Goal: Task Accomplishment & Management: Manage account settings

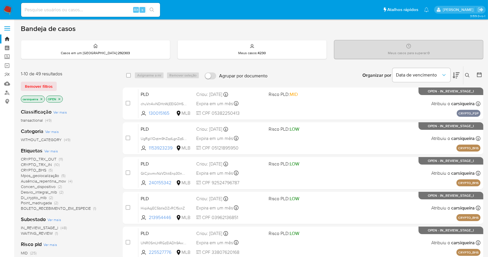
click at [10, 11] on img at bounding box center [8, 10] width 10 height 10
click at [74, 8] on input at bounding box center [90, 10] width 139 height 8
paste input "W2oAYL1uWoW8viqy2Ck1JIBZ"
type input "W2oAYL1uWoW8viqy2Ck1JIBZ"
click at [150, 10] on icon "search-icon" at bounding box center [152, 10] width 5 height 5
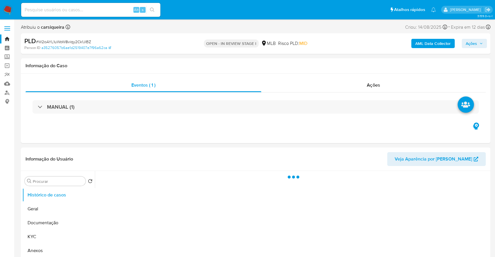
select select "10"
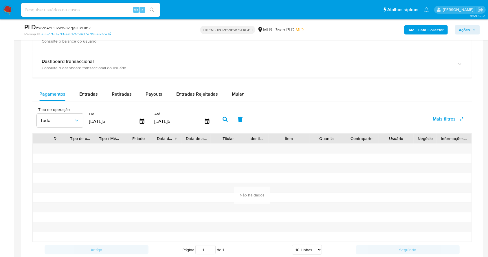
scroll to position [442, 0]
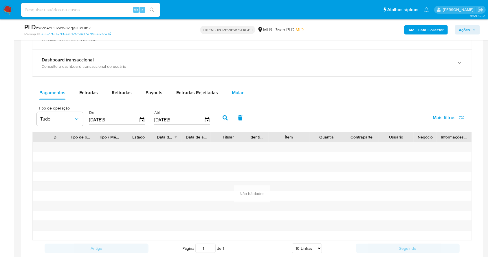
click at [236, 90] on span "Mulan" at bounding box center [238, 92] width 13 height 7
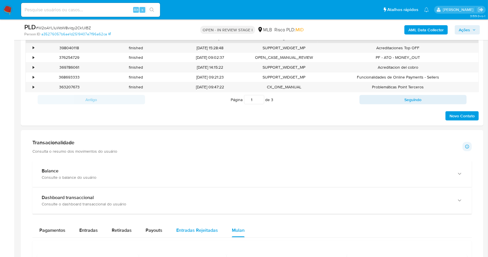
scroll to position [365, 0]
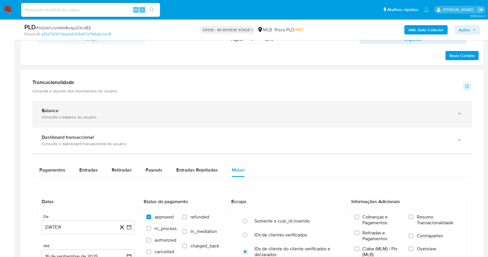
click at [143, 118] on div "Consulte o balance do usuário" at bounding box center [247, 116] width 410 height 5
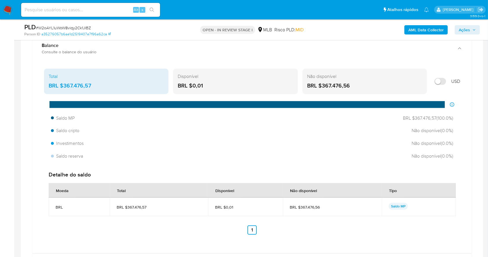
scroll to position [442, 0]
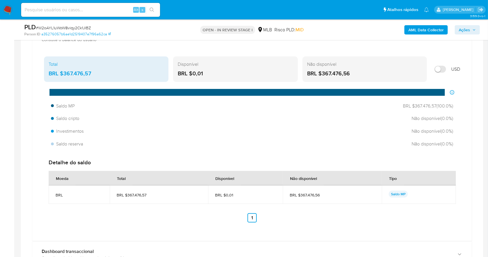
click at [358, 195] on span "BRL $367.476,56" at bounding box center [332, 194] width 85 height 5
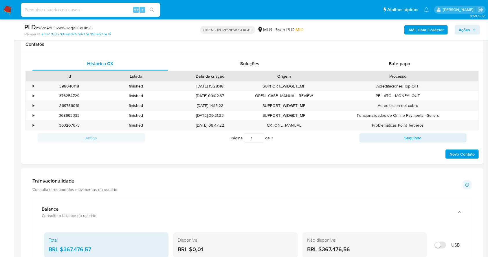
scroll to position [94, 0]
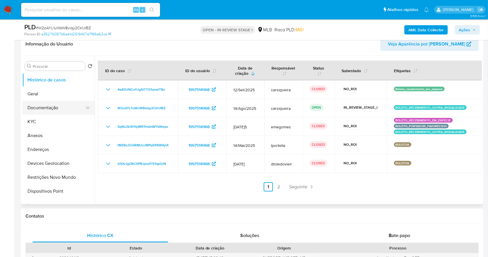
click at [50, 105] on button "Documentação" at bounding box center [56, 108] width 68 height 14
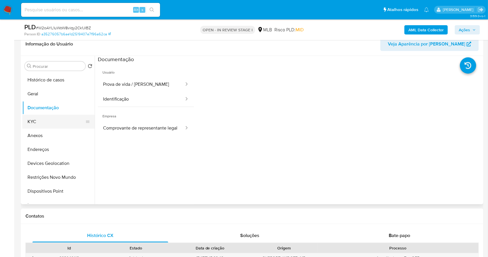
click at [48, 124] on button "KYC" at bounding box center [56, 122] width 68 height 14
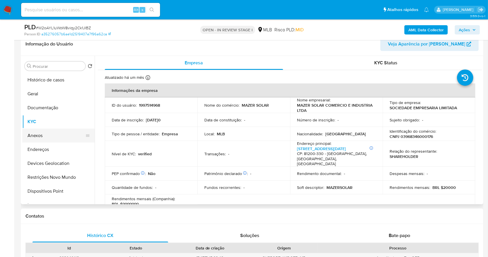
click at [54, 134] on button "Anexos" at bounding box center [56, 136] width 68 height 14
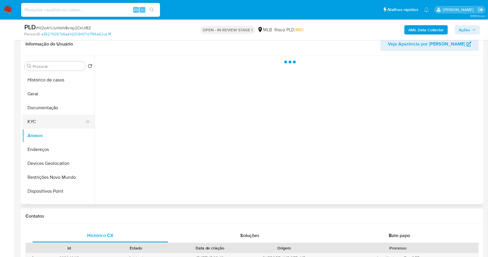
click at [59, 127] on button "KYC" at bounding box center [56, 122] width 68 height 14
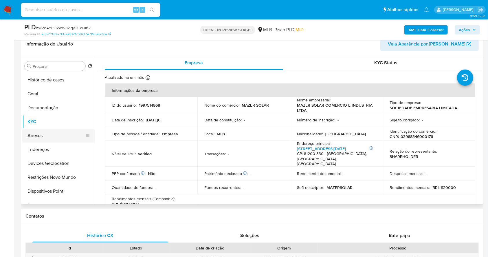
click at [50, 134] on button "Anexos" at bounding box center [56, 136] width 68 height 14
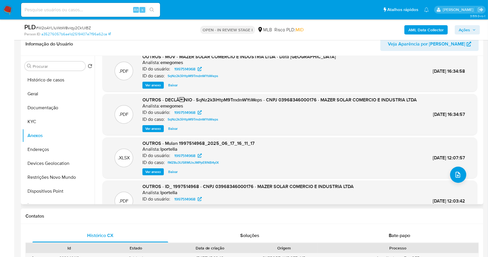
scroll to position [0, 0]
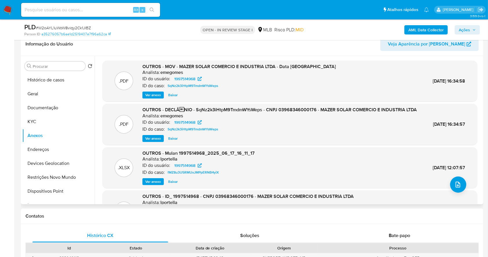
click at [150, 141] on span "Ver anexo" at bounding box center [153, 139] width 16 height 6
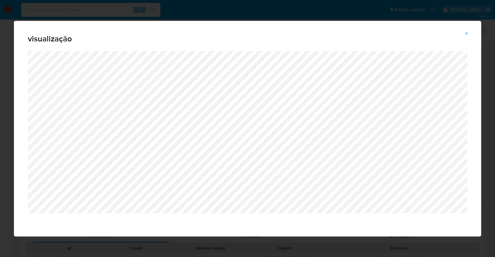
click at [0, 79] on div "visualização" at bounding box center [247, 128] width 495 height 257
click at [469, 34] on button "Attachment preview" at bounding box center [466, 33] width 13 height 9
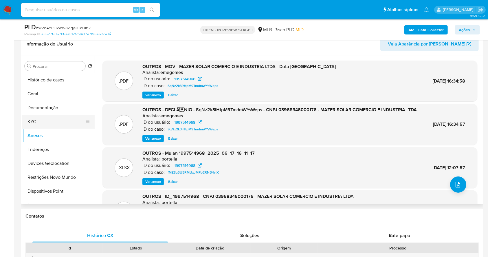
click at [46, 117] on button "KYC" at bounding box center [56, 122] width 68 height 14
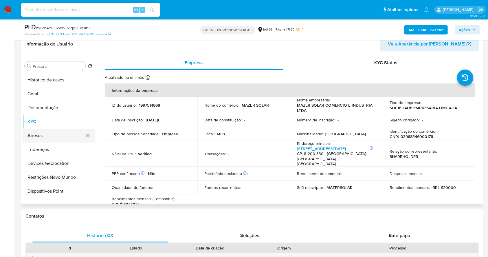
click at [55, 134] on button "Anexos" at bounding box center [56, 136] width 68 height 14
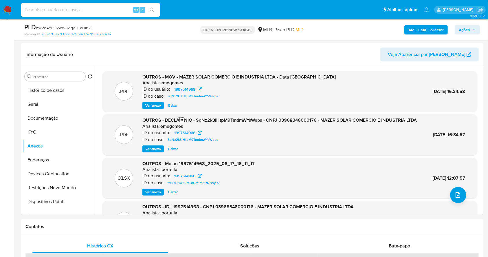
scroll to position [87, 0]
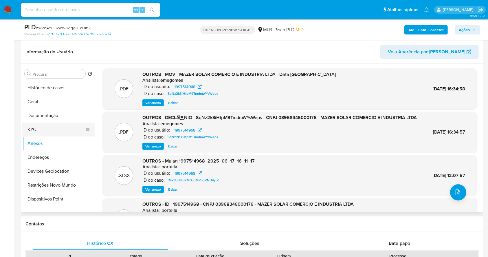
click at [48, 129] on button "KYC" at bounding box center [56, 130] width 68 height 14
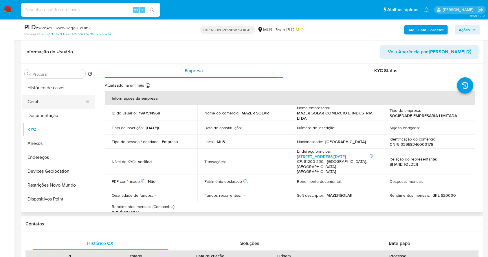
click at [52, 99] on button "Geral" at bounding box center [56, 102] width 68 height 14
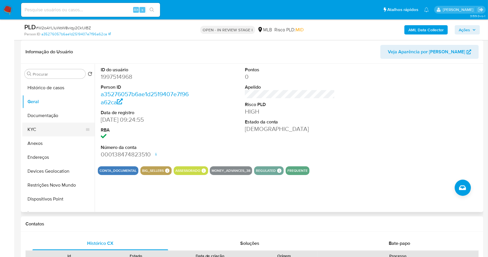
click at [37, 129] on button "KYC" at bounding box center [56, 130] width 68 height 14
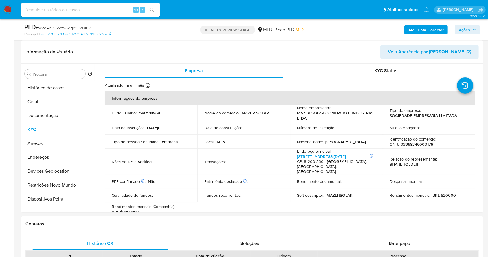
click at [410, 143] on p "CNPJ 03968346000176" at bounding box center [411, 144] width 43 height 5
copy p "03968346000176"
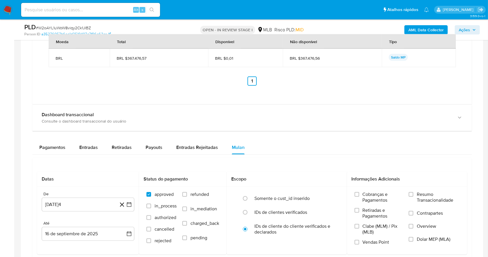
scroll to position [635, 0]
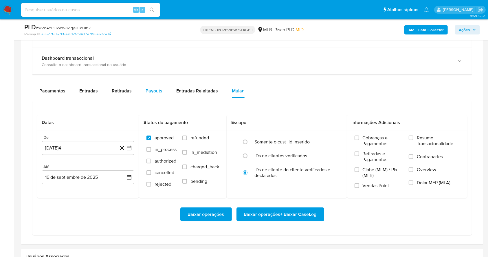
click at [153, 90] on span "Payouts" at bounding box center [154, 90] width 17 height 7
select select "10"
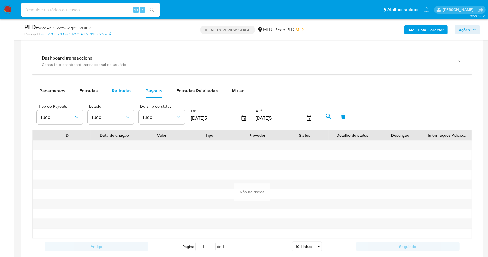
click at [122, 89] on span "Retiradas" at bounding box center [122, 90] width 20 height 7
select select "10"
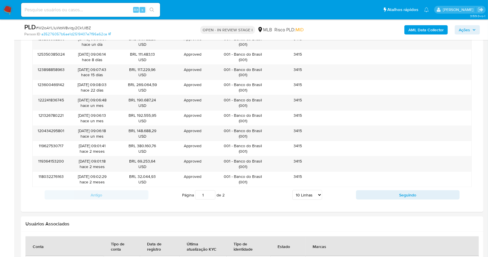
scroll to position [675, 0]
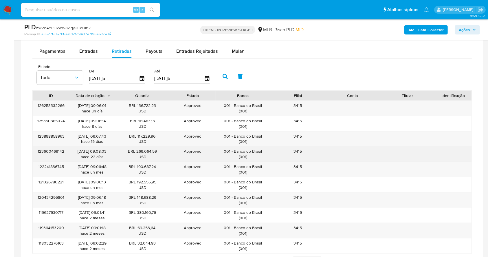
drag, startPoint x: 271, startPoint y: 151, endPoint x: 255, endPoint y: 156, distance: 16.7
click at [244, 149] on div "123600469142 25/08/2025 09:08:03 hace 22 días BRL 269.064,59 USD Approved Appro…" at bounding box center [252, 154] width 439 height 15
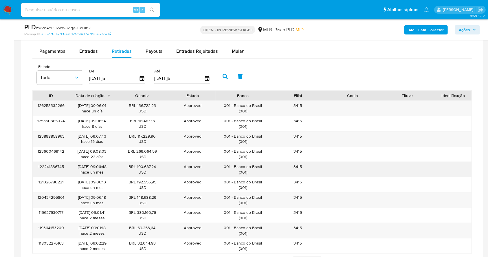
click at [263, 162] on div "001 - Banco do Brasil ( 001 )" at bounding box center [243, 169] width 55 height 15
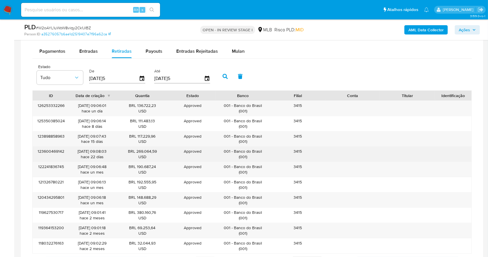
drag, startPoint x: 260, startPoint y: 150, endPoint x: 234, endPoint y: 150, distance: 25.5
click at [234, 150] on div "001 - Banco do Brasil ( 001 )" at bounding box center [243, 154] width 47 height 11
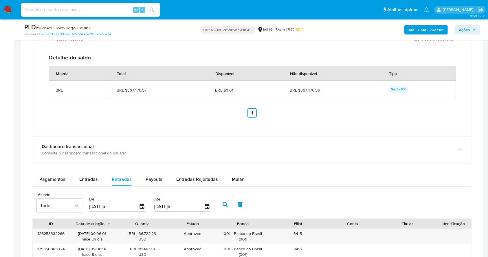
scroll to position [546, 0]
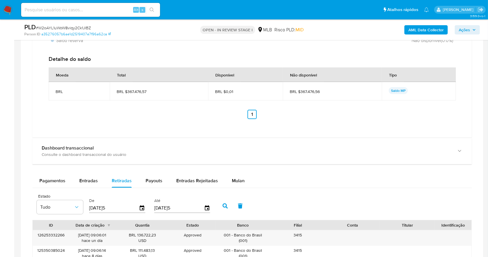
drag, startPoint x: 314, startPoint y: 88, endPoint x: 300, endPoint y: 92, distance: 14.3
click at [300, 92] on td "BRL $367.476,56" at bounding box center [332, 91] width 99 height 19
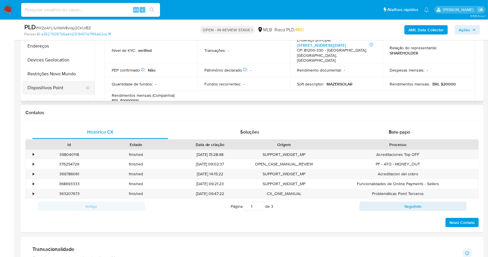
scroll to position [121, 0]
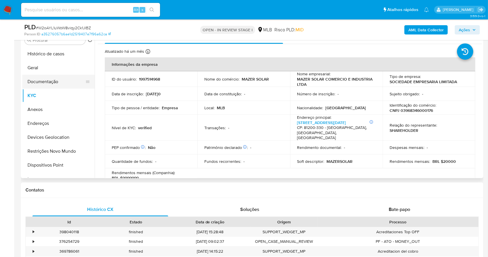
click at [46, 82] on button "Documentação" at bounding box center [56, 82] width 68 height 14
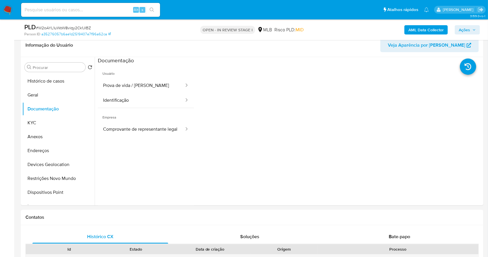
scroll to position [82, 0]
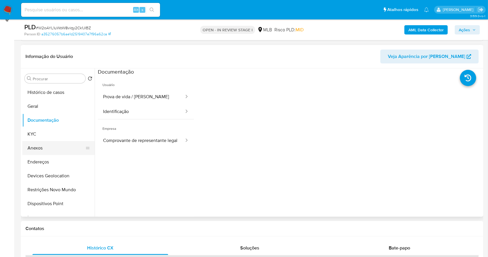
click at [47, 148] on button "Anexos" at bounding box center [56, 148] width 68 height 14
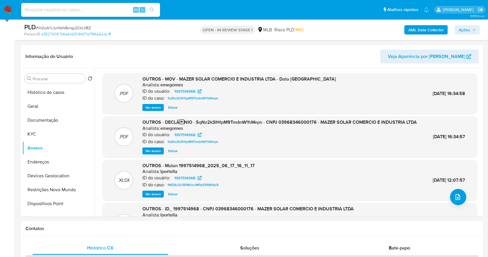
click at [419, 31] on b "AML Data Collector" at bounding box center [426, 29] width 35 height 9
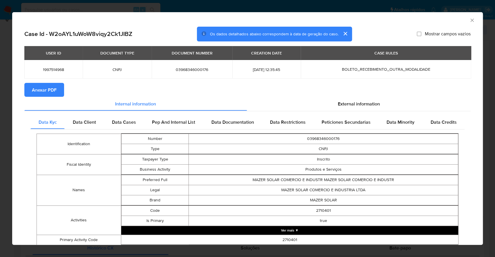
click at [47, 89] on span "Anexar PDF" at bounding box center [44, 89] width 25 height 13
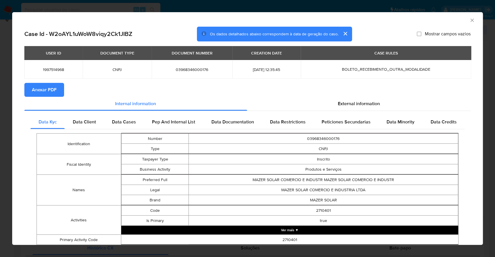
click at [0, 134] on div "AML Data Collector Case Id - W2oAYL1uWoW8viqy2Ck1JIBZ Os dados detalhados abaix…" at bounding box center [247, 128] width 495 height 257
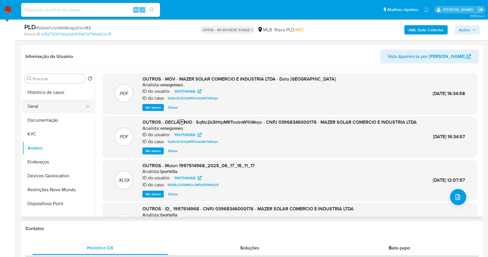
click at [45, 108] on button "Geral" at bounding box center [56, 106] width 68 height 14
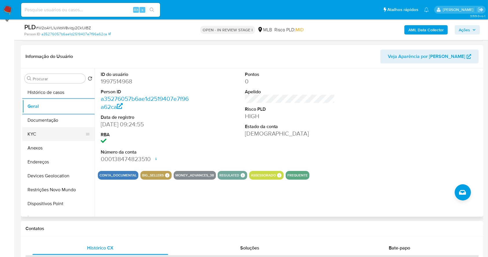
click at [52, 133] on button "KYC" at bounding box center [56, 134] width 68 height 14
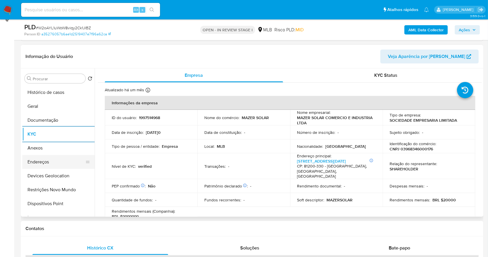
click at [55, 163] on button "Endereços" at bounding box center [56, 162] width 68 height 14
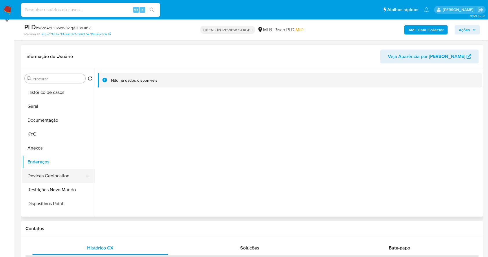
click at [65, 178] on button "Devices Geolocation" at bounding box center [56, 176] width 68 height 14
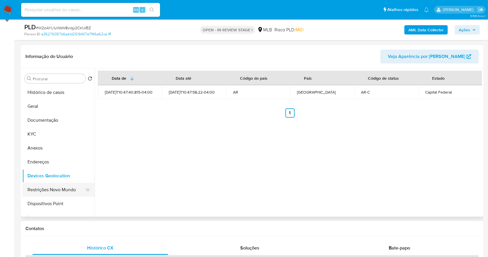
click at [39, 193] on button "Restrições Novo Mundo" at bounding box center [56, 190] width 68 height 14
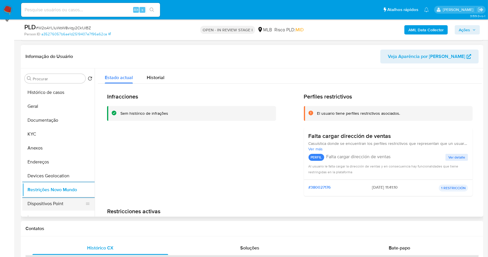
click at [68, 199] on button "Dispositivos Point" at bounding box center [56, 204] width 68 height 14
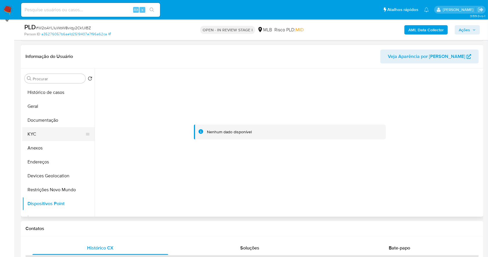
click at [43, 132] on button "KYC" at bounding box center [56, 134] width 68 height 14
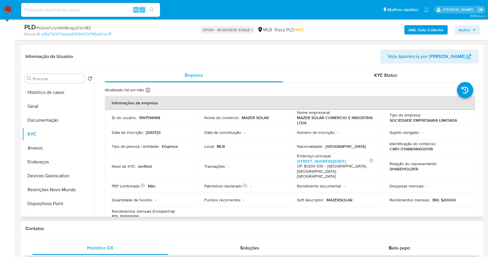
click at [425, 149] on p "CNPJ 03968346000176" at bounding box center [411, 148] width 43 height 5
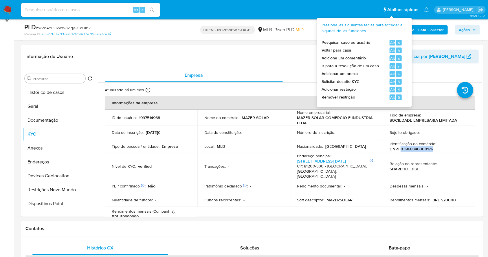
copy p "03968346000176"
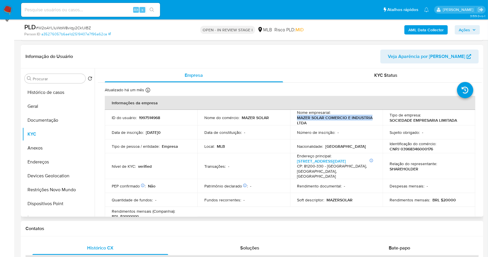
drag, startPoint x: 295, startPoint y: 116, endPoint x: 370, endPoint y: 117, distance: 74.8
click at [370, 117] on td "Nome empresarial : MAZER SOLAR COMERCIO E INDUSTRIA LTDA" at bounding box center [336, 118] width 93 height 16
copy p "MAZER SOLAR COMERCIO E INDUSTRIA"
click at [54, 147] on button "Anexos" at bounding box center [56, 148] width 68 height 14
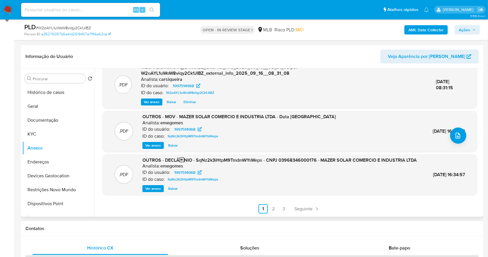
scroll to position [67, 0]
click at [153, 190] on span "Ver anexo" at bounding box center [153, 189] width 16 height 6
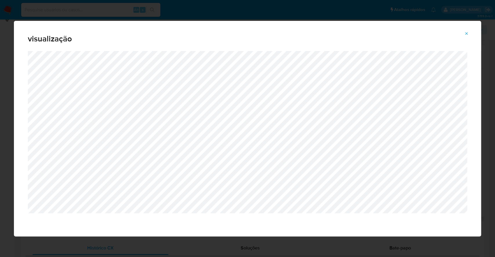
click at [466, 33] on icon "Attachment preview" at bounding box center [466, 33] width 5 height 5
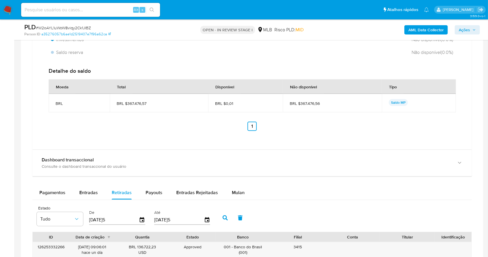
scroll to position [532, 0]
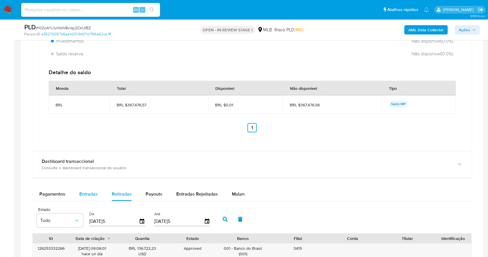
click at [77, 188] on button "Entradas" at bounding box center [88, 194] width 32 height 14
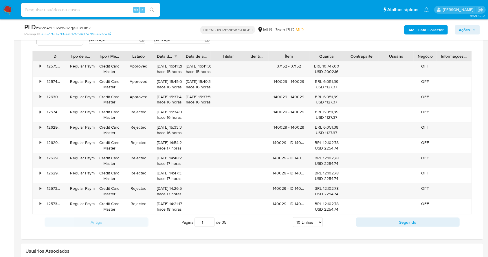
scroll to position [764, 0]
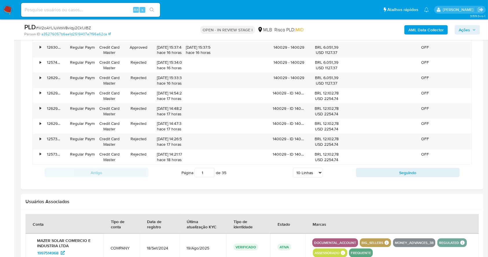
click at [304, 173] on select "5 Linhas 10 Linhas 20 Linhas 25 Linhas 50 Linhas 100 Linhas" at bounding box center [308, 173] width 30 height 10
select select "20"
click at [293, 168] on select "5 Linhas 10 Linhas 20 Linhas 25 Linhas 50 Linhas 100 Linhas" at bounding box center [308, 173] width 30 height 10
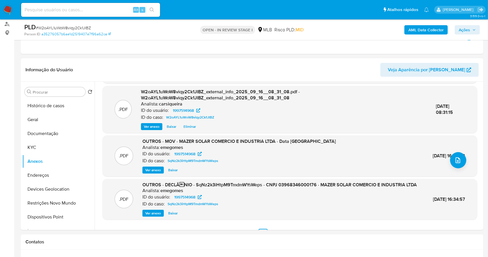
scroll to position [67, 0]
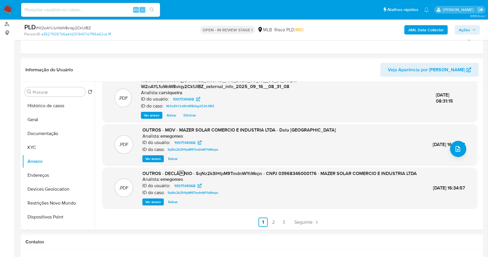
click at [156, 200] on span "Ver anexo" at bounding box center [153, 202] width 16 height 6
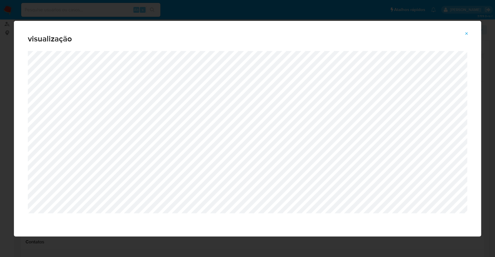
click at [0, 88] on div "visualização" at bounding box center [247, 128] width 495 height 257
click at [464, 33] on icon "Attachment preview" at bounding box center [466, 33] width 5 height 5
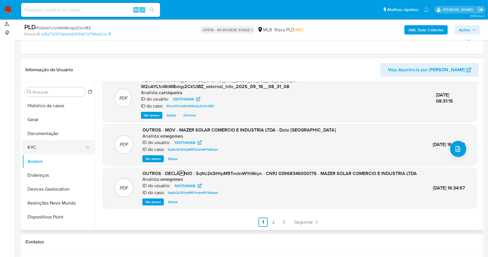
click at [50, 143] on button "KYC" at bounding box center [56, 148] width 68 height 14
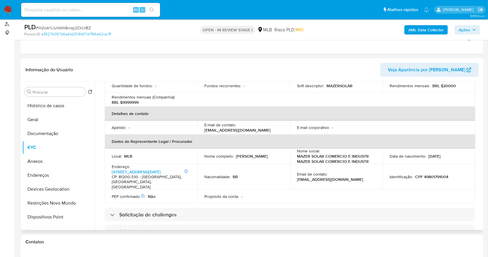
scroll to position [190, 0]
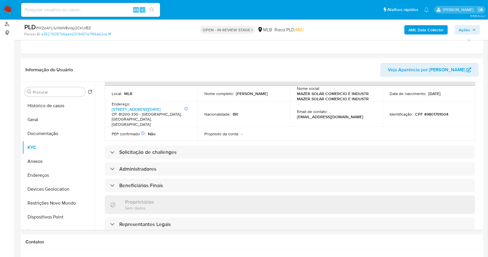
drag, startPoint x: 68, startPoint y: 161, endPoint x: 44, endPoint y: 56, distance: 107.9
click at [68, 161] on button "Anexos" at bounding box center [58, 161] width 72 height 14
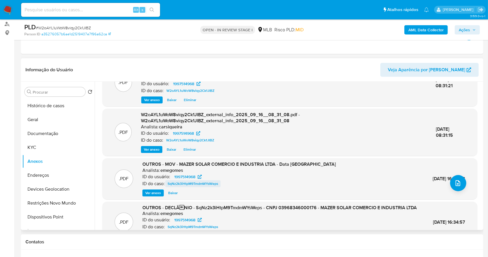
scroll to position [39, 0]
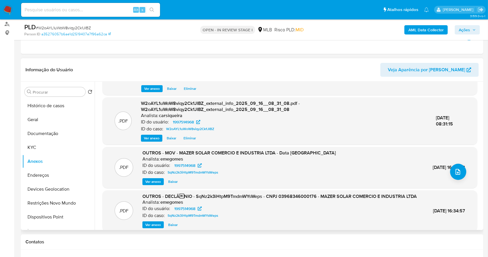
click at [154, 180] on span "Ver anexo" at bounding box center [153, 182] width 16 height 6
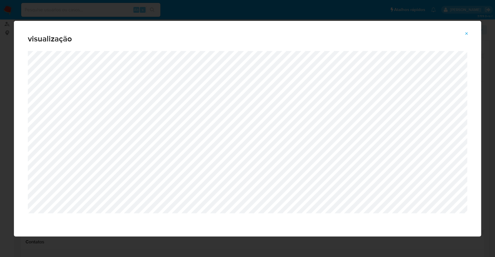
click at [0, 86] on div "visualização" at bounding box center [247, 128] width 495 height 257
click at [467, 30] on span "Attachment preview" at bounding box center [466, 34] width 5 height 8
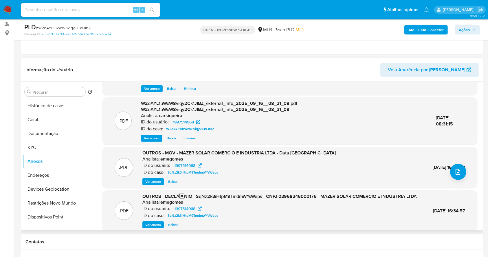
scroll to position [67, 0]
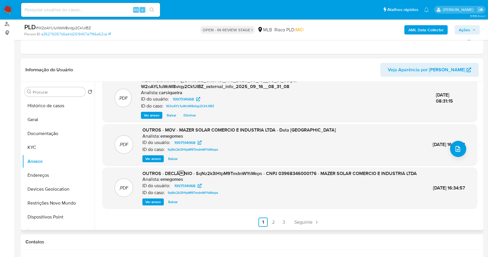
click at [154, 202] on span "Ver anexo" at bounding box center [153, 202] width 16 height 6
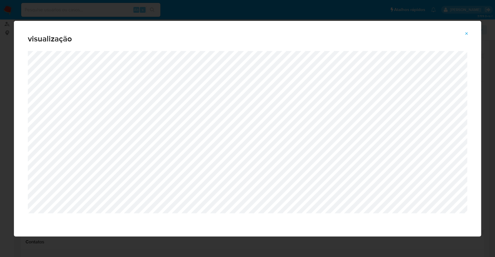
click at [0, 37] on div "visualização" at bounding box center [247, 128] width 495 height 257
click at [466, 32] on icon "Attachment preview" at bounding box center [466, 33] width 5 height 5
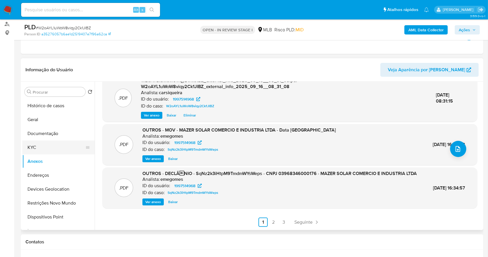
click at [57, 150] on button "KYC" at bounding box center [56, 148] width 68 height 14
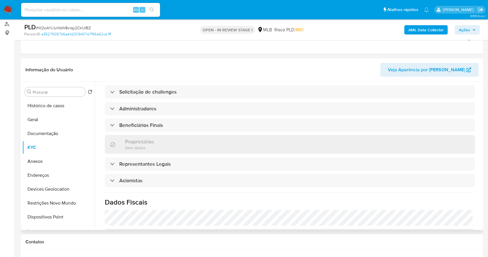
scroll to position [345, 0]
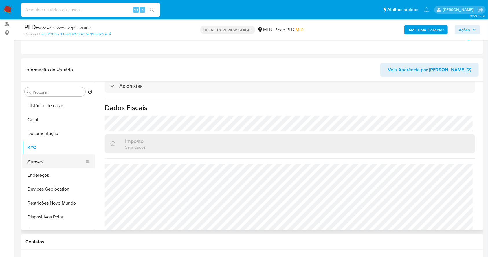
click at [48, 160] on button "Anexos" at bounding box center [56, 161] width 68 height 14
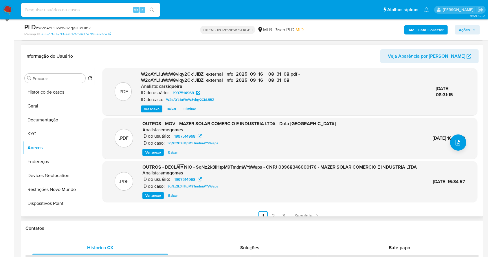
scroll to position [67, 0]
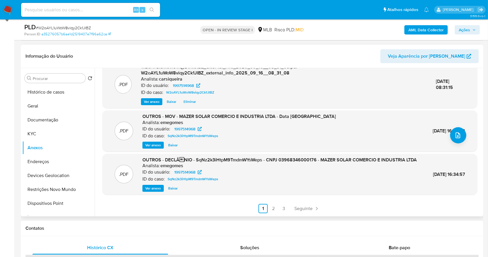
click at [152, 186] on span "Ver anexo" at bounding box center [153, 188] width 16 height 6
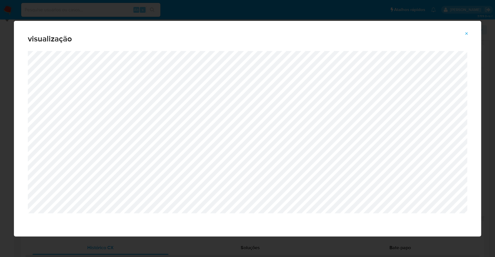
click at [467, 32] on icon "Attachment preview" at bounding box center [466, 33] width 5 height 5
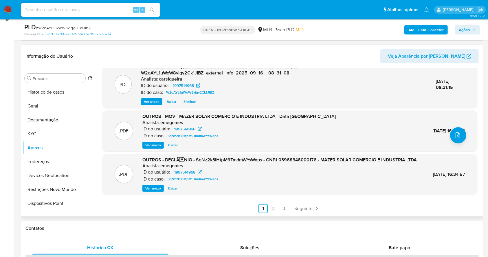
drag, startPoint x: 466, startPoint y: 33, endPoint x: 454, endPoint y: 32, distance: 11.6
click at [466, 32] on span "Ações" at bounding box center [464, 29] width 11 height 9
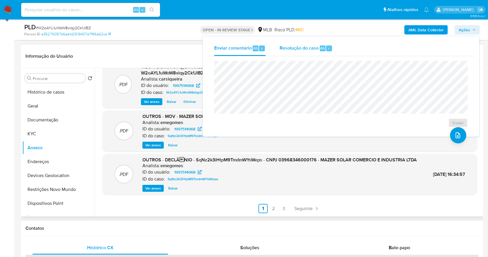
click at [285, 42] on div "Resolução do caso Alt r" at bounding box center [306, 48] width 53 height 15
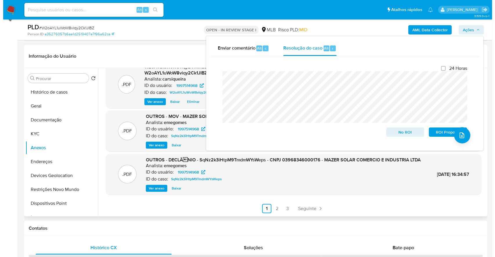
scroll to position [0, 0]
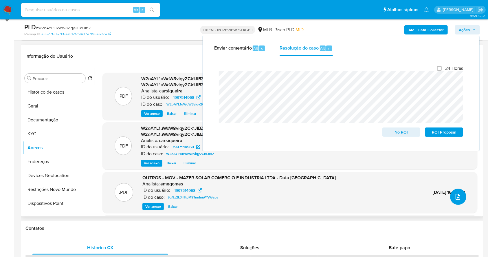
click at [457, 196] on icon "upload-file" at bounding box center [458, 196] width 7 height 7
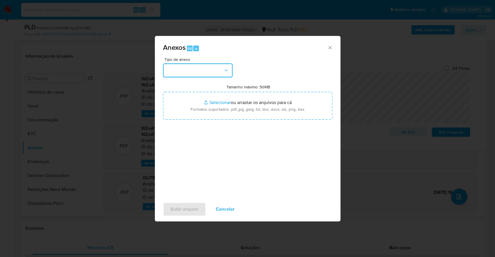
click at [208, 67] on button "button" at bounding box center [198, 70] width 70 height 14
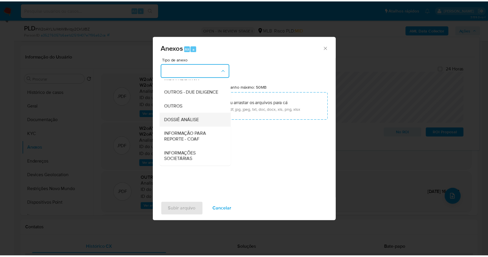
scroll to position [89, 0]
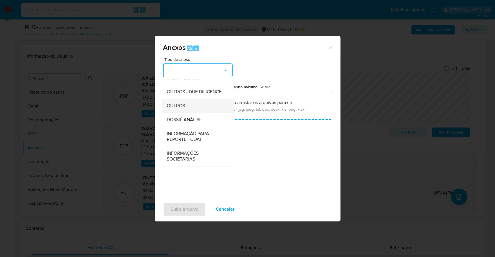
click at [195, 107] on div "OUTROS" at bounding box center [195, 106] width 59 height 14
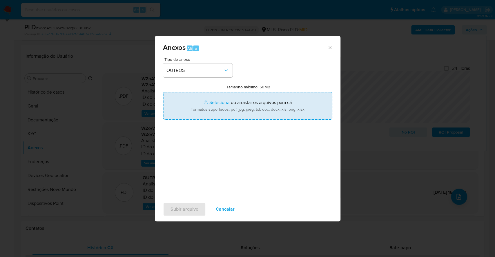
click at [223, 101] on input "Tamanho máximo: 50MB Selecionar arquivos" at bounding box center [247, 106] width 169 height 28
type input "C:\fakepath\DECLINIO - SAR - CNPJ 03968346000176 - MAZER SOLAR COMERCIO E INDUS…"
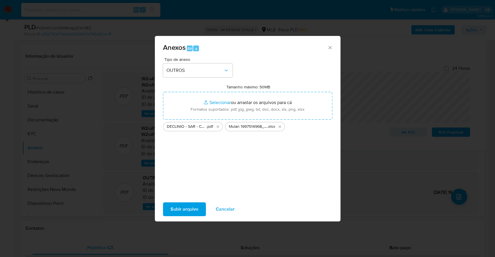
click at [187, 207] on span "Subir arquivo" at bounding box center [184, 209] width 28 height 13
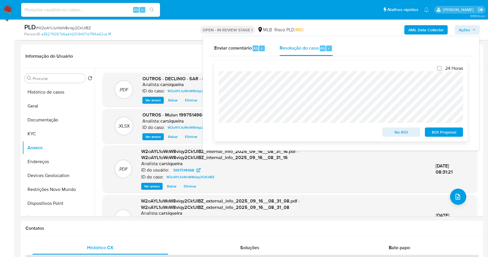
click at [402, 135] on span "No ROI" at bounding box center [402, 132] width 30 height 8
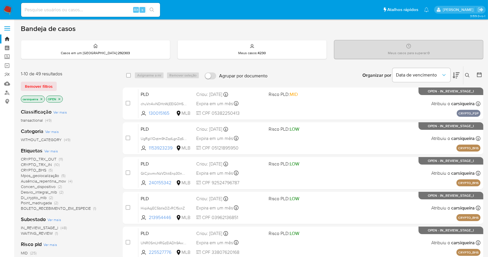
click at [476, 71] on div at bounding box center [478, 75] width 10 height 18
click at [477, 76] on icon at bounding box center [480, 75] width 6 height 6
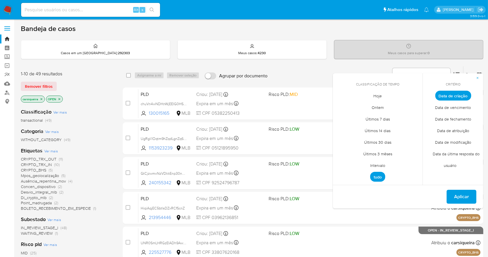
click at [382, 161] on span "Intervalo" at bounding box center [377, 166] width 27 height 12
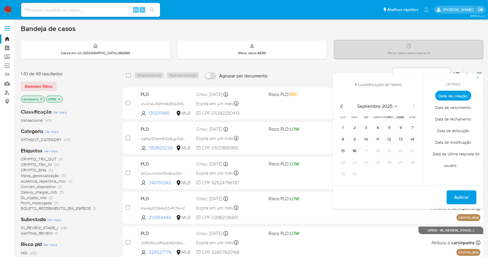
click at [343, 107] on icon "Mes anterior" at bounding box center [342, 106] width 7 height 7
drag, startPoint x: 390, startPoint y: 128, endPoint x: 412, endPoint y: 161, distance: 39.7
click at [390, 127] on button "1" at bounding box center [389, 127] width 9 height 9
click at [414, 180] on div "agosto 2025 agosto 2025 lun lunes mar martes mié miércoles jue jueves vie viern…" at bounding box center [378, 140] width 93 height 92
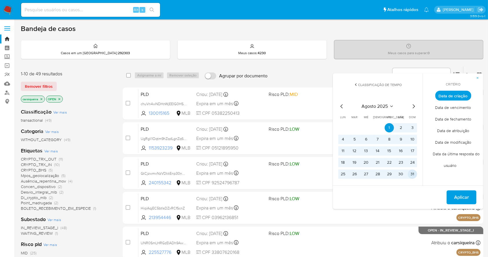
click at [413, 175] on button "31" at bounding box center [412, 173] width 9 height 9
click at [459, 196] on span "Aplicar" at bounding box center [462, 197] width 15 height 13
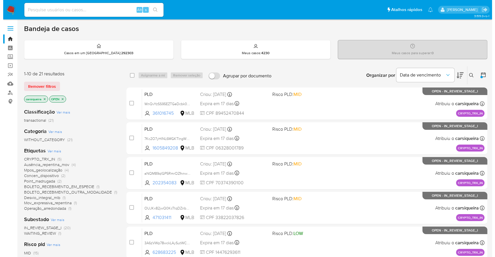
scroll to position [39, 0]
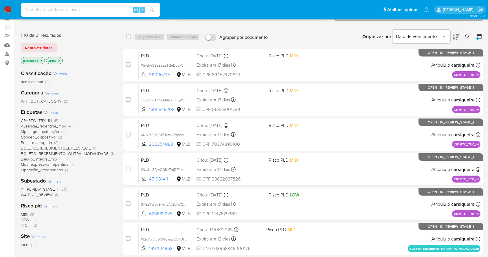
click at [53, 113] on span "Ver mais" at bounding box center [51, 112] width 14 height 5
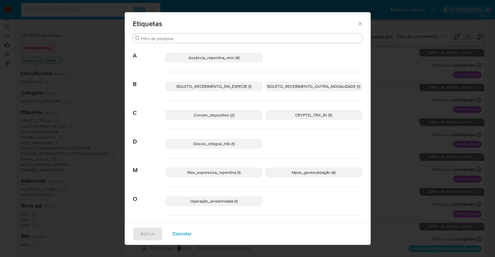
drag, startPoint x: 292, startPoint y: 126, endPoint x: 293, endPoint y: 154, distance: 27.8
drag, startPoint x: 293, startPoint y: 154, endPoint x: 298, endPoint y: 213, distance: 59.4
click at [298, 213] on div "Operação_arredondada (1)" at bounding box center [263, 201] width 197 height 29
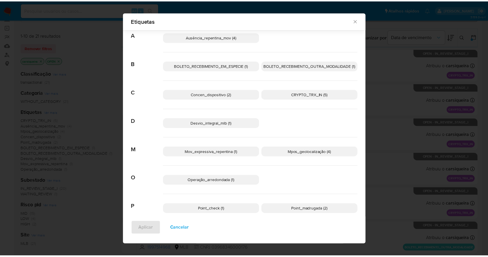
scroll to position [21, 0]
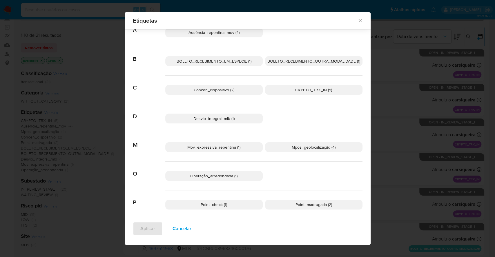
click at [358, 19] on icon "Fechar" at bounding box center [360, 21] width 6 height 6
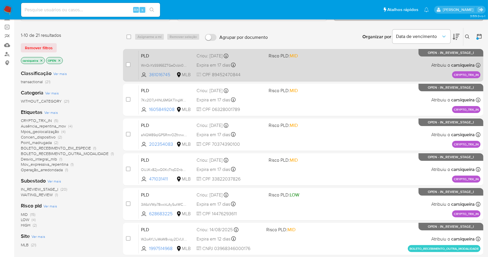
click at [340, 66] on div "PLD WnQvYzSS95EZTGeDcbk0Devx 361016745 MLB Risco PLD: MID Criou: [DATE] Criou: …" at bounding box center [310, 64] width 342 height 29
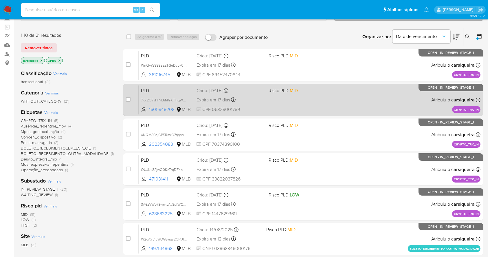
click at [389, 95] on div "PLD 7Kc2O7yHINL6MGKTlngWpadH 1605849208 MLB Risco PLD: MID Criou: [DATE] Criou:…" at bounding box center [310, 99] width 342 height 29
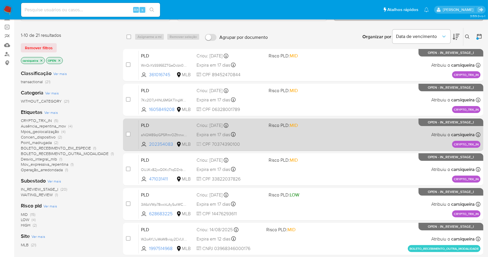
click at [388, 135] on div "PLD aNQM89qlGP5RmrOZfnnwNyC4 202354083 MLB Risco PLD: MID Criou: 19/08/2025 Cri…" at bounding box center [310, 134] width 342 height 29
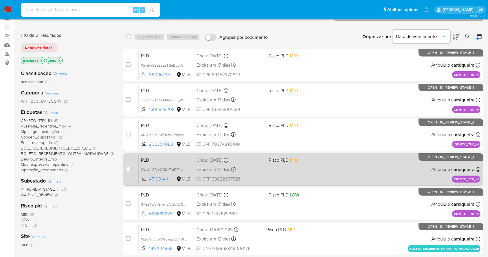
click at [394, 167] on div "PLD OUJKx82jwQ0KcTtqDZnb5EfU 471031411 MLB Risco PLD: MID Criou: 19/08/2025 Cri…" at bounding box center [310, 169] width 342 height 29
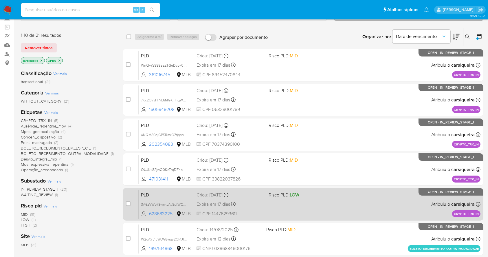
click at [376, 193] on div "PLD 3A6zVWp78wckLAySutWCvA3r 628683225 MLB Risco PLD: LOW Criou: 19/08/2025 Cri…" at bounding box center [310, 203] width 342 height 29
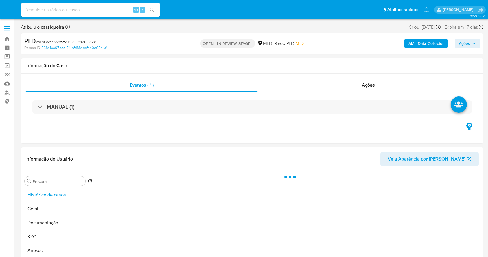
select select "10"
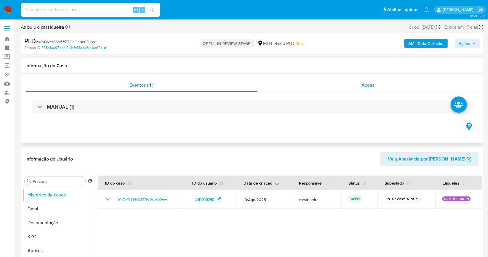
click at [360, 90] on div "Ações" at bounding box center [368, 85] width 221 height 14
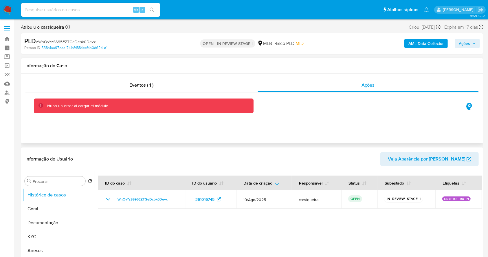
click at [351, 127] on div "Eventos ( 1 ) Ações Hubo un error al cargar el módulo" at bounding box center [252, 109] width 463 height 70
click at [341, 2] on nav "Pausado Ver notificaciones Alt s Atalhos rápidos Presiona las siguientes teclas…" at bounding box center [244, 9] width 488 height 19
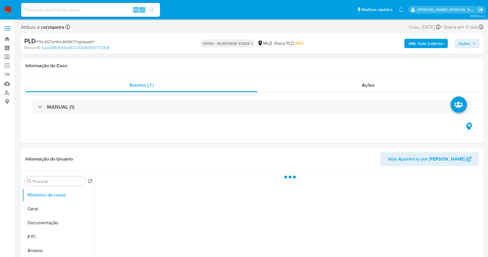
select select "10"
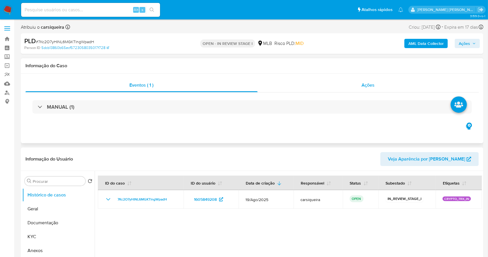
click at [370, 88] on span "Ações" at bounding box center [368, 85] width 13 height 7
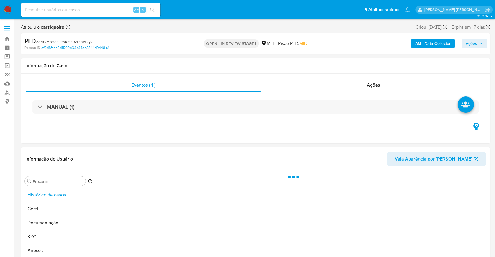
select select "10"
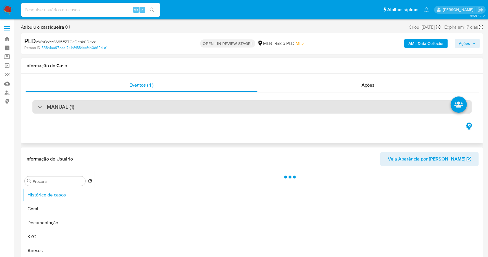
select select "10"
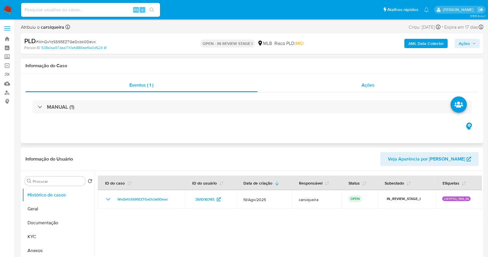
click at [324, 88] on div "Ações" at bounding box center [368, 85] width 221 height 14
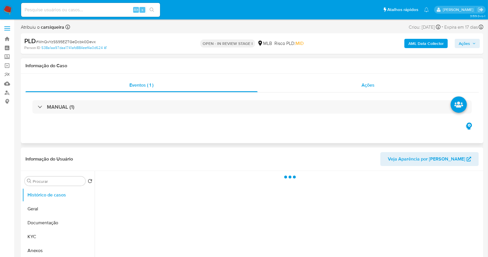
select select "10"
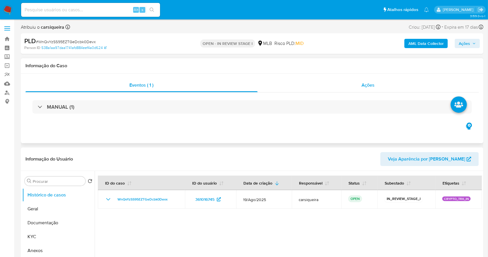
click at [367, 84] on span "Ações" at bounding box center [368, 85] width 13 height 7
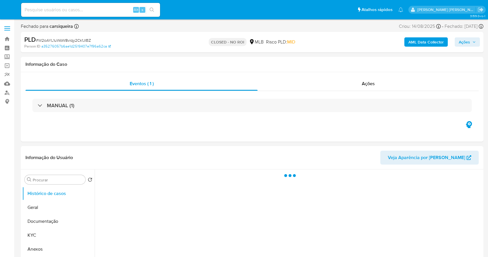
select select "10"
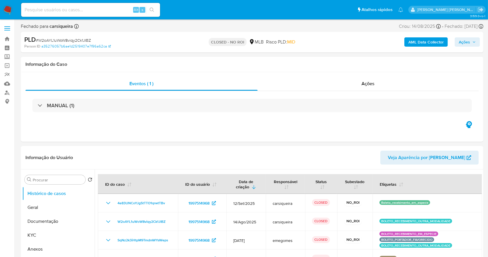
click at [8, 10] on img at bounding box center [8, 10] width 10 height 10
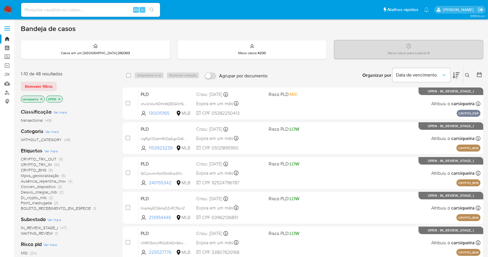
click at [478, 75] on icon at bounding box center [480, 75] width 6 height 6
click at [480, 72] on icon at bounding box center [480, 75] width 6 height 6
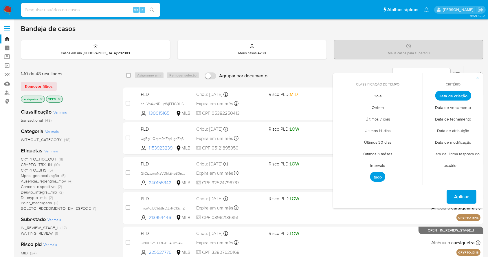
click at [382, 164] on span "Intervalo" at bounding box center [377, 166] width 27 height 12
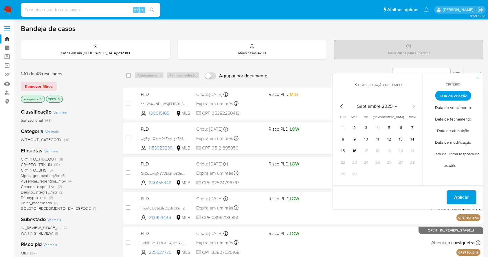
click at [341, 102] on div "septiembre 2025 septiembre 2025 lun lunes mar martes mié miércoles jue jueves v…" at bounding box center [378, 140] width 93 height 92
click at [344, 110] on div "septiembre 2025 septiembre 2025 lun lunes mar martes mié miércoles jue jueves v…" at bounding box center [378, 141] width 79 height 76
click at [342, 108] on icon "Mes anterior" at bounding box center [342, 106] width 7 height 7
click at [386, 128] on button "1" at bounding box center [389, 127] width 9 height 9
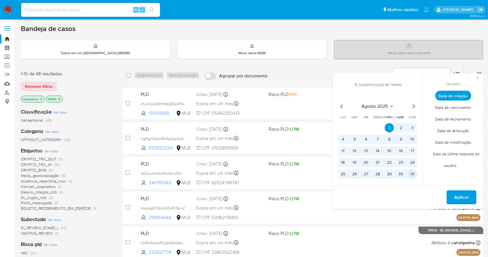
drag, startPoint x: 412, startPoint y: 172, endPoint x: 443, endPoint y: 181, distance: 32.4
click at [412, 169] on button "31" at bounding box center [412, 173] width 9 height 9
click at [465, 196] on span "Aplicar" at bounding box center [462, 197] width 15 height 13
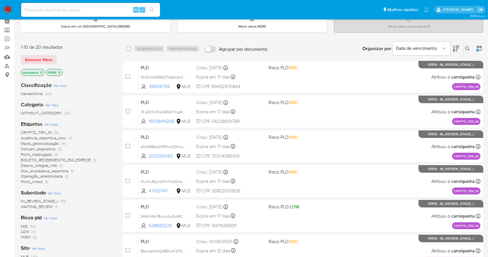
scroll to position [39, 0]
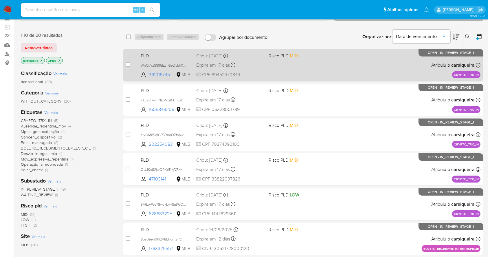
click at [307, 64] on div "PLD WnQvYzSS95EZTGeDcbk0Devx 361016745 MLB Risco PLD: MID Criou: 19/08/2025 Cri…" at bounding box center [309, 64] width 342 height 29
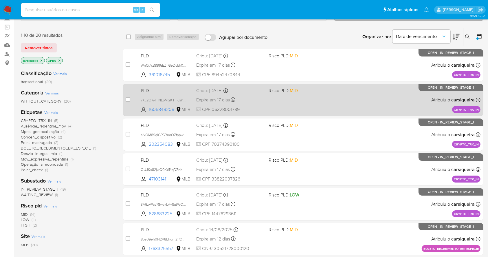
click at [326, 99] on div "PLD 7Kc2O7yHINL6MGKTlngWpadH 1605849208 MLB Risco PLD: MID Criou: 19/08/2025 Cr…" at bounding box center [309, 99] width 342 height 29
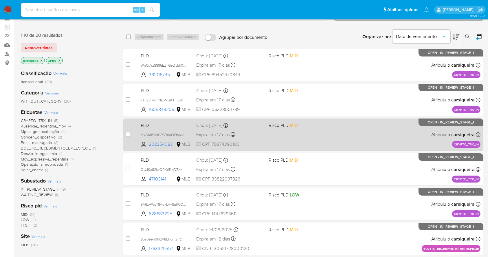
click at [353, 139] on div "PLD aNQM89qlGP5RmrOZfnnwNyC4 202354083 MLB Risco PLD: MID Criou: 19/08/2025 Cri…" at bounding box center [309, 134] width 342 height 29
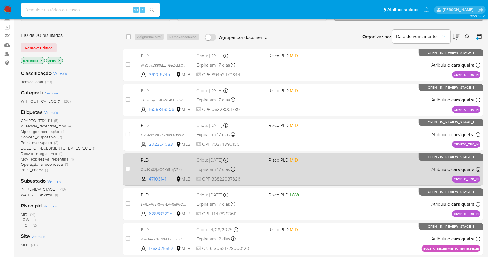
click at [328, 167] on div "PLD OUJKx82jwQ0KcTtqDZnb5EfU 471031411 MLB Risco PLD: MID Criou: 19/08/2025 Cri…" at bounding box center [309, 169] width 342 height 29
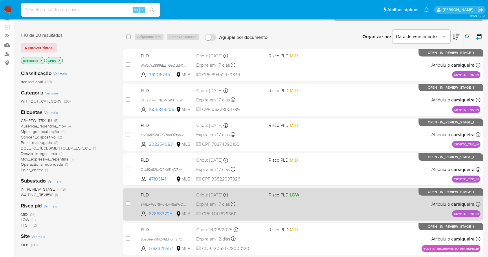
click at [346, 206] on div "PLD 3A6zVWp78wckLAySutWCvA3r 628683225 MLB Risco PLD: LOW Criou: 19/08/2025 Cri…" at bounding box center [309, 203] width 342 height 29
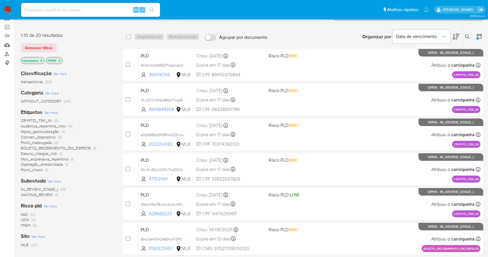
click at [5, 8] on img at bounding box center [8, 10] width 10 height 10
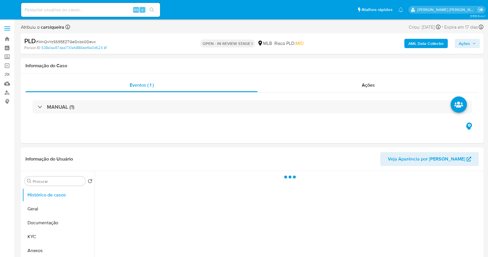
select select "10"
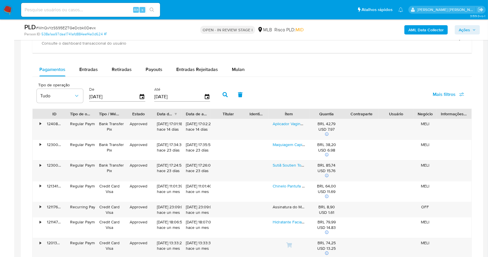
scroll to position [375, 0]
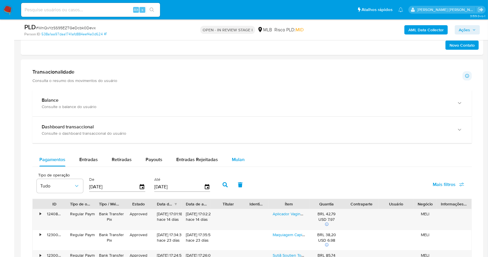
click at [232, 160] on span "Mulan" at bounding box center [238, 159] width 13 height 7
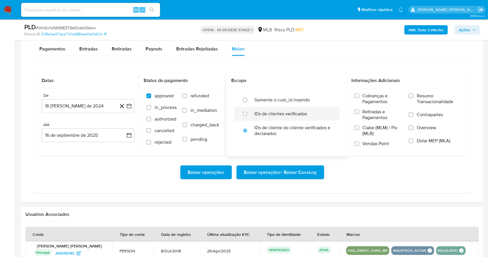
scroll to position [491, 0]
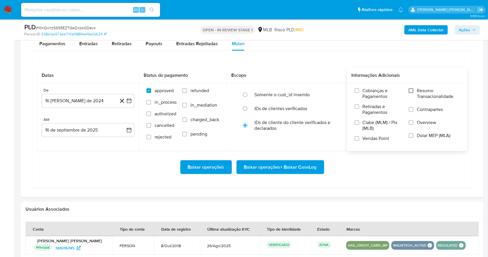
click at [413, 89] on input "Resumo Transacionalidade" at bounding box center [411, 90] width 5 height 5
click at [358, 136] on input "Vendas Point" at bounding box center [357, 138] width 5 height 5
click at [131, 101] on icon "button" at bounding box center [129, 101] width 6 height 6
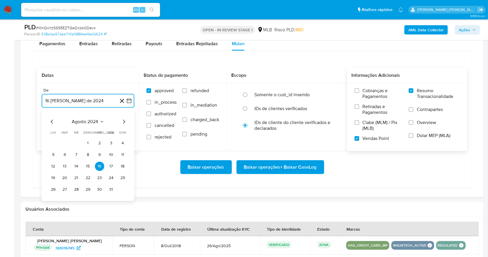
click at [125, 123] on icon "Mes siguiente" at bounding box center [124, 121] width 7 height 7
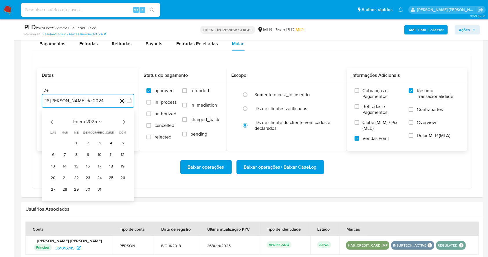
click at [125, 123] on icon "Mes siguiente" at bounding box center [124, 121] width 7 height 7
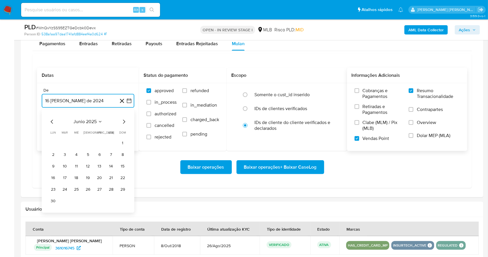
click at [125, 123] on icon "Mes siguiente" at bounding box center [124, 121] width 7 height 7
click at [62, 142] on button "1" at bounding box center [64, 142] width 9 height 9
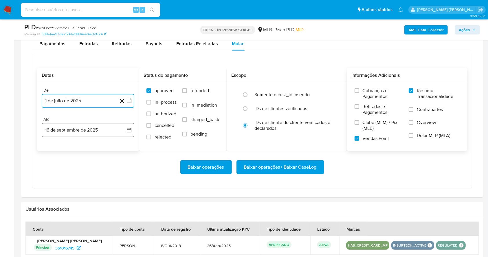
click at [68, 130] on button "16 de septiembre de 2025" at bounding box center [88, 130] width 93 height 14
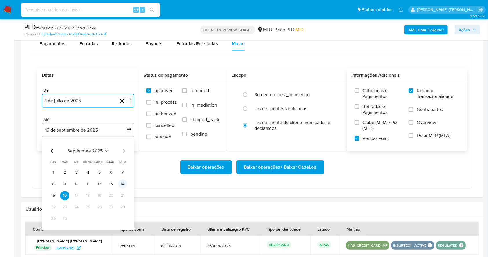
click at [124, 186] on button "14" at bounding box center [122, 183] width 9 height 9
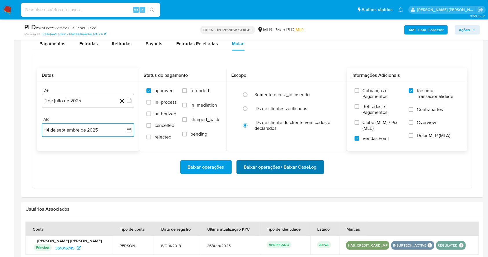
click at [305, 166] on span "Baixar operações + Baixar CaseLog" at bounding box center [280, 167] width 73 height 13
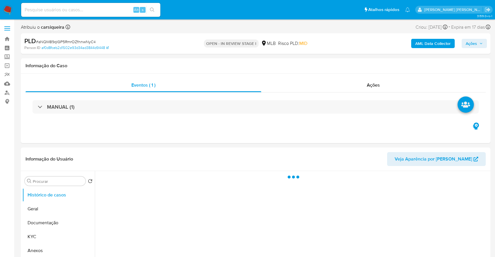
select select "10"
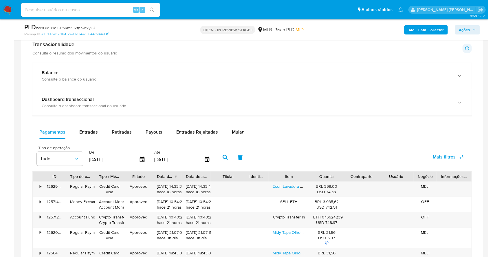
scroll to position [406, 0]
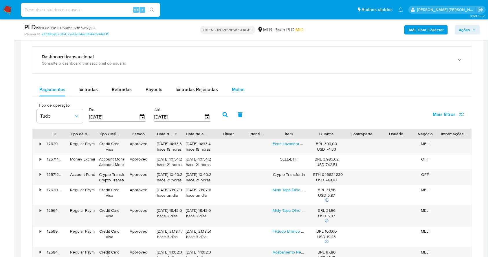
click at [236, 86] on span "Mulan" at bounding box center [238, 89] width 13 height 7
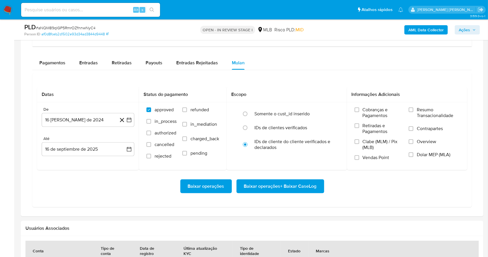
scroll to position [445, 0]
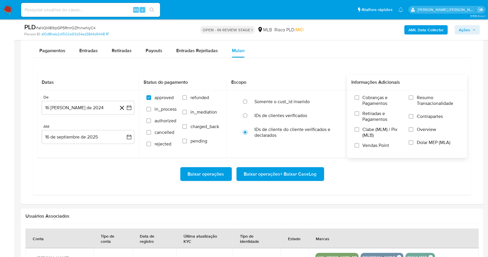
click at [415, 96] on label "Resumo Transacionalidade" at bounding box center [434, 104] width 51 height 19
click at [414, 96] on input "Resumo Transacionalidade" at bounding box center [411, 97] width 5 height 5
click at [360, 147] on label "Vendas Point" at bounding box center [379, 148] width 49 height 10
click at [360, 147] on input "Vendas Point" at bounding box center [357, 145] width 5 height 5
drag, startPoint x: 132, startPoint y: 106, endPoint x: 132, endPoint y: 111, distance: 4.6
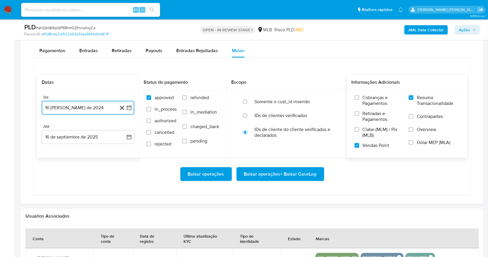
click at [132, 107] on button "[DATE]" at bounding box center [88, 108] width 93 height 14
click at [124, 127] on icon "Mes siguiente" at bounding box center [124, 128] width 7 height 7
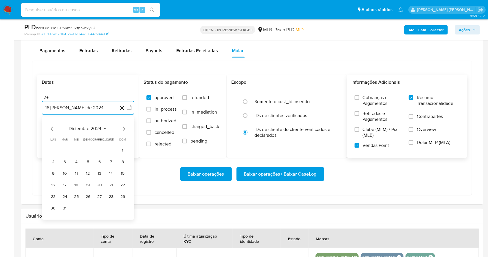
click at [124, 127] on icon "Mes siguiente" at bounding box center [124, 128] width 7 height 7
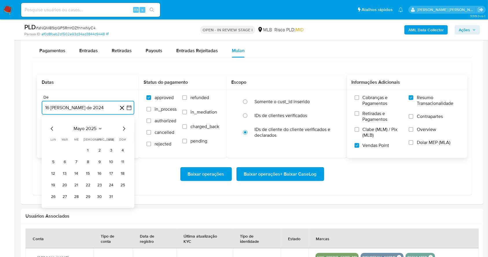
click at [124, 127] on icon "Mes siguiente" at bounding box center [124, 128] width 7 height 7
click at [66, 149] on button "1" at bounding box center [64, 150] width 9 height 9
click at [76, 133] on button "16 de septiembre de 2025" at bounding box center [88, 137] width 93 height 14
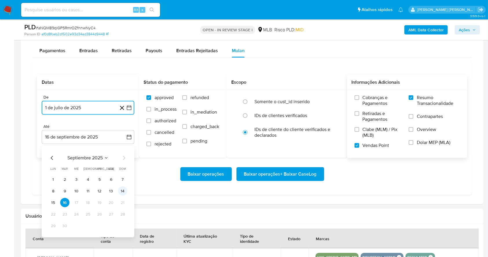
click at [125, 190] on button "14" at bounding box center [122, 191] width 9 height 9
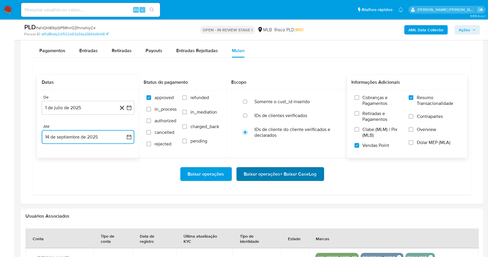
click at [304, 171] on span "Baixar operações + Baixar CaseLog" at bounding box center [280, 174] width 73 height 13
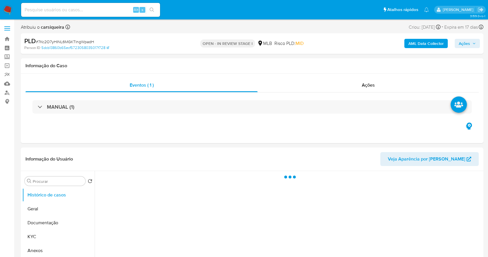
select select "10"
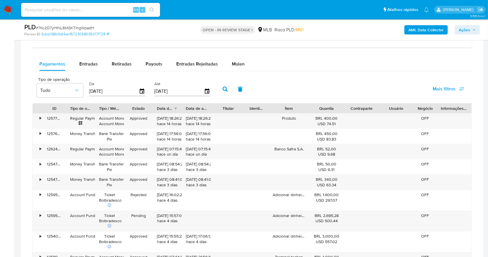
scroll to position [460, 0]
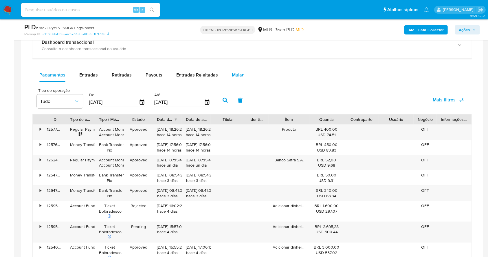
click at [235, 76] on span "Mulan" at bounding box center [238, 75] width 13 height 7
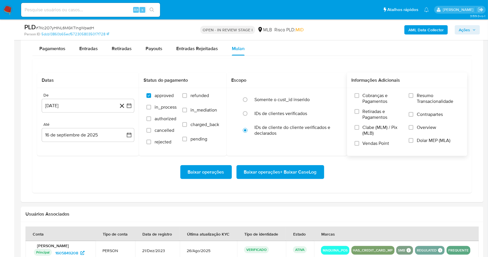
scroll to position [498, 0]
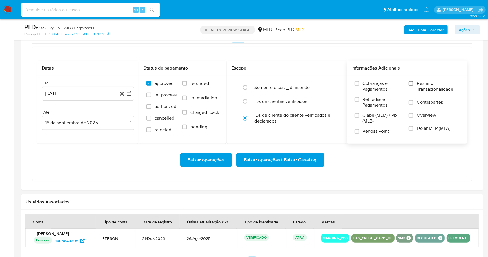
click at [412, 85] on input "Resumo Transacionalidade" at bounding box center [411, 83] width 5 height 5
click at [354, 133] on div "Cobranças e Pagamentos Retiradas e Pagamentos Clabe (MLM) / Pix (MLB) Vendas Po…" at bounding box center [407, 110] width 111 height 58
click at [356, 132] on input "Vendas Point" at bounding box center [357, 131] width 5 height 5
click at [132, 96] on div "De [DATE] [DATE] Até [DATE] [DATE]" at bounding box center [88, 110] width 102 height 68
click at [132, 96] on button "[DATE]" at bounding box center [88, 94] width 93 height 14
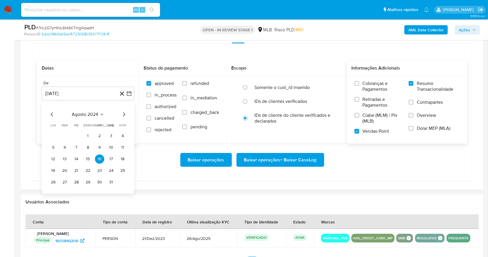
click at [123, 110] on div "[DATE] [DATE] lun lunes mar martes mié miércoles jue jueves vie viernes sáb sáb…" at bounding box center [88, 148] width 93 height 92
click at [123, 111] on icon "Mes siguiente" at bounding box center [124, 114] width 7 height 7
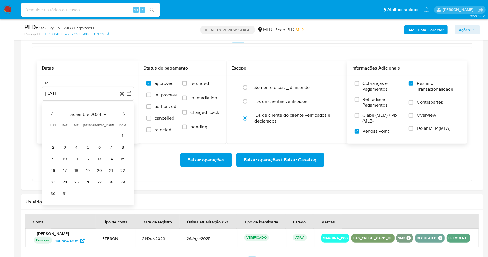
click at [123, 111] on icon "Mes siguiente" at bounding box center [124, 114] width 7 height 7
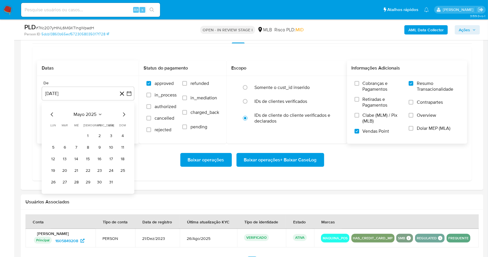
click at [123, 111] on icon "Mes siguiente" at bounding box center [124, 114] width 7 height 7
click at [68, 132] on td "1" at bounding box center [64, 135] width 9 height 9
click at [64, 133] on button "1" at bounding box center [64, 135] width 9 height 9
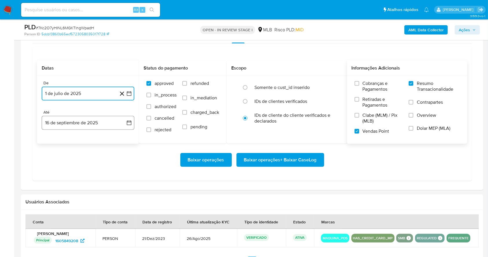
click at [66, 120] on button "16 de septiembre de 2025" at bounding box center [88, 123] width 93 height 14
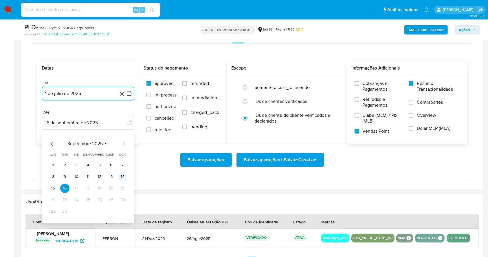
click at [124, 174] on button "14" at bounding box center [122, 176] width 9 height 9
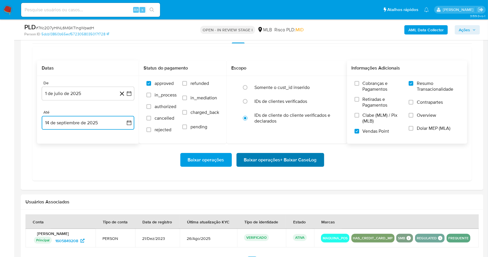
click at [261, 159] on span "Baixar operações + Baixar CaseLog" at bounding box center [280, 160] width 73 height 13
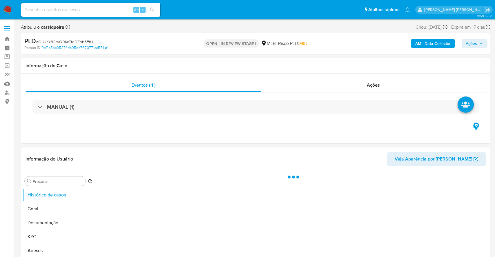
select select "10"
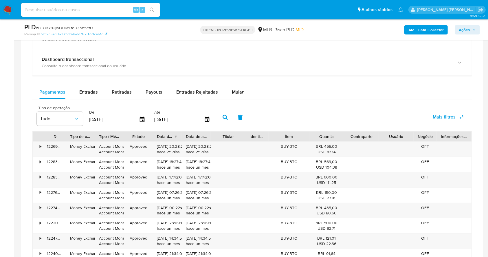
scroll to position [391, 0]
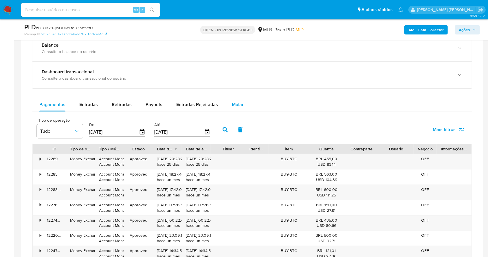
click at [226, 102] on button "Mulan" at bounding box center [238, 105] width 27 height 14
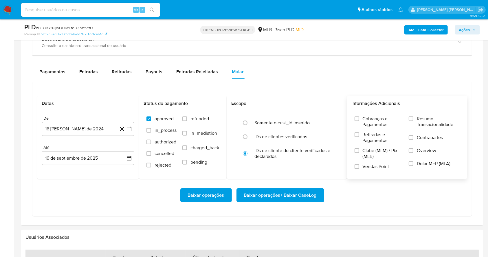
scroll to position [468, 0]
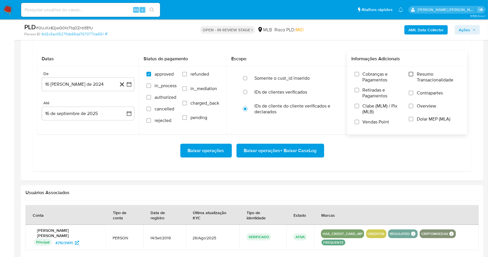
click at [413, 74] on input "Resumo Transacionalidade" at bounding box center [411, 74] width 5 height 5
click at [360, 123] on label "Vendas Point" at bounding box center [379, 124] width 49 height 10
click at [360, 123] on input "Vendas Point" at bounding box center [357, 122] width 5 height 5
click at [127, 87] on icon "button" at bounding box center [129, 84] width 6 height 6
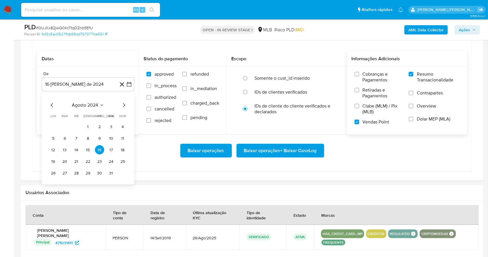
click at [123, 110] on div "agosto 2024 agosto 2024 lun lunes mar martes mié miércoles jue jueves vie viern…" at bounding box center [88, 140] width 79 height 76
click at [124, 105] on icon "Mes siguiente" at bounding box center [124, 105] width 7 height 7
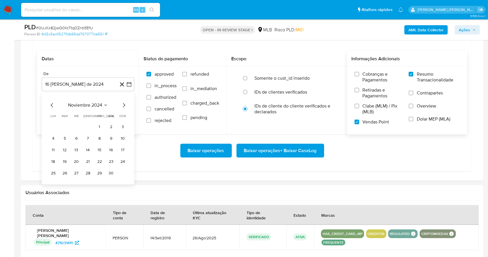
click at [124, 105] on icon "Mes siguiente" at bounding box center [124, 105] width 7 height 7
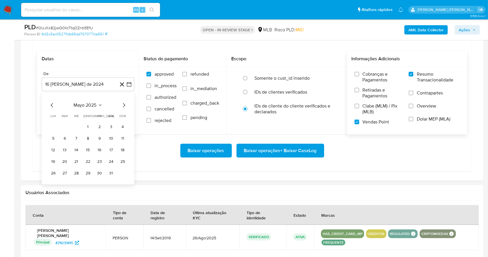
click at [124, 105] on icon "Mes siguiente" at bounding box center [124, 105] width 7 height 7
click at [64, 127] on button "1" at bounding box center [64, 126] width 9 height 9
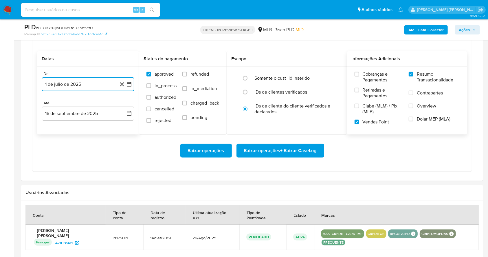
click at [72, 115] on button "16 de septiembre de 2025" at bounding box center [88, 114] width 93 height 14
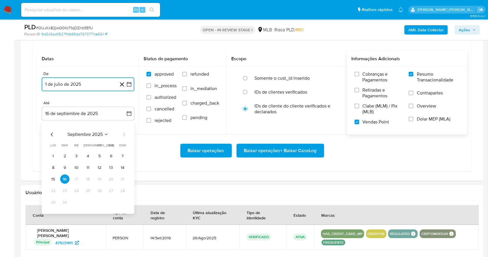
click at [123, 166] on button "14" at bounding box center [122, 167] width 9 height 9
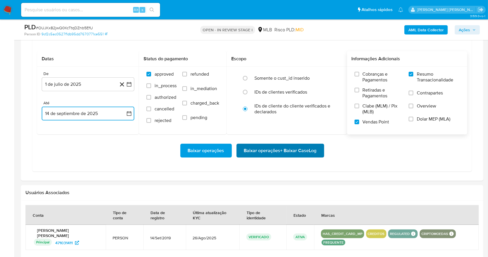
click at [304, 151] on span "Baixar operações + Baixar CaseLog" at bounding box center [280, 150] width 73 height 13
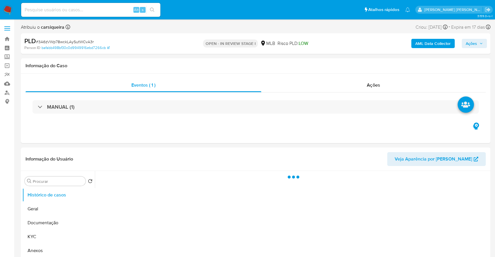
select select "10"
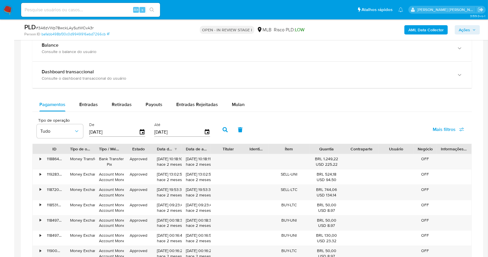
scroll to position [394, 0]
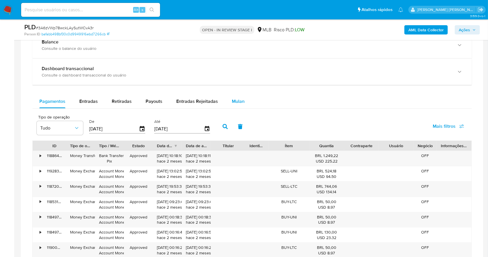
click at [237, 102] on span "Mulan" at bounding box center [238, 101] width 13 height 7
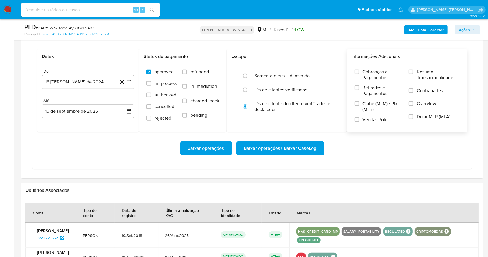
scroll to position [471, 0]
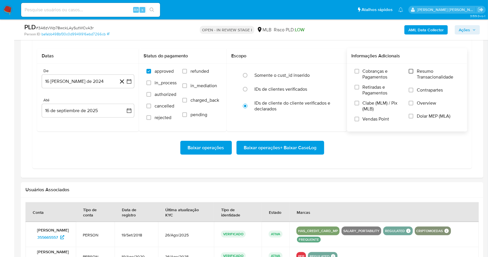
click at [412, 69] on input "Resumo Transacionalidade" at bounding box center [411, 71] width 5 height 5
click at [360, 119] on label "Vendas Point" at bounding box center [379, 121] width 49 height 10
click at [360, 119] on input "Vendas Point" at bounding box center [357, 119] width 5 height 5
click at [128, 81] on icon "button" at bounding box center [129, 82] width 6 height 6
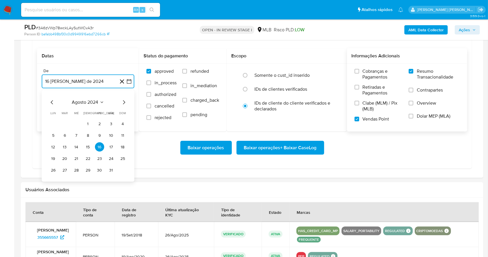
click at [125, 101] on icon "Mes siguiente" at bounding box center [124, 102] width 7 height 7
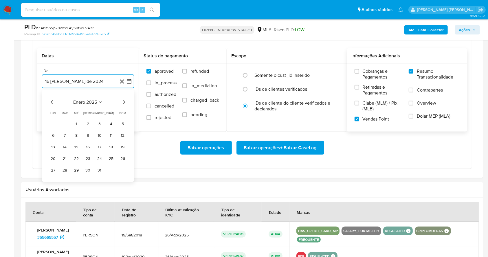
click at [125, 101] on icon "Mes siguiente" at bounding box center [124, 102] width 7 height 7
click at [124, 101] on icon "Mes siguiente" at bounding box center [124, 102] width 7 height 7
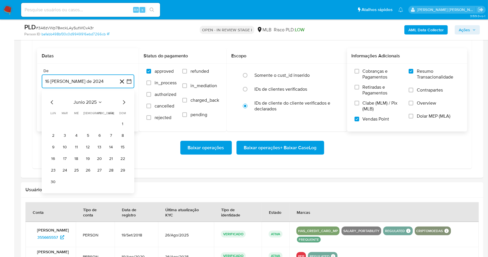
click at [124, 101] on icon "Mes siguiente" at bounding box center [124, 102] width 7 height 7
click at [67, 123] on button "1" at bounding box center [64, 123] width 9 height 9
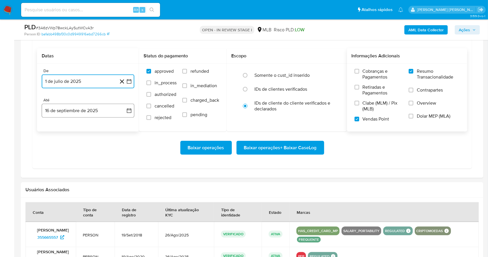
click at [79, 110] on button "16 de septiembre de 2025" at bounding box center [88, 111] width 93 height 14
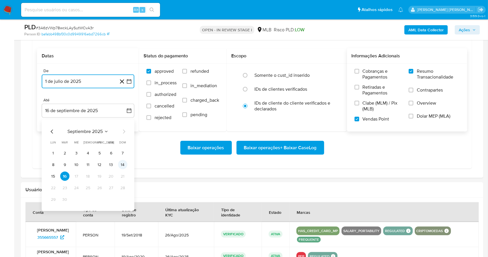
click at [123, 163] on button "14" at bounding box center [122, 164] width 9 height 9
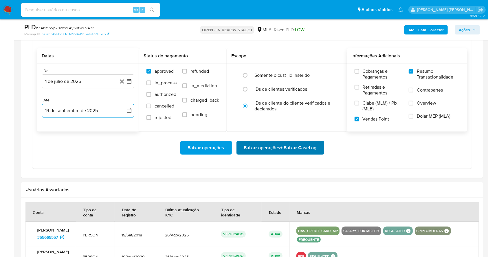
click at [289, 144] on span "Baixar operações + Baixar CaseLog" at bounding box center [280, 147] width 73 height 13
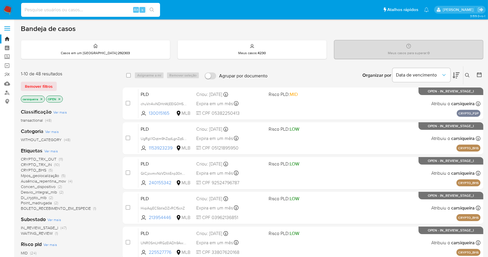
click at [95, 9] on input at bounding box center [90, 10] width 139 height 8
paste input "jMHdGMD0UyKdPUU9m7726v6W"
type input "jMHdGMD0UyKdPUU9m7726v6W"
click at [152, 10] on icon "search-icon" at bounding box center [152, 10] width 4 height 4
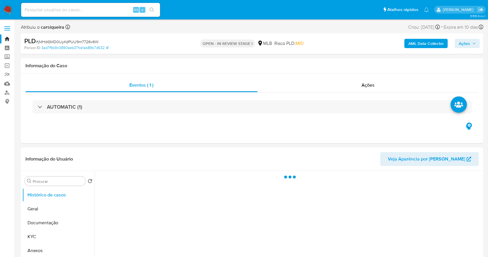
select select "10"
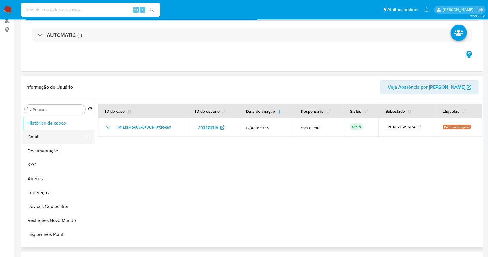
scroll to position [77, 0]
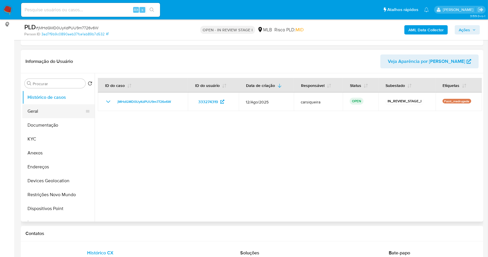
click at [46, 110] on button "Geral" at bounding box center [56, 111] width 68 height 14
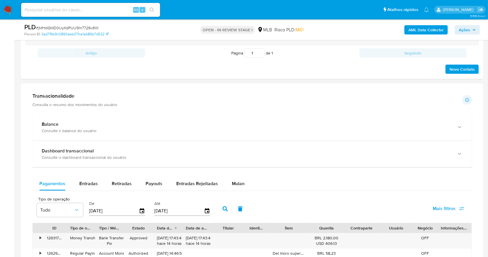
scroll to position [346, 0]
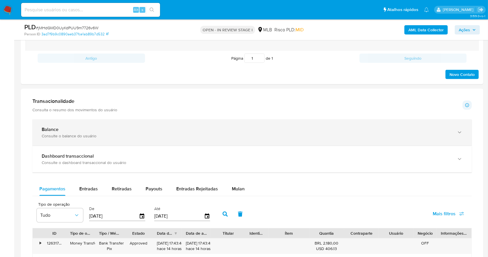
click at [125, 132] on div "Balance Consulte o balance do usuário" at bounding box center [247, 133] width 410 height 12
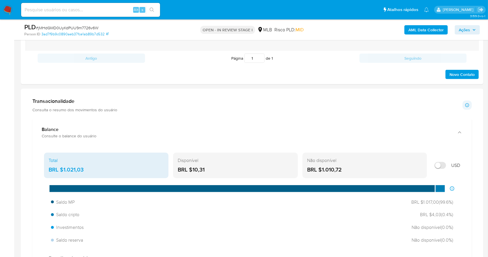
scroll to position [423, 0]
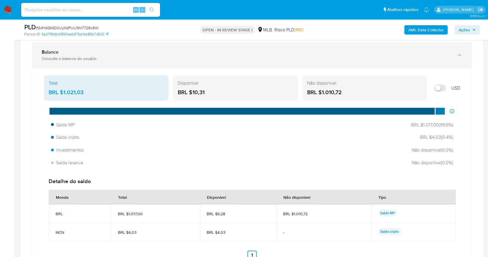
click at [156, 49] on div "Balance" at bounding box center [247, 52] width 410 height 6
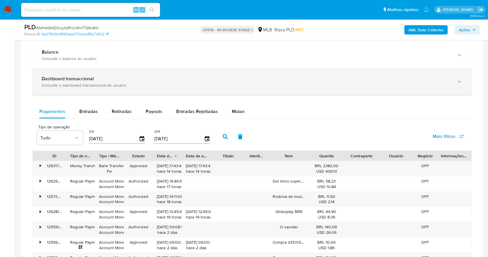
click at [148, 80] on div "Dashboard transaccional" at bounding box center [247, 79] width 410 height 6
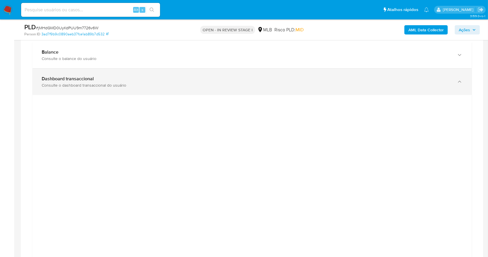
click at [129, 88] on div "Dashboard transaccional Consulte o dashboard transaccional do usuário" at bounding box center [252, 82] width 440 height 26
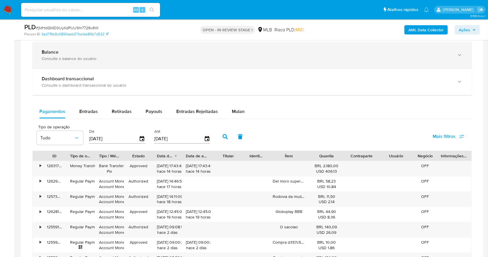
click at [102, 57] on div "Consulte o balance do usuário" at bounding box center [247, 58] width 410 height 5
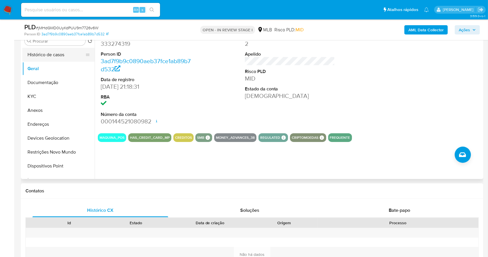
scroll to position [37, 0]
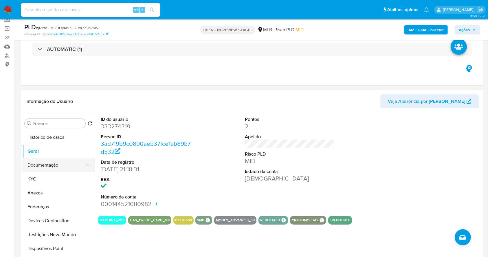
click at [58, 167] on button "Documentação" at bounding box center [56, 165] width 68 height 14
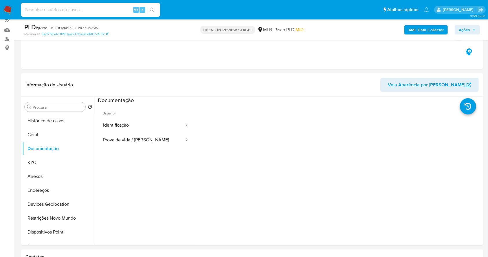
scroll to position [65, 0]
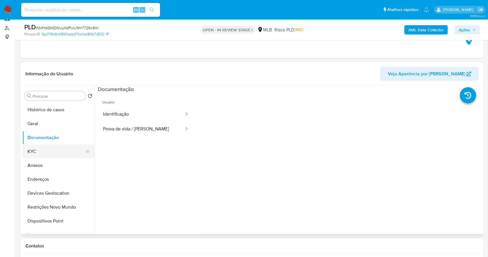
click at [57, 152] on button "KYC" at bounding box center [56, 152] width 68 height 14
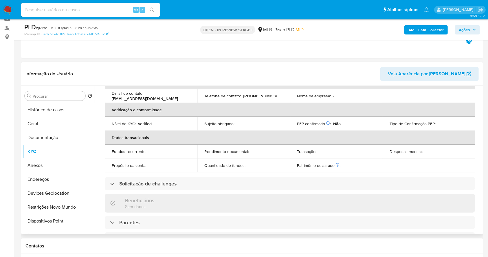
scroll to position [0, 0]
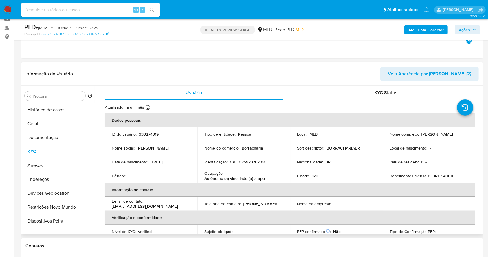
click at [252, 162] on p "CPF 02592376208" at bounding box center [247, 161] width 35 height 5
copy p "02592376208"
click at [62, 162] on button "Anexos" at bounding box center [56, 165] width 68 height 14
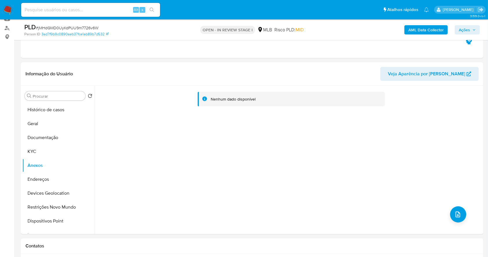
click at [434, 27] on b "AML Data Collector" at bounding box center [426, 29] width 35 height 9
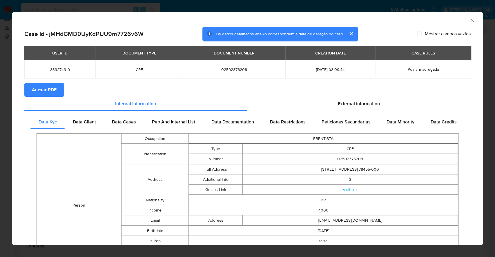
click at [43, 87] on span "Anexar PDF" at bounding box center [44, 89] width 25 height 13
click at [0, 141] on div "AML Data Collector Case Id - jMHdGMD0UyKdPUU9m7726v6W Os dados detalhados abaix…" at bounding box center [247, 128] width 495 height 257
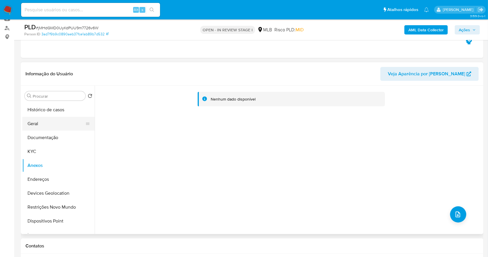
click at [53, 121] on button "Geral" at bounding box center [56, 124] width 68 height 14
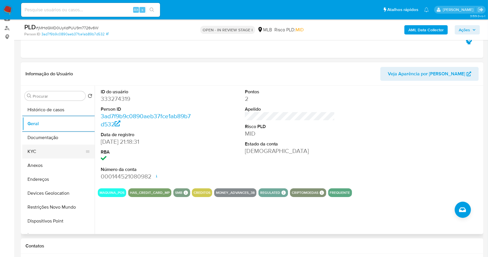
click at [61, 153] on button "KYC" at bounding box center [56, 152] width 68 height 14
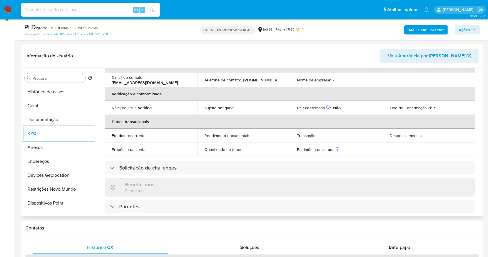
scroll to position [246, 0]
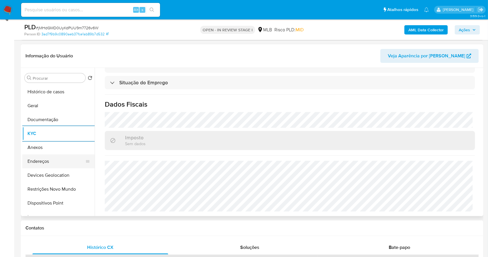
click at [53, 162] on button "Endereços" at bounding box center [56, 161] width 68 height 14
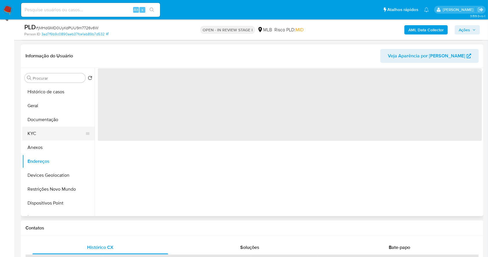
scroll to position [0, 0]
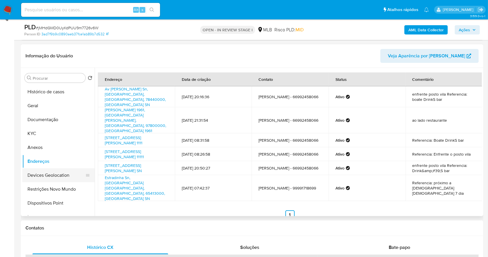
click at [49, 178] on button "Devices Geolocation" at bounding box center [56, 175] width 68 height 14
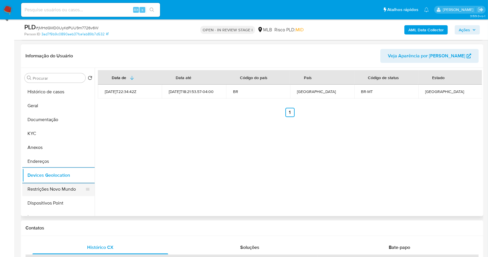
click at [52, 192] on button "Restrições Novo Mundo" at bounding box center [56, 189] width 68 height 14
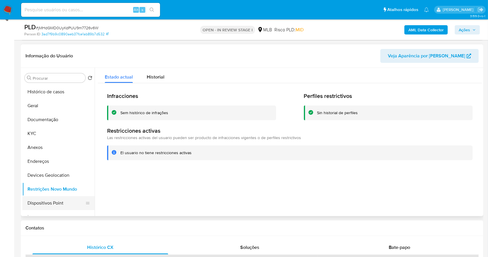
click at [67, 200] on button "Dispositivos Point" at bounding box center [56, 203] width 68 height 14
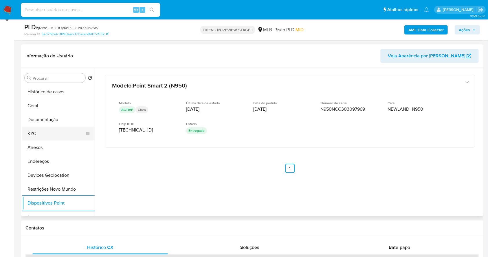
click at [48, 131] on button "KYC" at bounding box center [56, 134] width 68 height 14
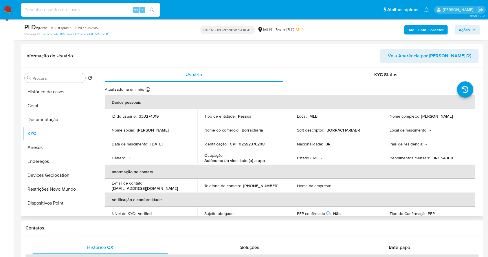
click at [256, 143] on p "CPF 02592376208" at bounding box center [247, 143] width 35 height 5
copy p "02592376208"
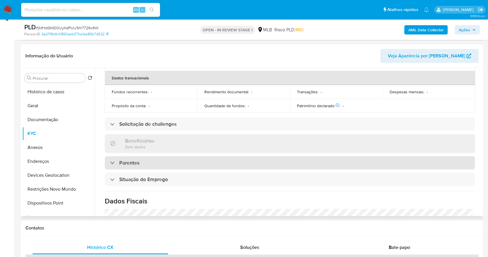
scroll to position [246, 0]
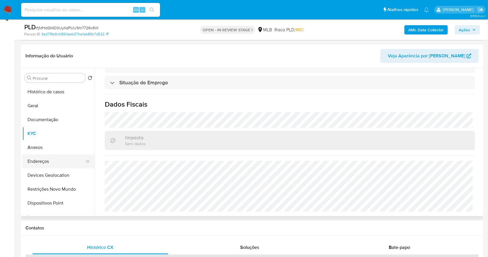
click at [43, 163] on button "Endereços" at bounding box center [56, 161] width 68 height 14
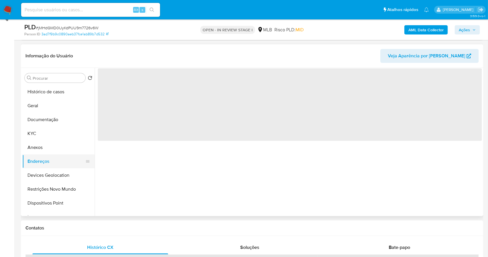
scroll to position [0, 0]
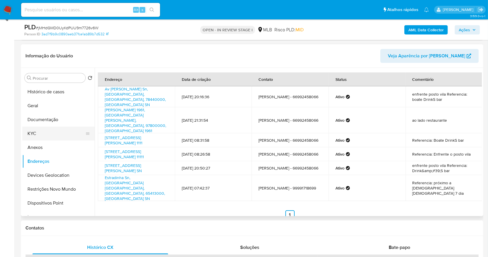
click at [43, 131] on button "KYC" at bounding box center [56, 134] width 68 height 14
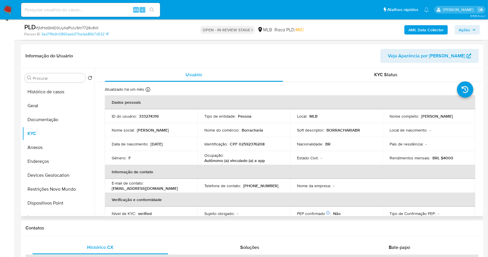
drag, startPoint x: 443, startPoint y: 119, endPoint x: 386, endPoint y: 120, distance: 56.2
click at [386, 120] on td "Nome completo : Raiane Cordeiro Dos Santos" at bounding box center [429, 116] width 93 height 14
copy p "Raiane Cordeiro Dos Santos"
click at [258, 141] on p "CPF 02592376208" at bounding box center [247, 143] width 35 height 5
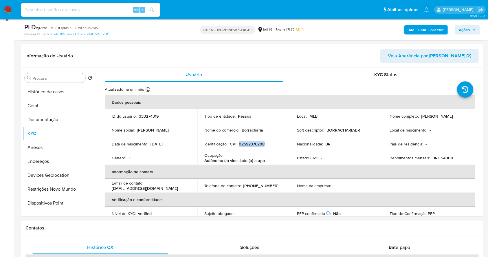
copy p "02592376208"
drag, startPoint x: 446, startPoint y: 118, endPoint x: 386, endPoint y: 117, distance: 59.1
click at [386, 117] on td "Nome completo : Raiane Cordeiro Dos Santos" at bounding box center [429, 116] width 93 height 14
copy p "Raiane Cordeiro Dos Santos"
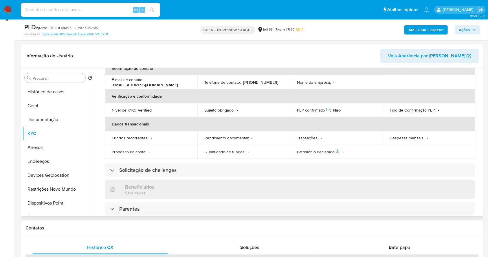
scroll to position [246, 0]
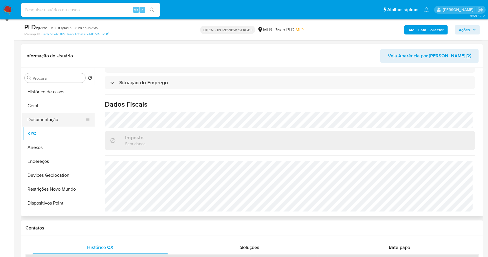
click at [46, 118] on button "Documentação" at bounding box center [56, 120] width 68 height 14
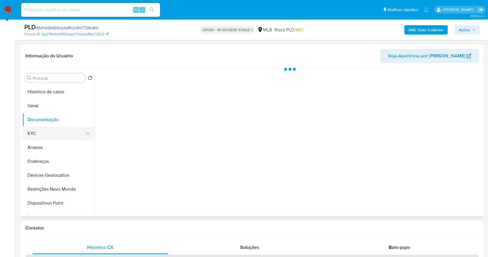
scroll to position [0, 0]
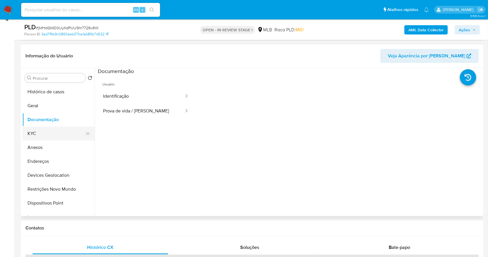
click at [61, 134] on button "KYC" at bounding box center [56, 134] width 68 height 14
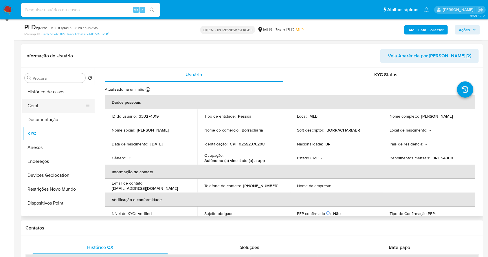
click at [30, 105] on button "Geral" at bounding box center [56, 106] width 68 height 14
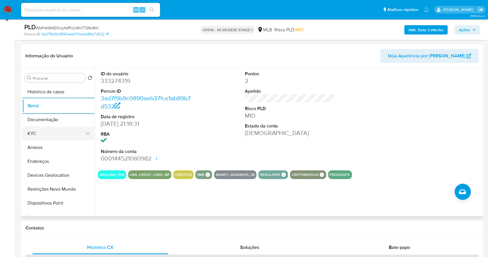
click at [37, 129] on button "KYC" at bounding box center [56, 134] width 68 height 14
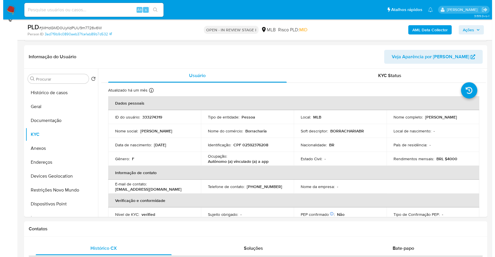
scroll to position [79, 0]
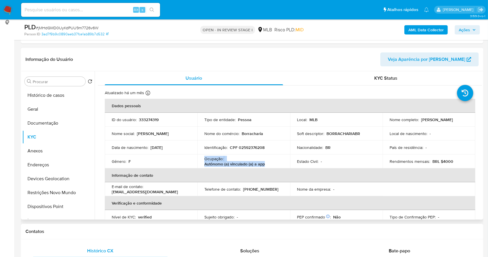
drag, startPoint x: 269, startPoint y: 165, endPoint x: 202, endPoint y: 160, distance: 67.4
click at [202, 160] on td "Ocupação : Autônomo (a) vinculado (a) a app" at bounding box center [244, 161] width 93 height 14
copy div "Ocupação : Autônomo (a) vinculado (a) a app"
click at [468, 27] on span "Ações" at bounding box center [464, 29] width 11 height 9
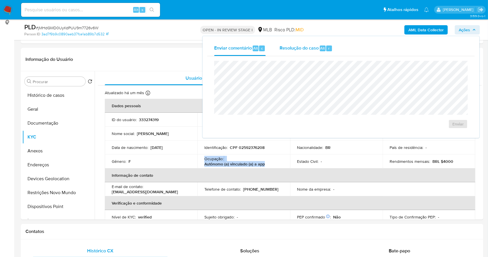
click at [296, 48] on span "Resolução do caso" at bounding box center [299, 48] width 39 height 7
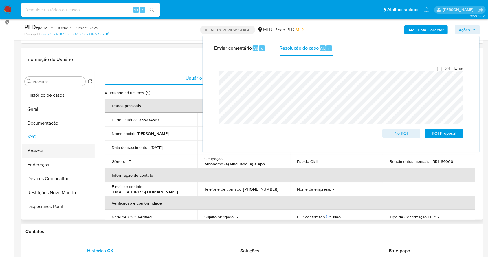
click at [37, 152] on button "Anexos" at bounding box center [56, 151] width 68 height 14
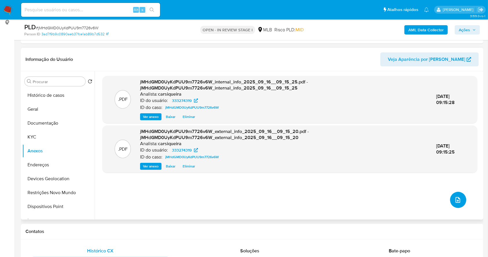
click at [451, 197] on button "upload-file" at bounding box center [459, 200] width 16 height 16
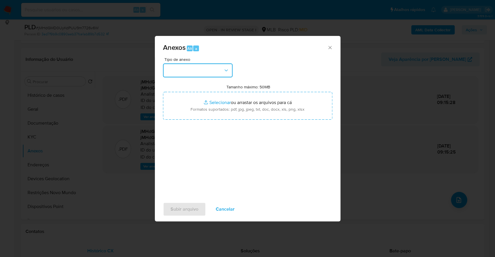
click at [196, 72] on button "button" at bounding box center [198, 70] width 70 height 14
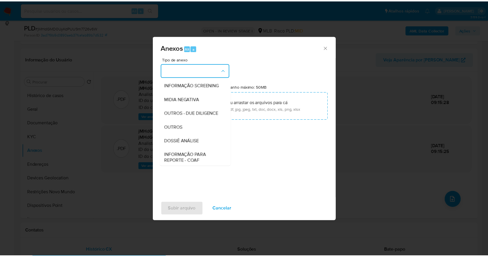
scroll to position [89, 0]
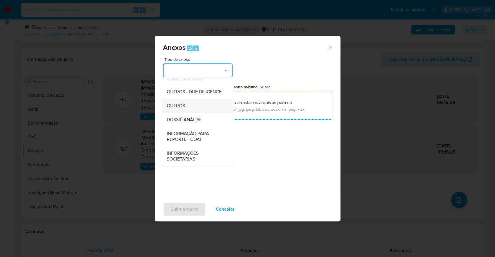
click at [183, 106] on span "OUTROS" at bounding box center [175, 106] width 18 height 6
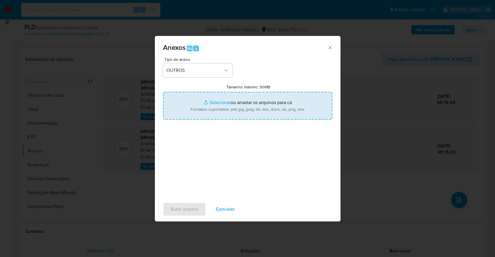
click at [208, 102] on input "Tamanho máximo: 50MB Selecionar arquivos" at bounding box center [247, 106] width 169 height 28
type input "C:\fakepath\Mulan 333274319_2025_09_15_16_45_43.xlsx"
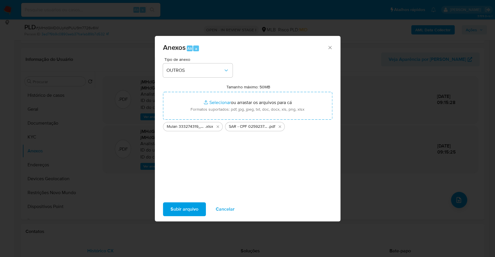
click at [178, 206] on span "Subir arquivo" at bounding box center [184, 209] width 28 height 13
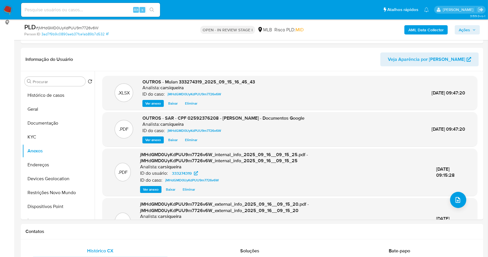
click at [461, 30] on span "Ações" at bounding box center [464, 29] width 11 height 9
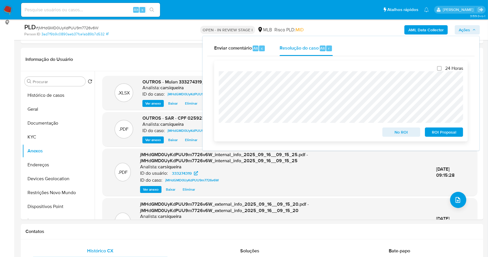
click at [442, 134] on span "ROI Proposal" at bounding box center [444, 132] width 30 height 8
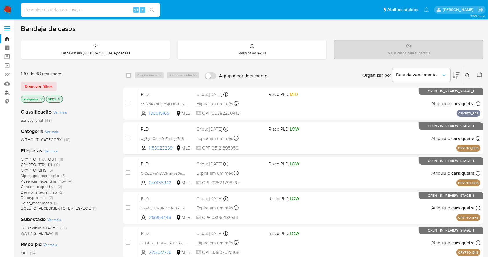
click at [8, 92] on link "Localizador de pessoas" at bounding box center [34, 92] width 69 height 9
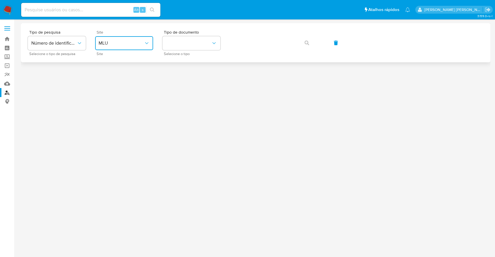
click at [121, 42] on span "MLU" at bounding box center [121, 43] width 45 height 6
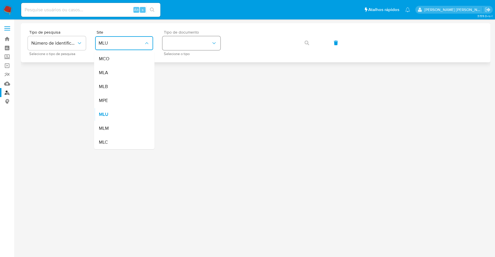
drag, startPoint x: 118, startPoint y: 86, endPoint x: 175, endPoint y: 44, distance: 70.4
click at [120, 86] on div "MLB" at bounding box center [123, 87] width 48 height 14
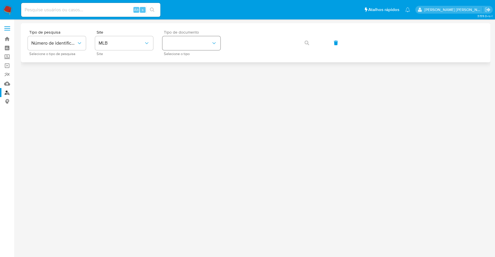
drag, startPoint x: 174, startPoint y: 33, endPoint x: 184, endPoint y: 40, distance: 11.9
click at [176, 33] on span "Tipo de documento" at bounding box center [193, 32] width 58 height 4
click at [186, 41] on button "identificationType" at bounding box center [191, 43] width 58 height 14
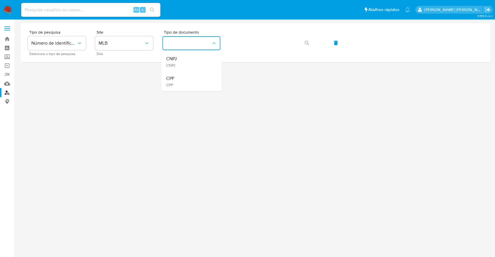
click at [188, 78] on div "CPF CPF" at bounding box center [190, 82] width 48 height 20
click at [305, 43] on icon "button" at bounding box center [306, 43] width 5 height 5
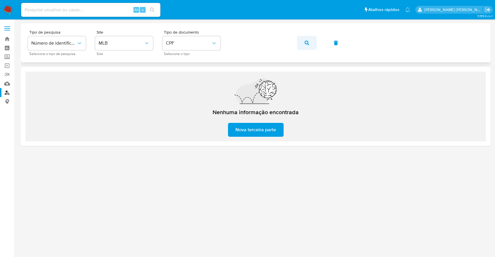
click at [304, 38] on span "button" at bounding box center [306, 43] width 5 height 13
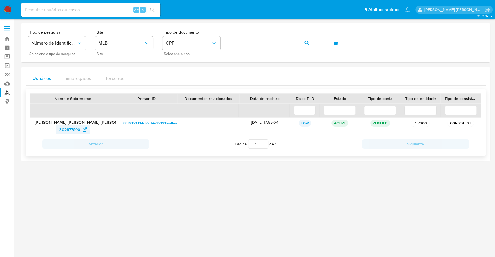
click at [70, 129] on span "302877890" at bounding box center [69, 129] width 21 height 9
click at [308, 43] on icon "button" at bounding box center [306, 43] width 5 height 5
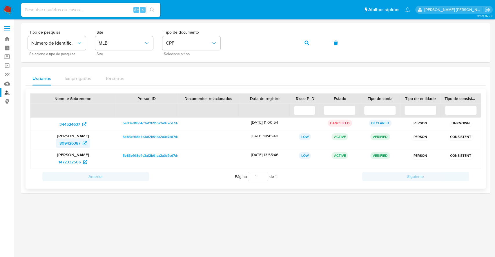
click at [73, 143] on span "809426387" at bounding box center [69, 142] width 21 height 9
click at [68, 162] on span "1472332506" at bounding box center [70, 161] width 22 height 9
click at [196, 39] on button "CPF" at bounding box center [191, 43] width 58 height 14
click at [168, 64] on span "CNPJ" at bounding box center [171, 65] width 11 height 5
click at [307, 43] on icon "button" at bounding box center [306, 43] width 5 height 5
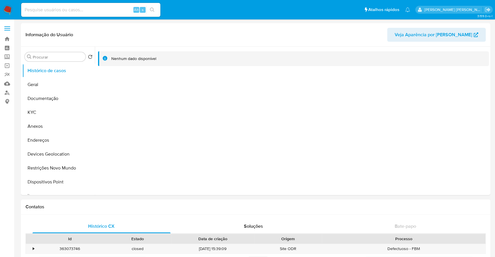
select select "10"
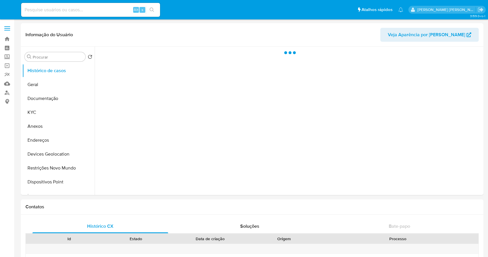
select select "10"
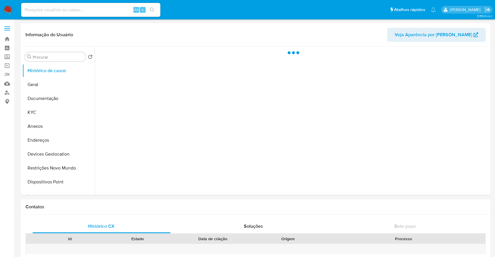
select select "10"
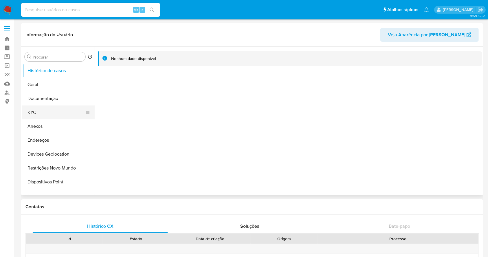
click at [42, 110] on button "KYC" at bounding box center [56, 112] width 68 height 14
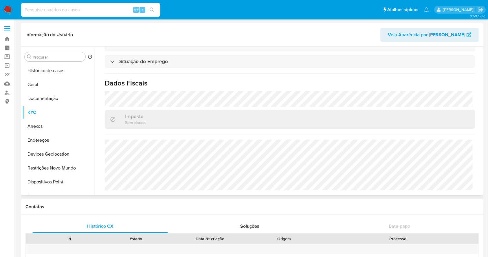
scroll to position [254, 0]
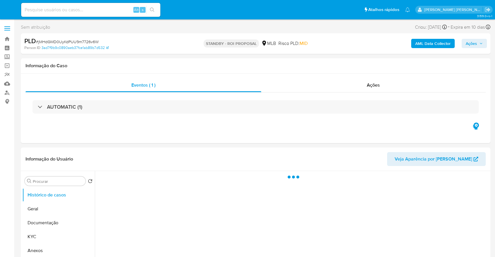
select select "10"
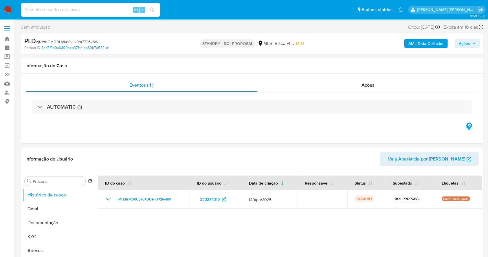
click at [10, 11] on img at bounding box center [8, 10] width 10 height 10
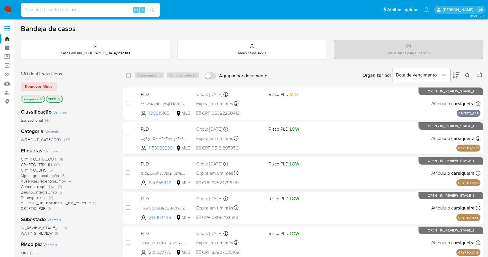
click at [7, 8] on img at bounding box center [8, 10] width 10 height 10
click at [50, 6] on input at bounding box center [90, 10] width 139 height 8
paste input "9ip7HVu4Es96cODZC1ZUCXNW"
type input "9ip7HVu4Es96cODZC1ZUCXNW"
click at [154, 11] on icon "search-icon" at bounding box center [152, 10] width 5 height 5
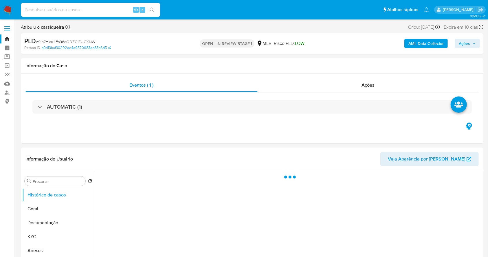
select select "10"
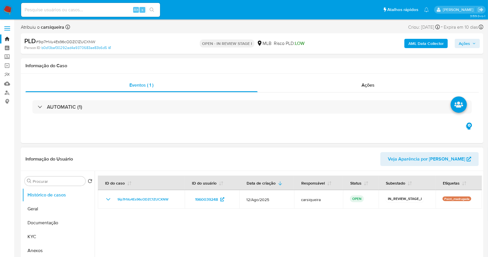
drag, startPoint x: 54, startPoint y: 221, endPoint x: 93, endPoint y: 189, distance: 50.5
click at [54, 221] on button "Documentação" at bounding box center [58, 223] width 72 height 14
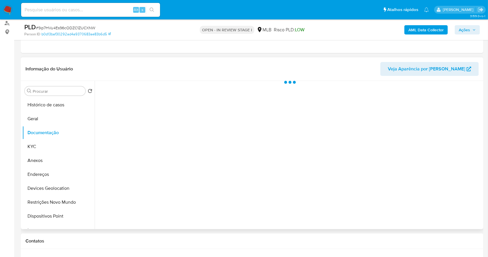
scroll to position [77, 0]
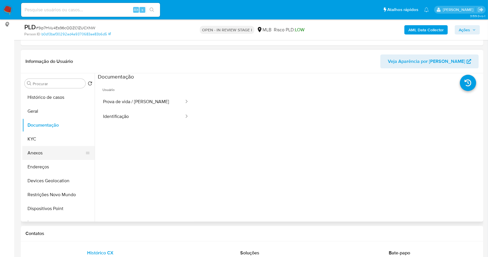
click at [52, 148] on button "Anexos" at bounding box center [56, 153] width 68 height 14
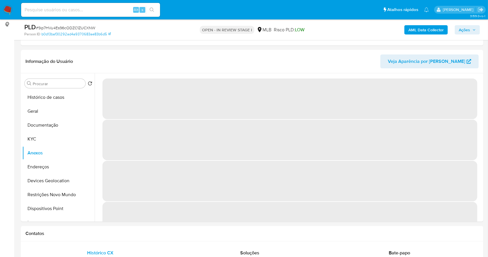
scroll to position [78, 0]
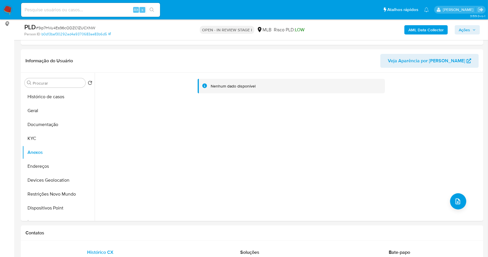
click at [433, 31] on b "AML Data Collector" at bounding box center [426, 29] width 35 height 9
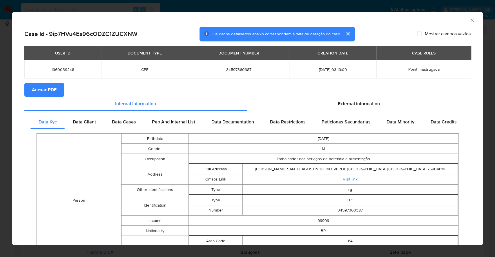
click at [38, 93] on span "Anexar PDF" at bounding box center [44, 89] width 25 height 13
click at [0, 135] on div "AML Data Collector Case Id - 9ip7HVu4Es96cODZC1ZUCXNW Os dados detalhados abaix…" at bounding box center [247, 128] width 495 height 257
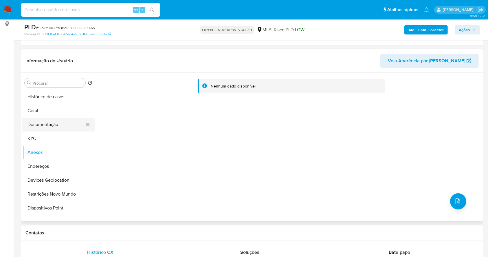
click at [57, 127] on button "Documentação" at bounding box center [56, 125] width 68 height 14
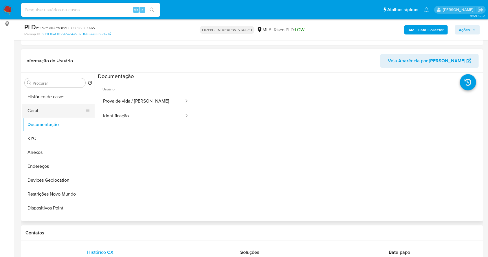
click at [31, 114] on button "Geral" at bounding box center [56, 111] width 68 height 14
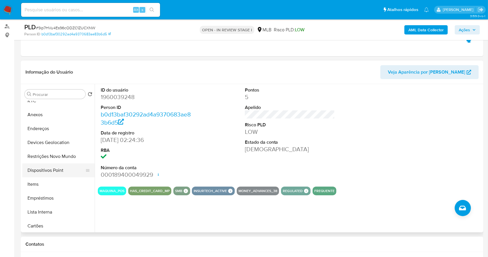
scroll to position [39, 0]
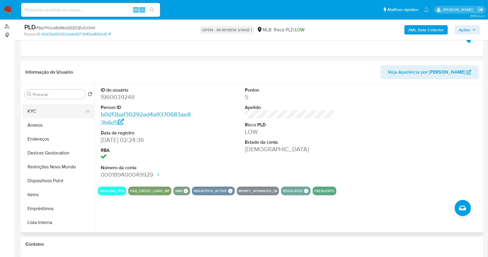
click at [40, 113] on button "KYC" at bounding box center [56, 111] width 68 height 14
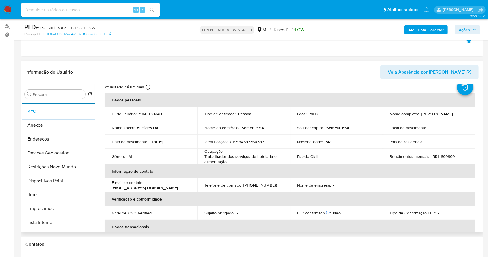
scroll to position [248, 0]
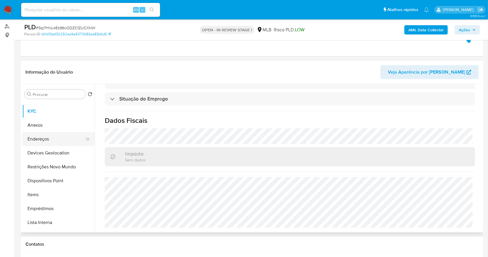
click at [42, 139] on button "Endereços" at bounding box center [56, 139] width 68 height 14
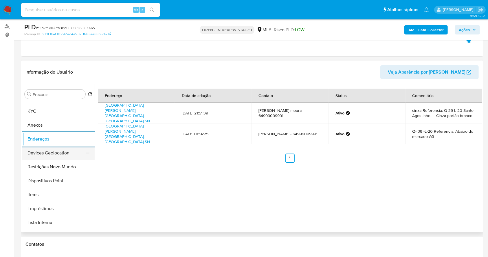
click at [49, 156] on button "Devices Geolocation" at bounding box center [56, 153] width 68 height 14
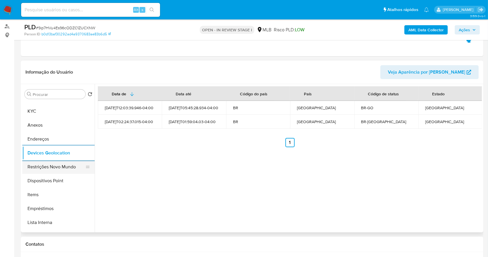
click at [59, 161] on button "Restrições Novo Mundo" at bounding box center [56, 167] width 68 height 14
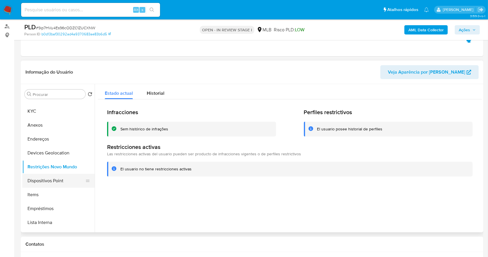
click at [52, 183] on button "Dispositivos Point" at bounding box center [56, 181] width 68 height 14
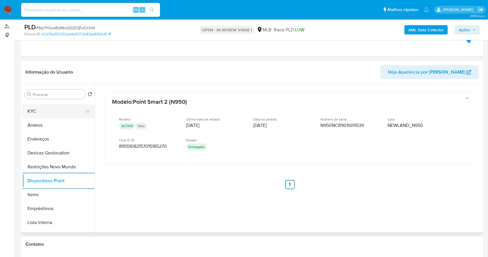
click at [35, 109] on button "KYC" at bounding box center [56, 111] width 68 height 14
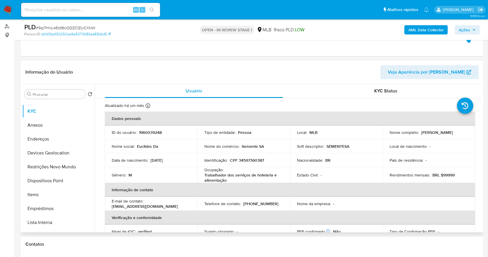
click at [247, 158] on p "CPF 34597360387" at bounding box center [247, 160] width 34 height 5
copy p "34597360387"
drag, startPoint x: 463, startPoint y: 131, endPoint x: 422, endPoint y: 133, distance: 41.5
click at [420, 133] on div "Nome completo : Euclides da Silva Moura" at bounding box center [429, 132] width 79 height 5
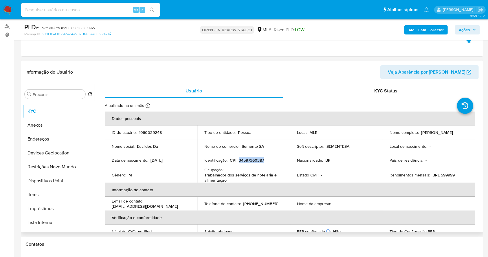
copy p "Euclides da Silva Moura"
click at [244, 161] on p "CPF 34597360387" at bounding box center [247, 160] width 34 height 5
copy p "34597360387"
click at [245, 159] on p "CPF 34597360387" at bounding box center [247, 160] width 34 height 5
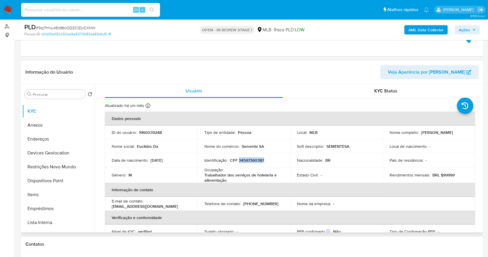
click at [245, 159] on p "CPF 34597360387" at bounding box center [247, 160] width 34 height 5
copy p "34597360387"
drag, startPoint x: 468, startPoint y: 132, endPoint x: 426, endPoint y: 134, distance: 42.1
click at [421, 133] on td "Nome completo : Euclides da Silva Moura" at bounding box center [429, 132] width 93 height 14
copy p "uclides da Silva Moura"
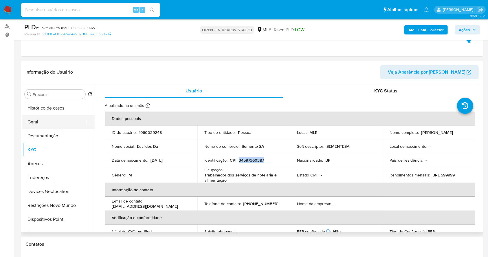
click at [51, 126] on button "Geral" at bounding box center [56, 122] width 68 height 14
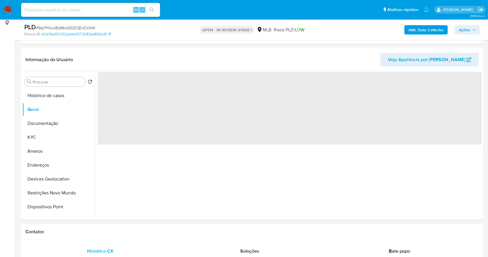
scroll to position [80, 0]
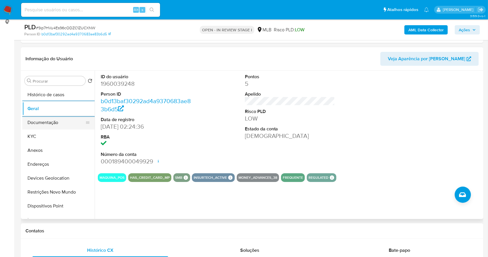
click at [32, 123] on button "Documentação" at bounding box center [56, 123] width 68 height 14
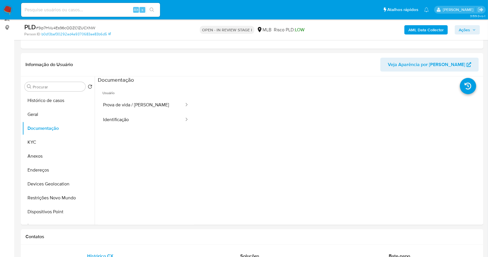
scroll to position [65, 0]
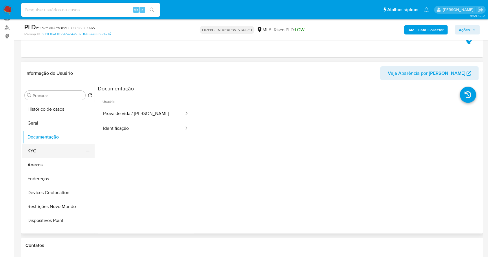
click at [44, 151] on button "KYC" at bounding box center [56, 151] width 68 height 14
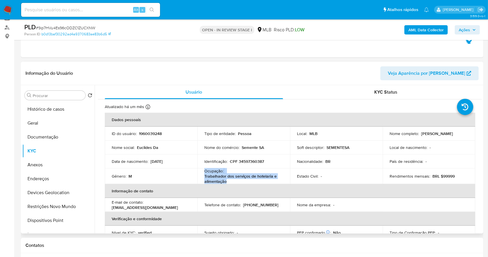
drag, startPoint x: 227, startPoint y: 182, endPoint x: 191, endPoint y: 173, distance: 37.0
click at [191, 173] on tr "Gênero : M Ocupação : Trabalhador dos serviços de hotelaria e alimentação Estad…" at bounding box center [290, 176] width 371 height 16
copy tr "Ocupação : Trabalhador dos serviços de hotelaria e alimentação"
click at [52, 136] on button "Documentação" at bounding box center [56, 137] width 68 height 14
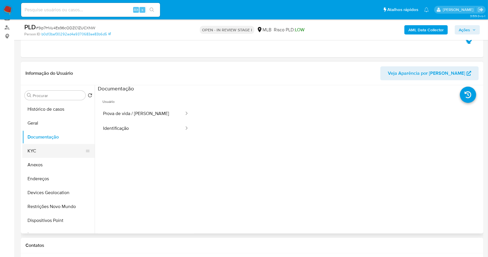
click at [44, 148] on button "KYC" at bounding box center [56, 151] width 68 height 14
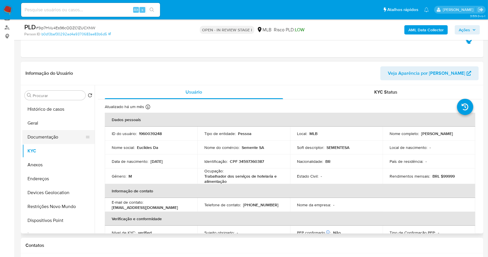
click at [53, 141] on button "Documentação" at bounding box center [56, 137] width 68 height 14
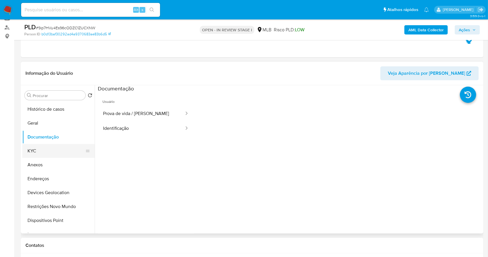
click at [40, 152] on button "KYC" at bounding box center [56, 151] width 68 height 14
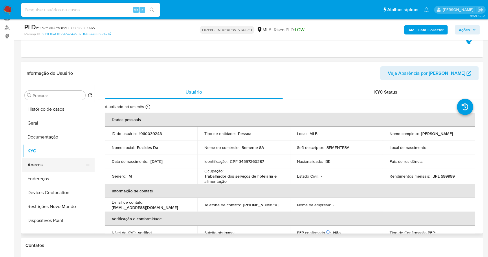
click at [46, 167] on button "Anexos" at bounding box center [56, 165] width 68 height 14
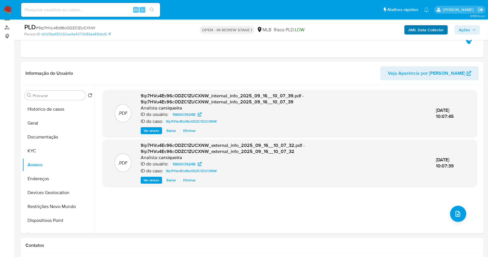
drag, startPoint x: 468, startPoint y: 32, endPoint x: 448, endPoint y: 33, distance: 19.7
click at [467, 31] on span "Ações" at bounding box center [464, 29] width 11 height 9
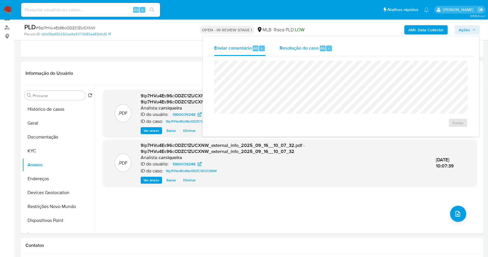
click at [311, 47] on span "Resolução do caso" at bounding box center [299, 48] width 39 height 7
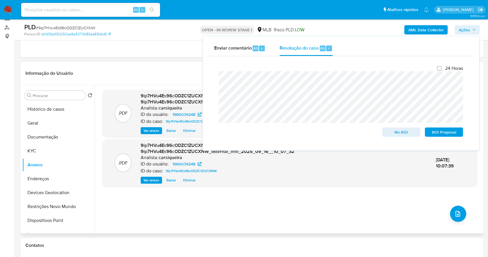
click at [194, 217] on div ".PDF 9ip7HVu4Es96cODZC1ZUCXNW_internal_info_2025_09_16__10_07_39.pdf - 9ip7HVu4…" at bounding box center [290, 159] width 375 height 139
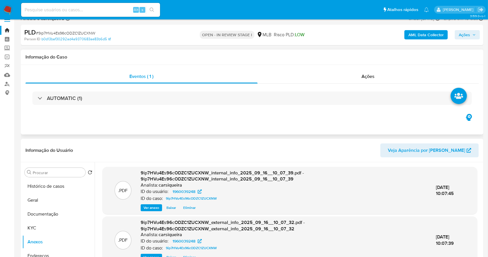
scroll to position [0, 0]
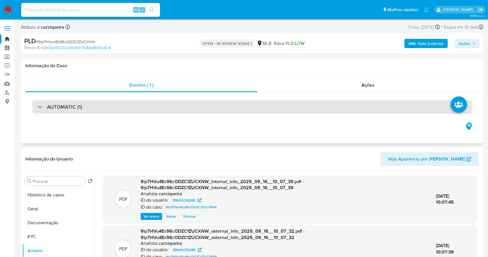
click at [86, 110] on div "AUTOMATIC (1)" at bounding box center [252, 106] width 440 height 13
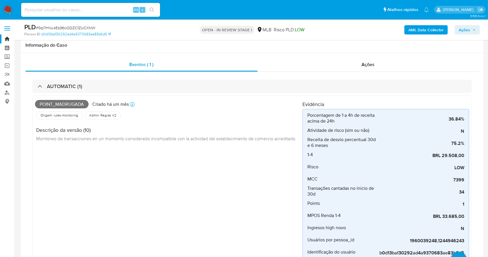
scroll to position [39, 0]
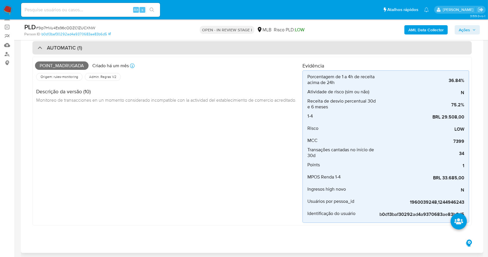
click at [37, 53] on div "AUTOMATIC (1)" at bounding box center [252, 47] width 440 height 13
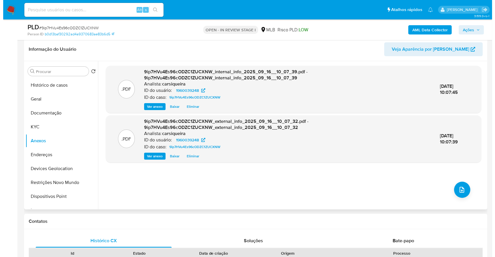
scroll to position [77, 0]
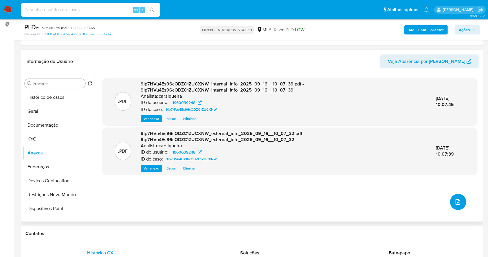
click at [451, 200] on button "upload-file" at bounding box center [459, 202] width 16 height 16
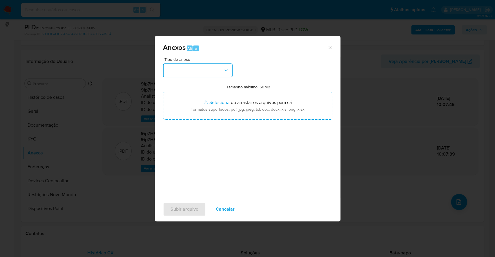
click at [194, 66] on button "button" at bounding box center [198, 70] width 70 height 14
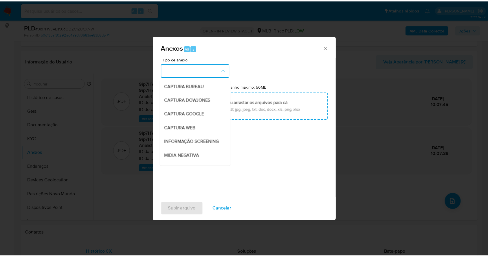
scroll to position [89, 0]
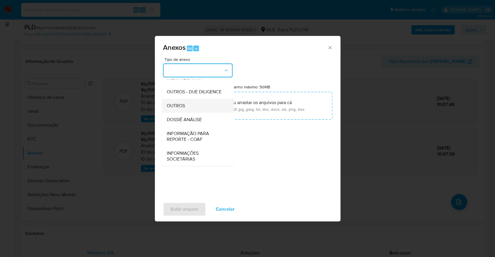
click at [180, 101] on div "OUTROS" at bounding box center [195, 106] width 59 height 14
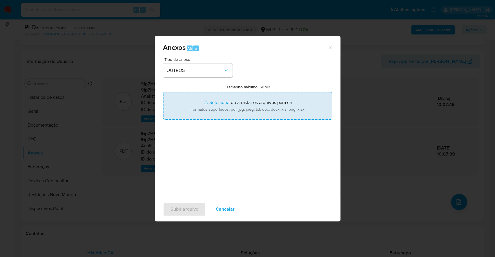
click at [217, 102] on input "Tamanho máximo: 50MB Selecionar arquivos" at bounding box center [247, 106] width 169 height 28
type input "C:\fakepath\Mulan 1960039248_2025_09_15_16_45_10.xlsx"
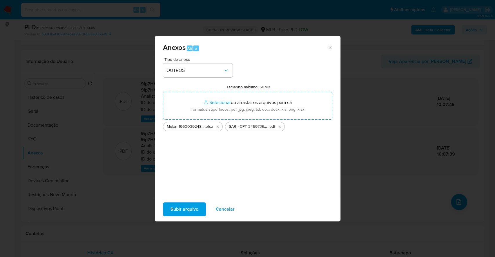
click at [191, 207] on span "Subir arquivo" at bounding box center [184, 209] width 28 height 13
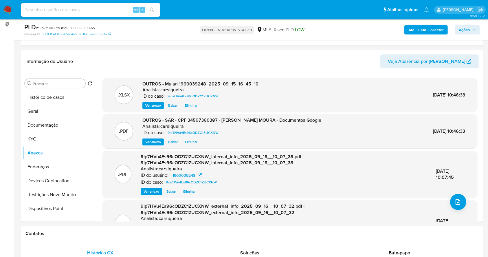
click at [470, 30] on span "Ações" at bounding box center [464, 29] width 11 height 9
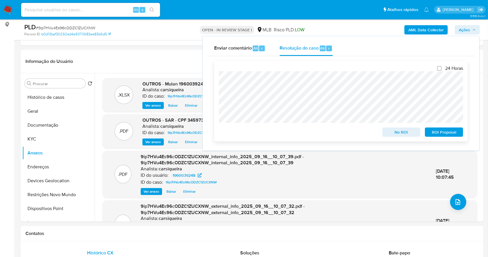
click at [451, 134] on span "ROI Proposal" at bounding box center [444, 132] width 30 height 8
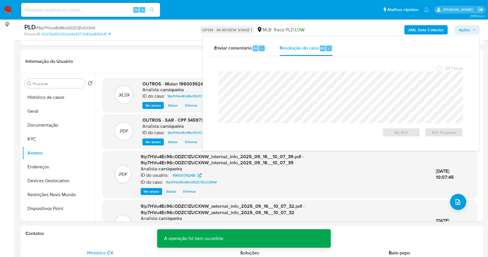
click at [69, 28] on span "# 9ip7HVu4Es96cODZC1ZUCXNW" at bounding box center [65, 28] width 59 height 6
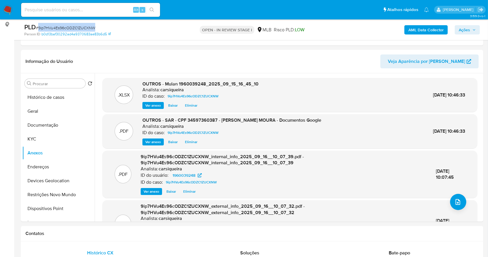
copy span "9ip7HVu4Es96cODZC1ZUCXNW"
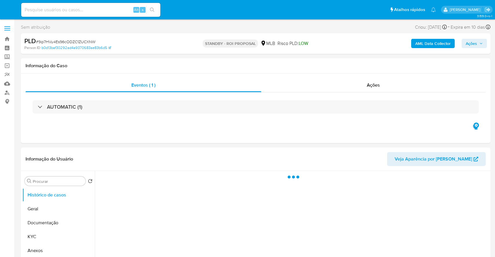
select select "10"
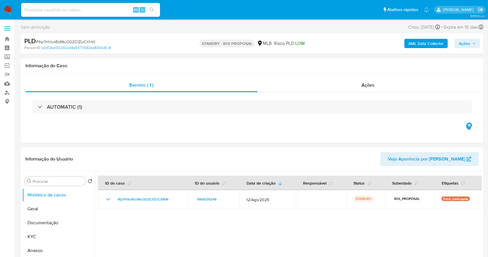
click at [0, 5] on nav "Pausado Ver notificaciones Alt s Atalhos rápidos Presiona las siguientes teclas…" at bounding box center [244, 9] width 488 height 19
click at [8, 10] on img at bounding box center [8, 10] width 10 height 10
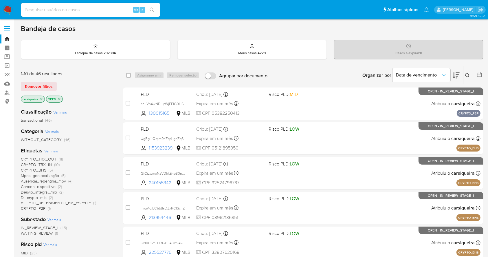
click at [8, 6] on img at bounding box center [8, 10] width 10 height 10
click at [85, 7] on input at bounding box center [90, 10] width 139 height 8
paste input "y4Oegx9hInraq2YHAAVRq4rR"
type input "y4Oegx9hInraq2YHAAVRq4rR"
click at [153, 8] on icon "search-icon" at bounding box center [152, 10] width 4 height 4
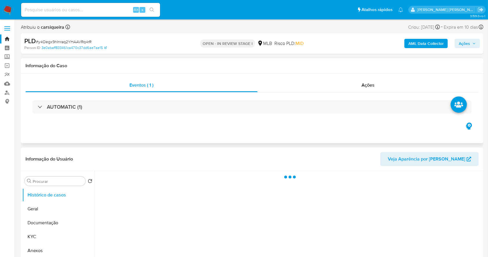
select select "10"
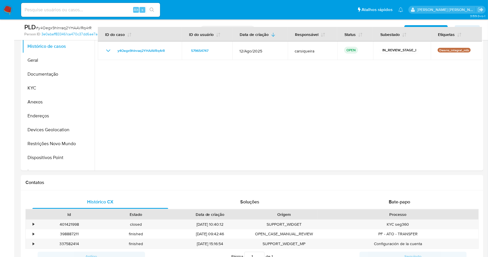
scroll to position [210, 0]
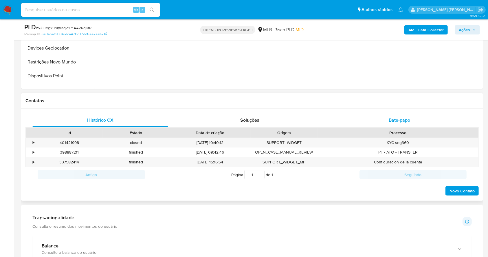
click at [410, 118] on span "Bate-papo" at bounding box center [399, 120] width 21 height 7
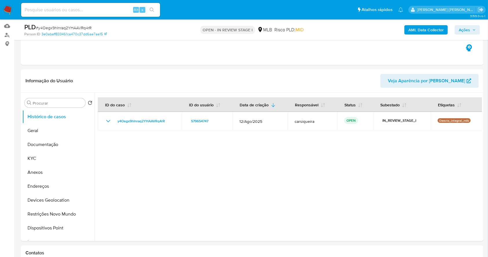
scroll to position [48, 0]
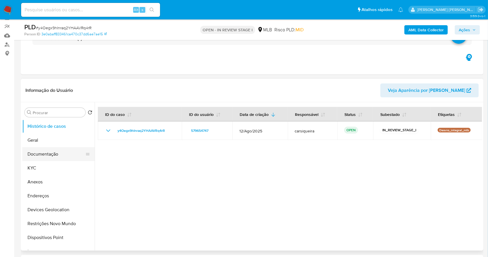
click at [41, 154] on button "Documentação" at bounding box center [56, 154] width 68 height 14
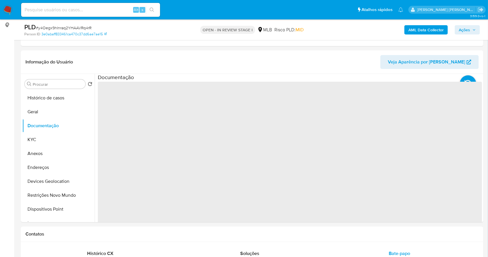
scroll to position [78, 0]
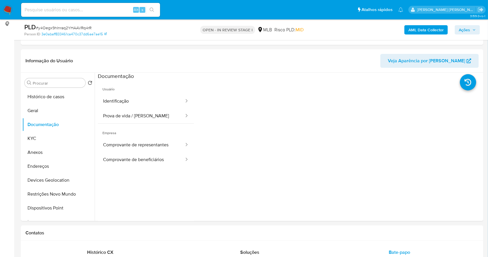
click at [7, 3] on nav "Pausado Ver notificaciones Alt s Atalhos rápidos Presiona las siguientes teclas…" at bounding box center [244, 9] width 488 height 19
click at [10, 6] on img at bounding box center [8, 10] width 10 height 10
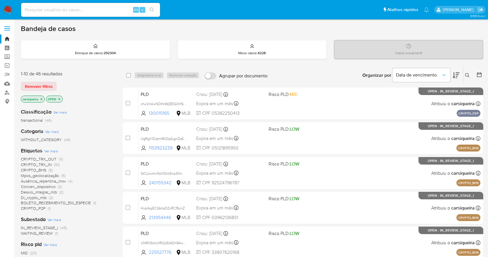
click at [481, 74] on icon at bounding box center [480, 75] width 6 height 6
click at [479, 72] on icon at bounding box center [480, 75] width 6 height 6
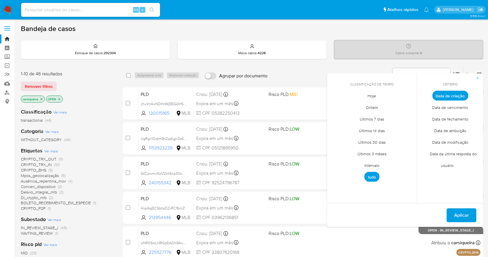
click at [370, 163] on span "Intervalo" at bounding box center [372, 166] width 27 height 12
click at [334, 107] on icon "Mes anterior" at bounding box center [336, 106] width 7 height 7
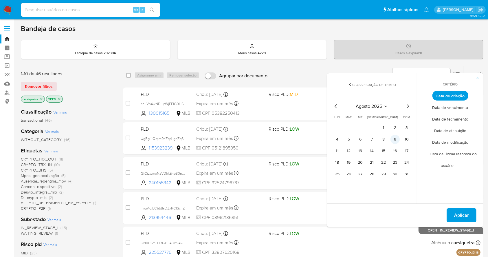
drag, startPoint x: 382, startPoint y: 127, endPoint x: 393, endPoint y: 143, distance: 18.6
click at [382, 128] on button "1" at bounding box center [383, 127] width 9 height 9
click at [402, 176] on button "31" at bounding box center [406, 173] width 9 height 9
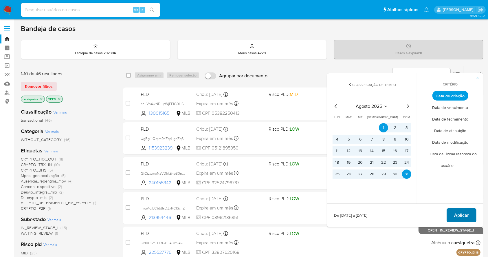
click at [464, 216] on span "Aplicar" at bounding box center [462, 215] width 15 height 13
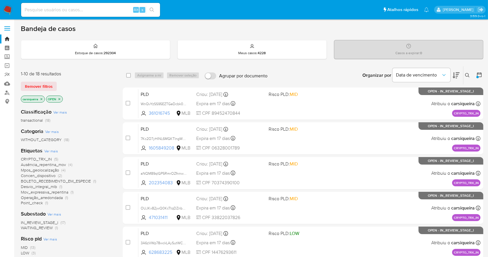
click at [41, 99] on icon "close-filter" at bounding box center [42, 99] width 2 height 2
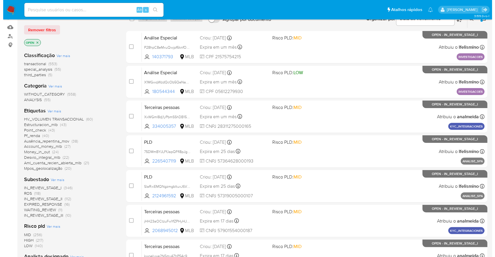
scroll to position [154, 0]
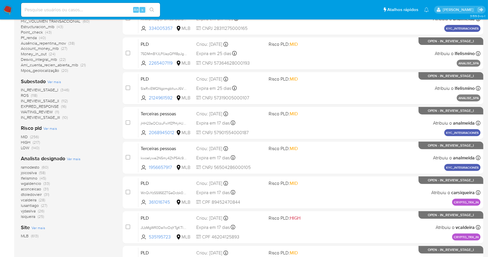
click at [74, 159] on span "Ver mais" at bounding box center [74, 158] width 14 height 5
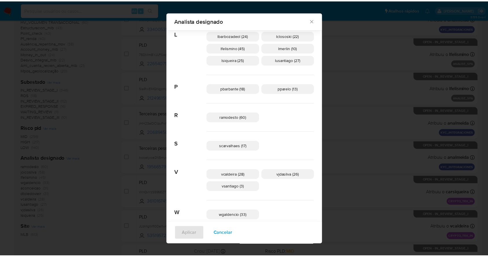
scroll to position [262, 0]
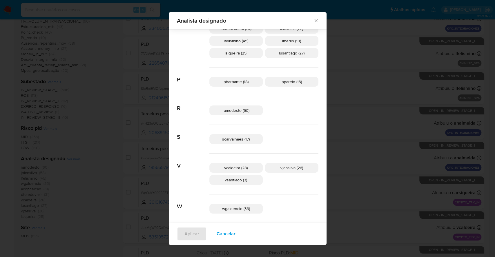
click at [313, 22] on icon "Fechar" at bounding box center [316, 21] width 6 height 6
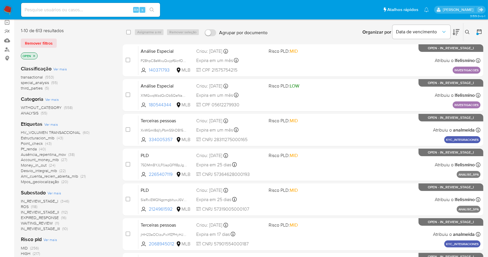
scroll to position [0, 0]
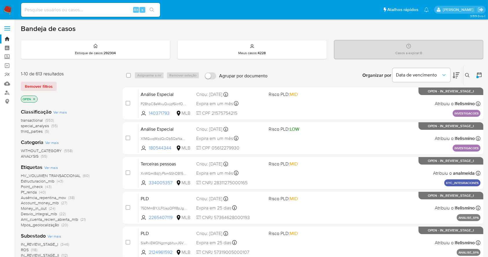
click at [478, 72] on icon at bounding box center [480, 75] width 6 height 6
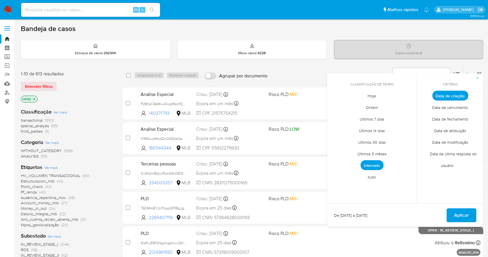
click at [460, 117] on span "Data de fechamento" at bounding box center [450, 119] width 48 height 12
click at [376, 94] on span "Hoje" at bounding box center [372, 96] width 21 height 12
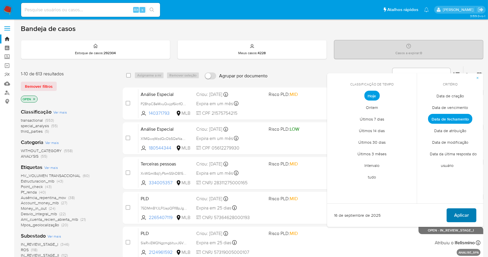
click at [456, 215] on span "Aplicar" at bounding box center [462, 215] width 15 height 13
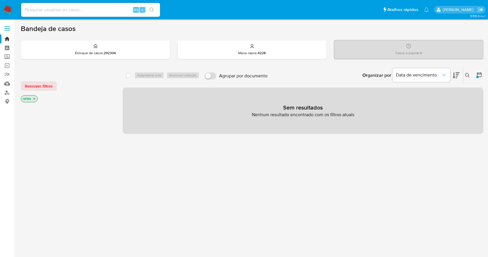
click at [35, 98] on icon "close-filter" at bounding box center [33, 98] width 3 height 3
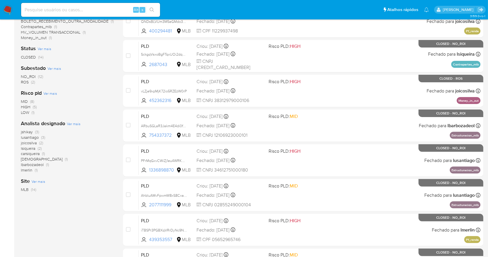
scroll to position [154, 0]
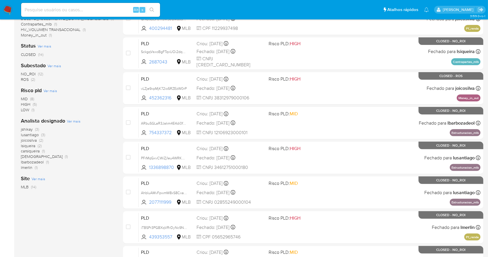
click at [39, 75] on span "(12)" at bounding box center [40, 74] width 5 height 6
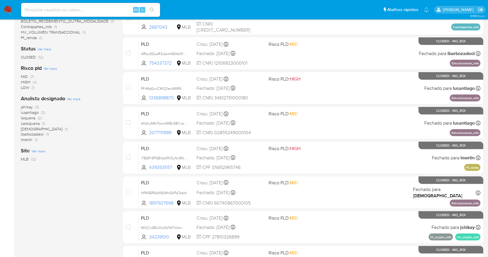
click at [69, 99] on span "Ver mais" at bounding box center [74, 98] width 14 height 5
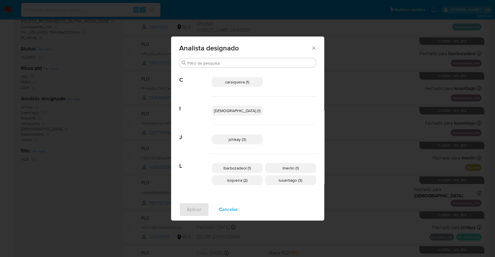
click at [238, 209] on span "Cancelar" at bounding box center [228, 209] width 19 height 13
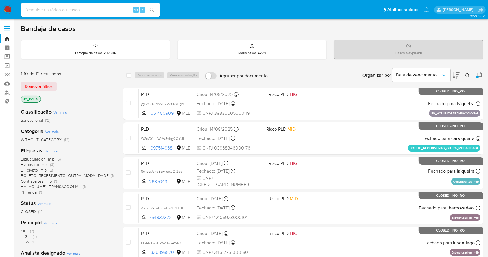
click at [6, 6] on img at bounding box center [8, 10] width 10 height 10
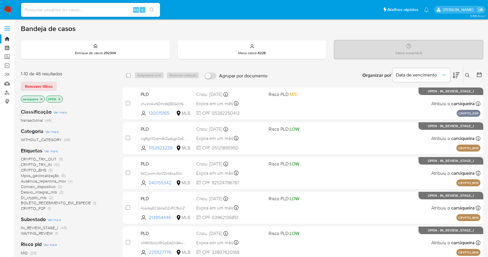
click at [9, 9] on img at bounding box center [8, 10] width 10 height 10
click at [76, 8] on input at bounding box center [90, 10] width 139 height 8
paste input "y4Oegx9hInraq2YHAAVRq4rR"
type input "y4Oegx9hInraq2YHAAVRq4rR"
click at [149, 10] on button "search-icon" at bounding box center [152, 10] width 12 height 8
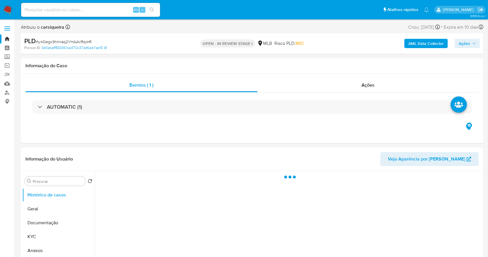
select select "10"
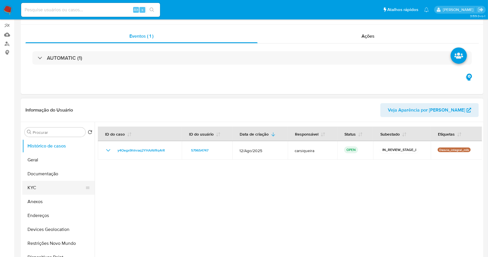
scroll to position [77, 0]
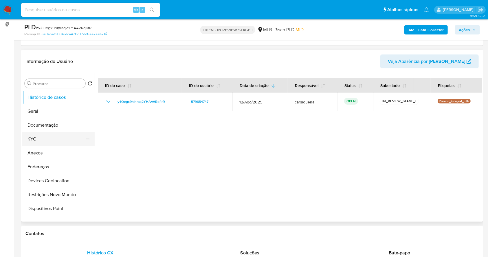
click at [47, 138] on button "KYC" at bounding box center [56, 139] width 68 height 14
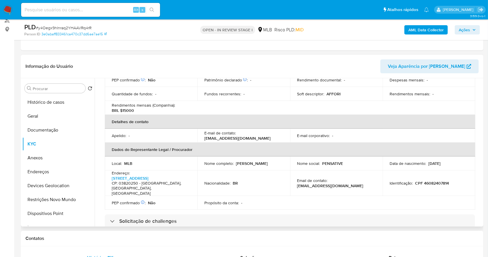
scroll to position [0, 0]
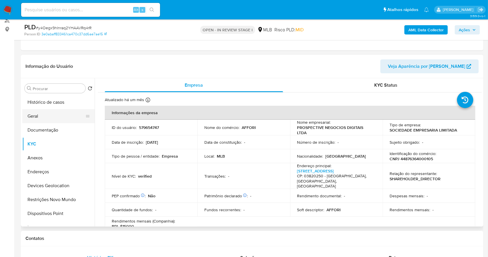
click at [40, 115] on button "Geral" at bounding box center [56, 116] width 68 height 14
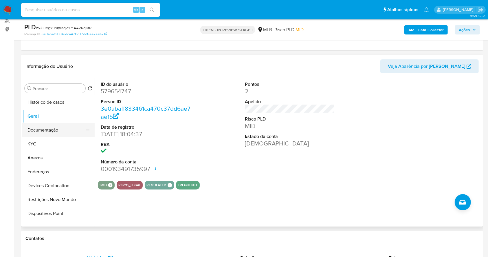
click at [54, 131] on button "Documentação" at bounding box center [56, 130] width 68 height 14
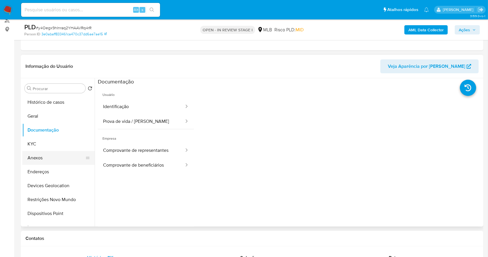
click at [56, 156] on button "Anexos" at bounding box center [56, 158] width 68 height 14
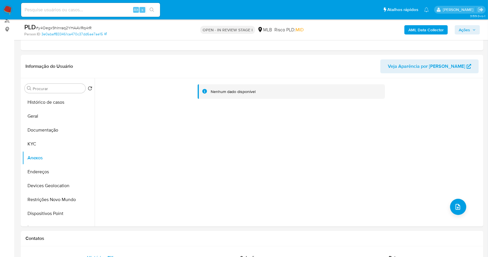
click at [422, 29] on b "AML Data Collector" at bounding box center [426, 29] width 35 height 9
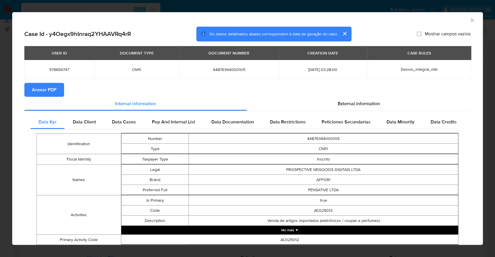
click at [53, 84] on span "Anexar PDF" at bounding box center [44, 89] width 25 height 13
click at [0, 134] on div "AML Data Collector Case Id - y4Oegx9hInraq2YHAAVRq4rR Os dados detalhados abaix…" at bounding box center [247, 128] width 495 height 257
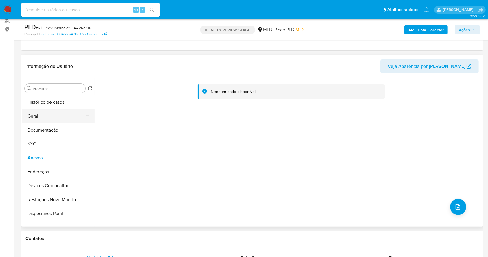
click at [37, 111] on button "Geral" at bounding box center [56, 116] width 68 height 14
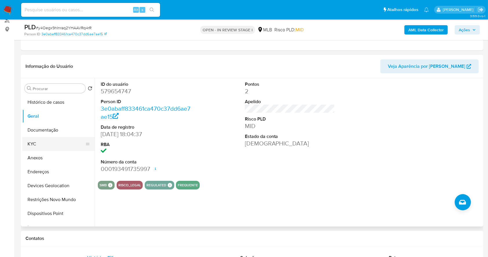
click at [48, 143] on button "KYC" at bounding box center [56, 144] width 68 height 14
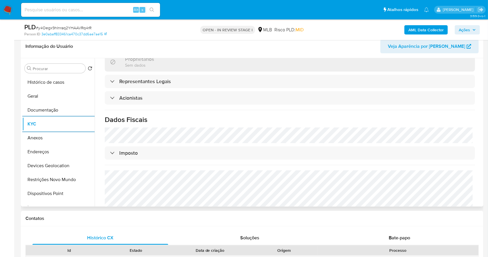
scroll to position [341, 0]
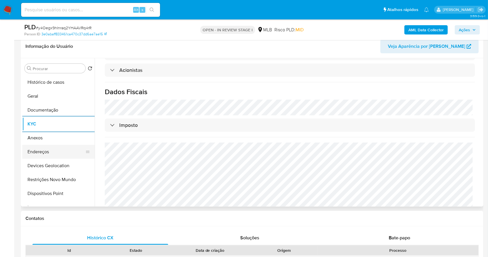
click at [66, 147] on button "Endereços" at bounding box center [56, 152] width 68 height 14
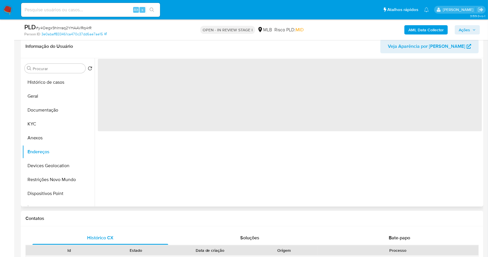
scroll to position [0, 0]
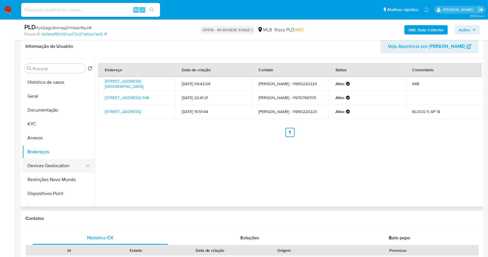
click at [47, 165] on button "Devices Geolocation" at bounding box center [56, 166] width 68 height 14
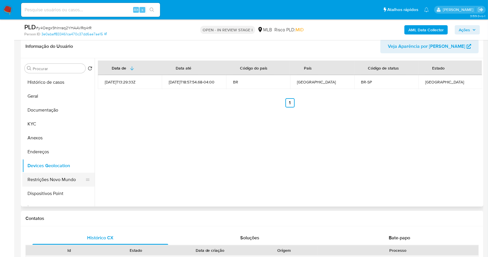
click at [35, 184] on button "Restrições Novo Mundo" at bounding box center [56, 180] width 68 height 14
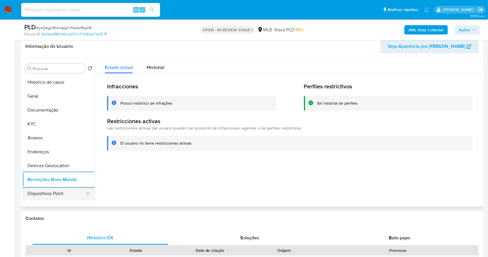
click at [72, 191] on button "Dispositivos Point" at bounding box center [56, 194] width 68 height 14
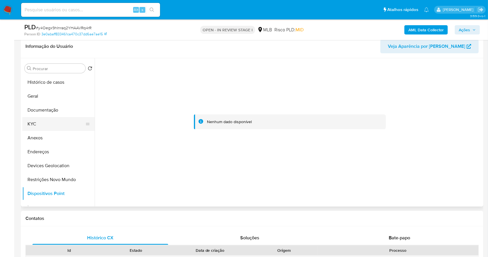
click at [47, 121] on button "KYC" at bounding box center [56, 124] width 68 height 14
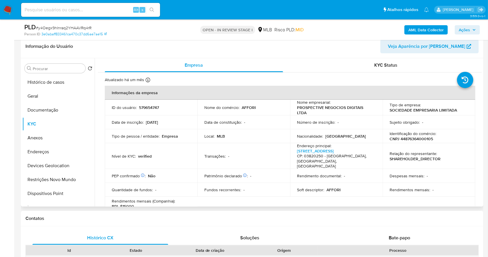
click at [422, 137] on p "CNPJ 44876364000105" at bounding box center [411, 138] width 43 height 5
copy p "44876364000105"
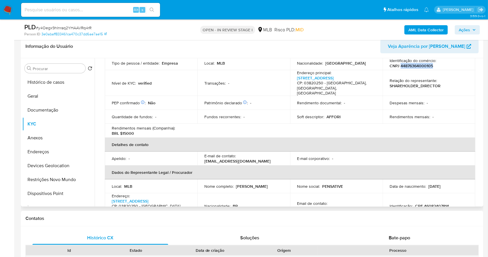
scroll to position [32, 0]
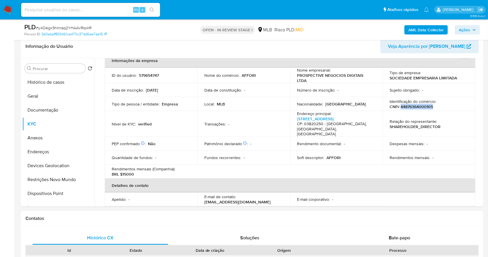
copy p "44876364000105"
click at [413, 104] on p "CNPJ 44876364000105" at bounding box center [411, 106] width 43 height 5
click at [425, 107] on p "CNPJ 44876364000105" at bounding box center [411, 106] width 43 height 5
click at [415, 105] on p "CNPJ 44876364000105" at bounding box center [411, 106] width 43 height 5
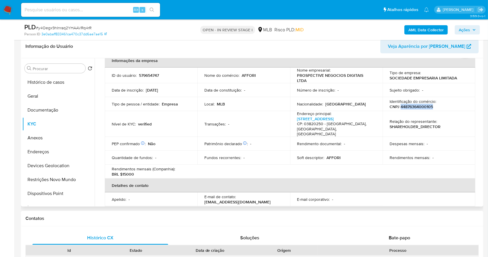
click at [415, 105] on p "CNPJ 44876364000105" at bounding box center [411, 106] width 43 height 5
copy p "44876364000105"
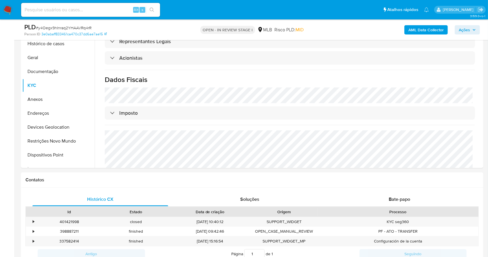
scroll to position [302, 0]
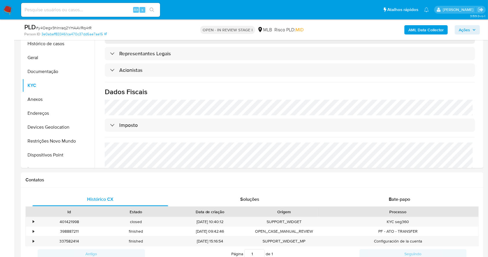
click at [466, 32] on span "Ações" at bounding box center [464, 29] width 11 height 9
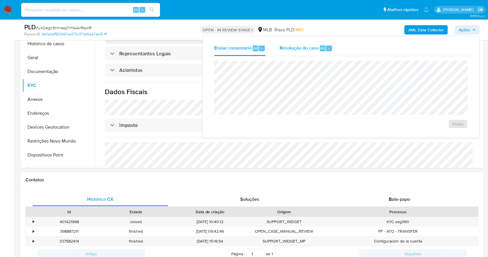
click at [311, 45] on span "Resolução do caso" at bounding box center [299, 48] width 39 height 7
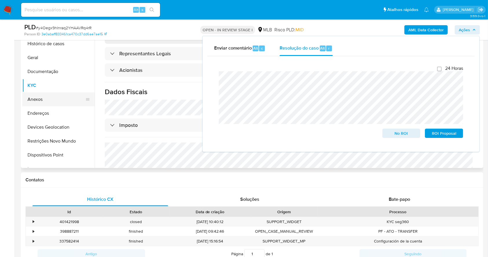
click at [37, 95] on button "Anexos" at bounding box center [56, 99] width 68 height 14
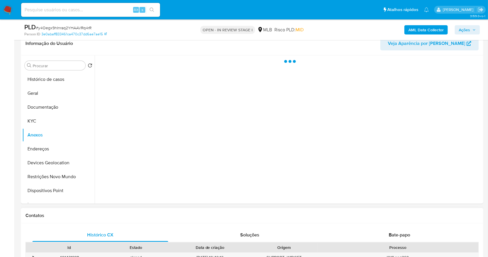
scroll to position [53, 0]
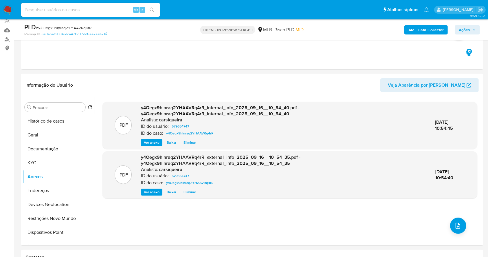
click at [472, 27] on span "Ações" at bounding box center [467, 30] width 17 height 8
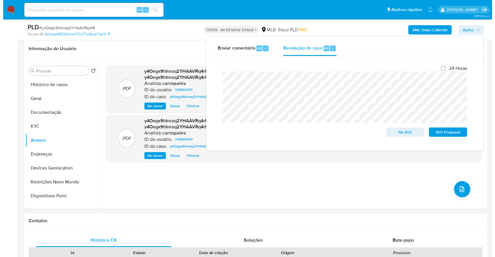
scroll to position [97, 0]
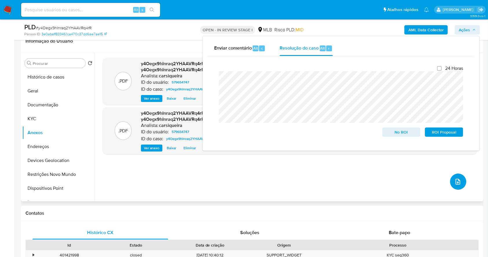
click at [455, 178] on span "upload-file" at bounding box center [458, 181] width 7 height 7
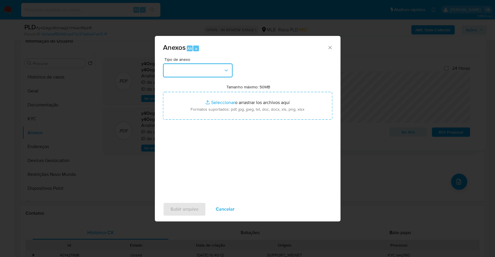
click at [191, 72] on button "button" at bounding box center [198, 70] width 70 height 14
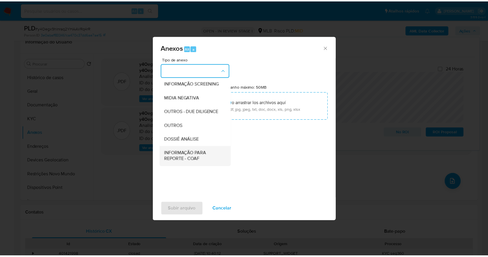
scroll to position [89, 0]
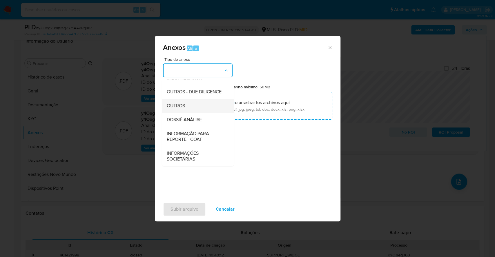
click at [188, 103] on div "OUTROS" at bounding box center [195, 106] width 59 height 14
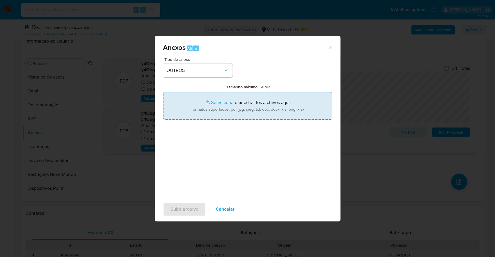
click at [188, 103] on input "Tamanho máximo: 50MB Seleccionar archivos" at bounding box center [247, 106] width 169 height 28
type input "C:\fakepath\DECLINIO - SAR - y4Oegx9hInraq2YHAAVRq4rR - CNPJ 44876364000105 - A…"
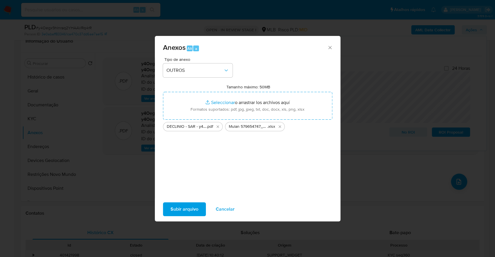
click at [183, 204] on span "Subir arquivo" at bounding box center [184, 209] width 28 height 13
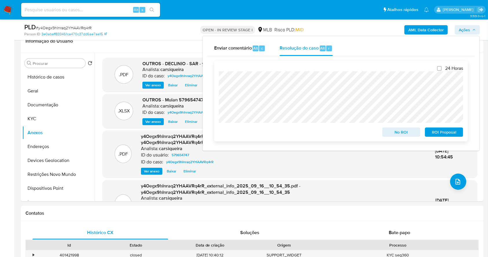
click at [393, 132] on span "No ROI" at bounding box center [402, 132] width 30 height 8
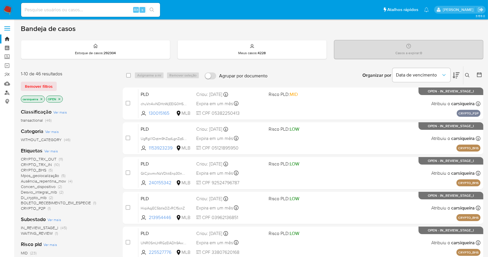
click at [8, 92] on link "Localizador de pessoas" at bounding box center [34, 92] width 69 height 9
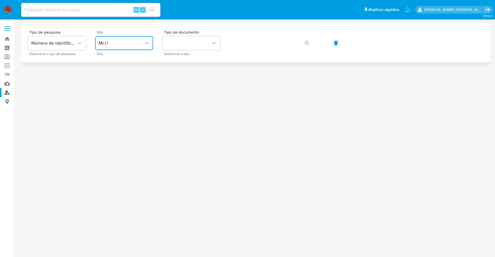
click at [119, 41] on span "MLU" at bounding box center [121, 43] width 45 height 6
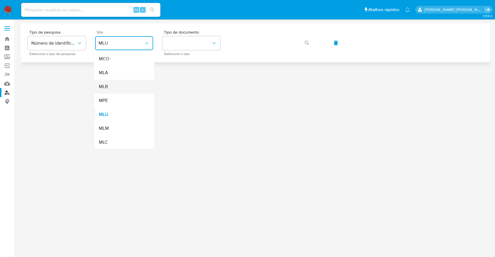
click at [128, 87] on div "MLB" at bounding box center [123, 87] width 48 height 14
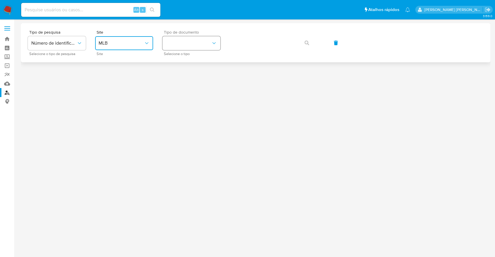
click at [189, 40] on button "identificationType" at bounding box center [191, 43] width 58 height 14
click at [194, 78] on div "CPF CPF" at bounding box center [190, 82] width 48 height 20
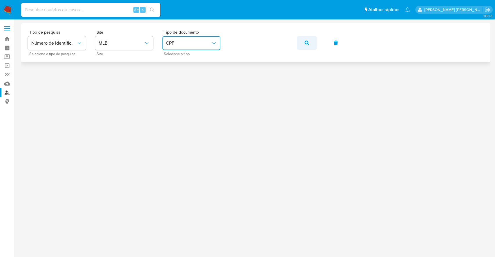
click at [308, 42] on icon "button" at bounding box center [306, 43] width 5 height 5
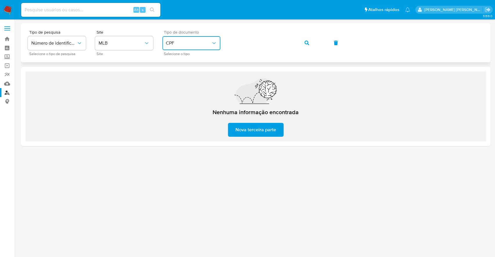
click at [185, 43] on span "CPF" at bounding box center [188, 43] width 45 height 6
drag, startPoint x: 185, startPoint y: 47, endPoint x: 260, endPoint y: 55, distance: 75.2
click at [187, 55] on div "CNPJ CNPJ" at bounding box center [190, 62] width 48 height 20
click at [308, 41] on icon "button" at bounding box center [306, 43] width 5 height 5
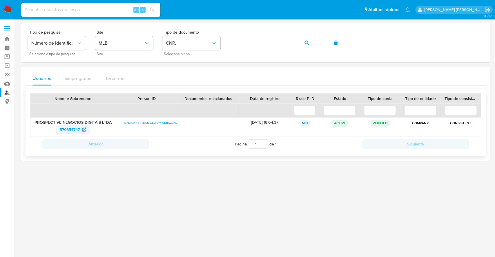
click at [74, 127] on span "579654747" at bounding box center [70, 129] width 20 height 9
click at [306, 43] on icon "button" at bounding box center [306, 43] width 5 height 5
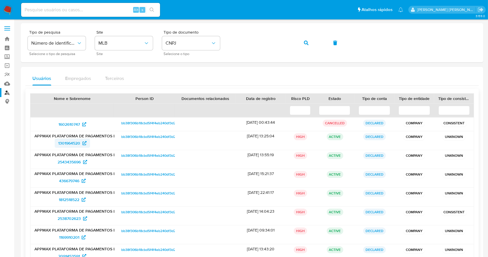
click at [69, 142] on span "1301964520" at bounding box center [69, 142] width 22 height 9
click at [311, 43] on button "button" at bounding box center [307, 43] width 20 height 14
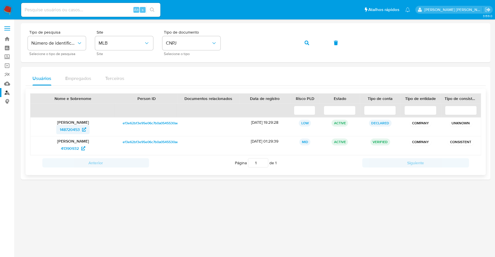
click at [73, 129] on span "148720453" at bounding box center [70, 129] width 20 height 9
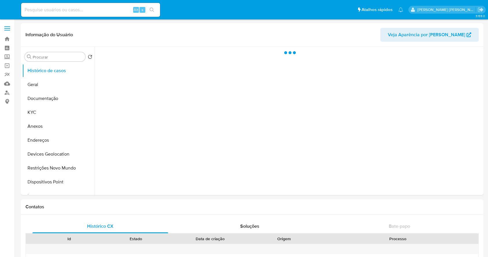
select select "10"
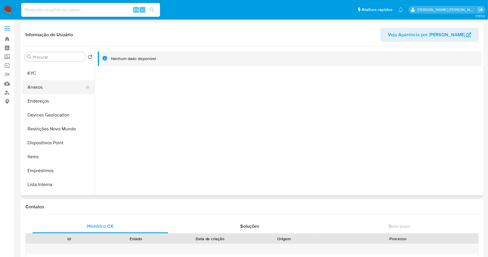
scroll to position [77, 0]
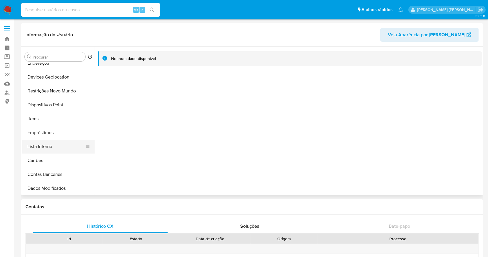
click at [53, 142] on button "Lista Interna" at bounding box center [56, 147] width 68 height 14
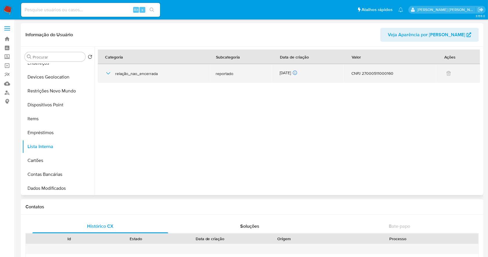
click at [105, 71] on icon "button" at bounding box center [108, 73] width 7 height 7
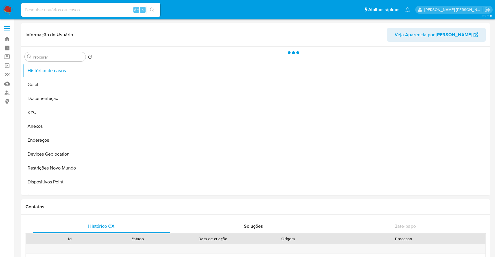
select select "10"
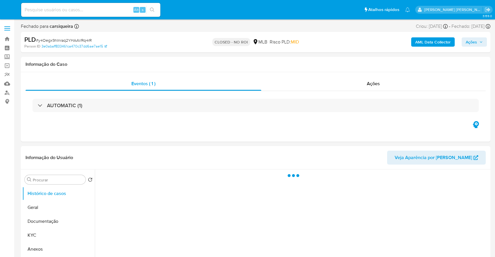
select select "10"
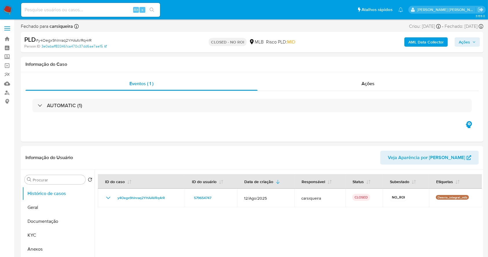
click at [6, 10] on img at bounding box center [8, 10] width 10 height 10
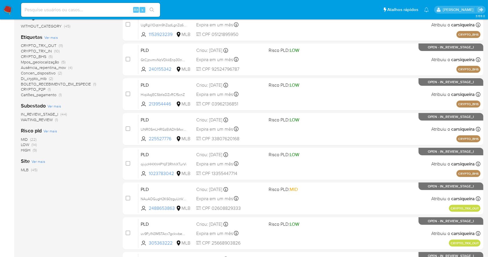
scroll to position [116, 0]
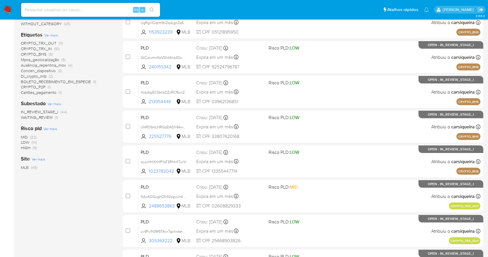
click at [7, 8] on img at bounding box center [8, 10] width 10 height 10
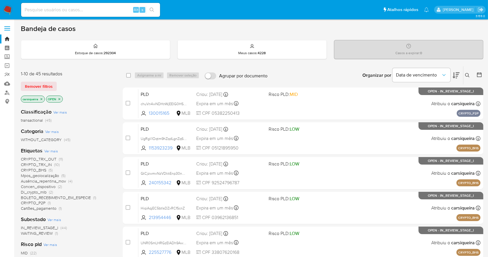
click at [477, 69] on div at bounding box center [478, 75] width 10 height 18
click at [479, 73] on icon at bounding box center [479, 74] width 5 height 5
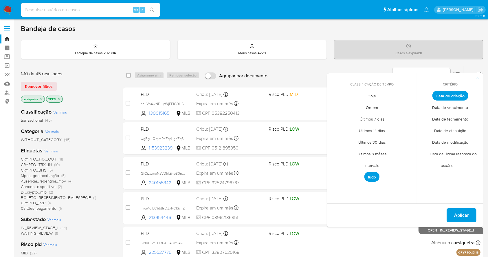
click at [368, 166] on span "Intervalo" at bounding box center [372, 166] width 27 height 12
click at [337, 104] on icon "Mes anterior" at bounding box center [336, 106] width 2 height 4
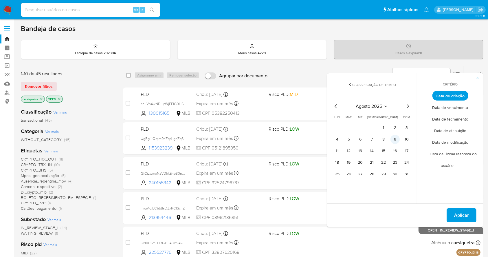
drag, startPoint x: 383, startPoint y: 127, endPoint x: 397, endPoint y: 141, distance: 19.7
click at [383, 127] on button "1" at bounding box center [383, 127] width 9 height 9
click at [408, 175] on button "31" at bounding box center [406, 173] width 9 height 9
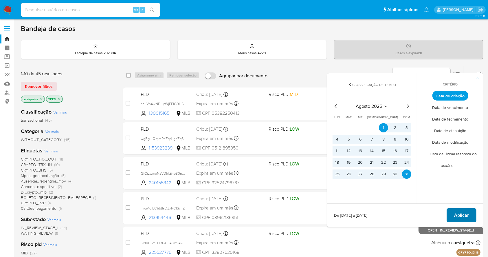
click at [466, 209] on span "Aplicar" at bounding box center [462, 215] width 15 height 13
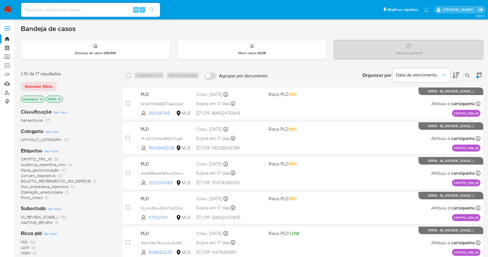
click at [41, 97] on icon "close-filter" at bounding box center [41, 98] width 3 height 3
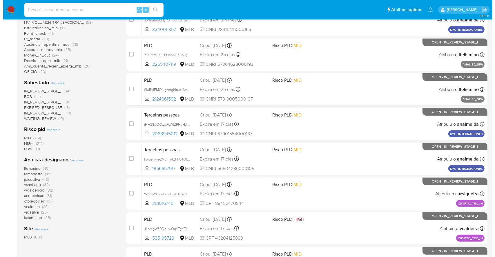
scroll to position [193, 0]
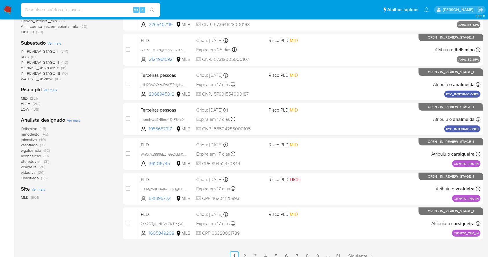
click at [74, 124] on div "Analista designado Ver mais lfelismino (45) ramodesto (45) joicosilva (40) vsan…" at bounding box center [67, 148] width 93 height 64
click at [78, 118] on span "Ver mais" at bounding box center [74, 120] width 14 height 5
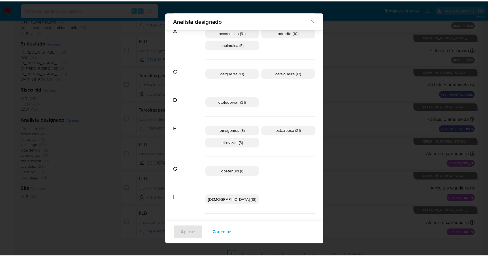
scroll to position [0, 0]
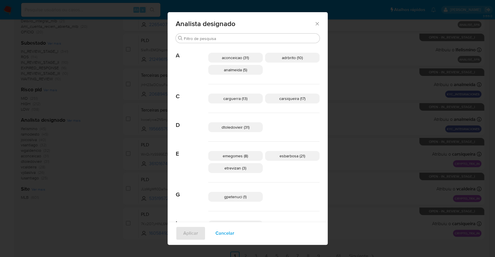
click at [233, 232] on span "Cancelar" at bounding box center [224, 233] width 19 height 13
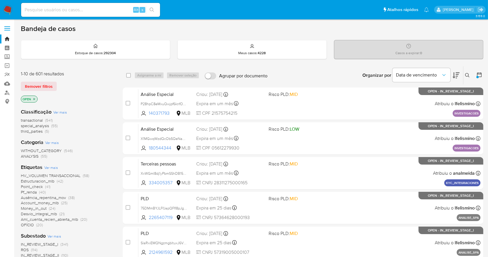
click at [10, 11] on img at bounding box center [8, 10] width 10 height 10
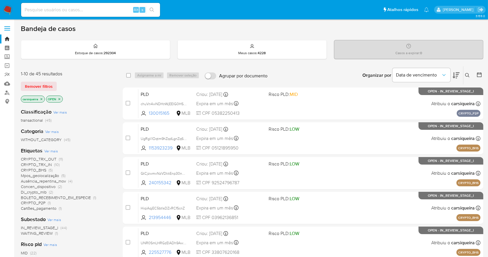
click at [3, 8] on img at bounding box center [8, 10] width 10 height 10
click at [65, 10] on input at bounding box center [90, 10] width 139 height 8
paste input "WnQvYzSS95EZTGeDcbk0Devx"
type input "WnQvYzSS95EZTGeDcbk0Devx"
click at [152, 10] on icon "search-icon" at bounding box center [152, 10] width 5 height 5
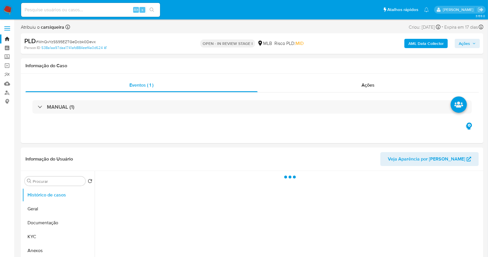
select select "10"
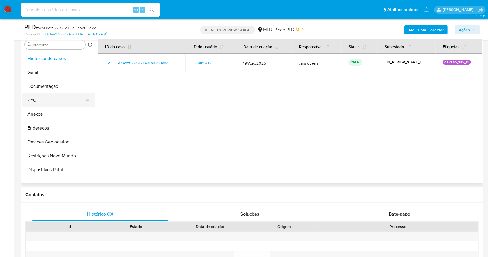
click at [34, 100] on button "KYC" at bounding box center [56, 100] width 68 height 14
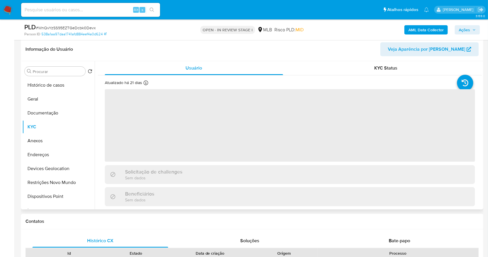
scroll to position [77, 0]
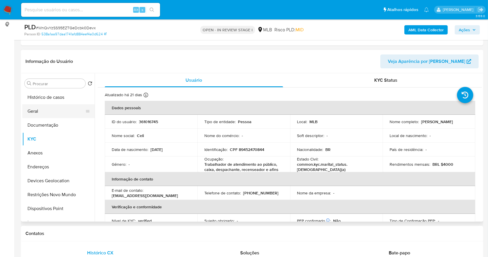
click at [52, 109] on button "Geral" at bounding box center [56, 111] width 68 height 14
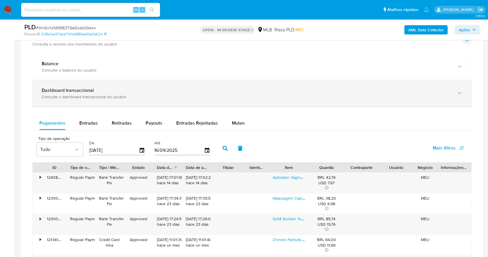
scroll to position [416, 0]
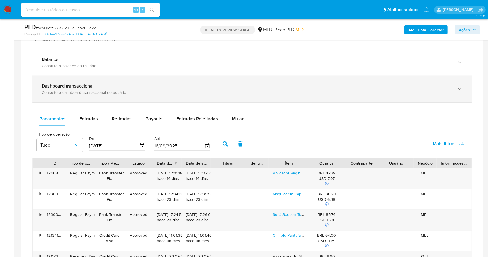
click at [143, 88] on div "Dashboard transaccional" at bounding box center [247, 86] width 410 height 6
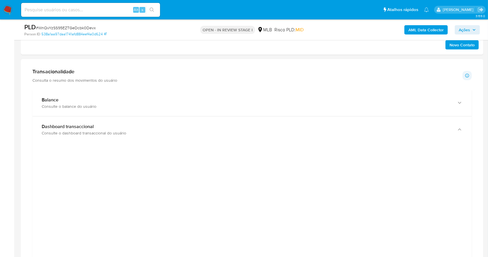
scroll to position [339, 0]
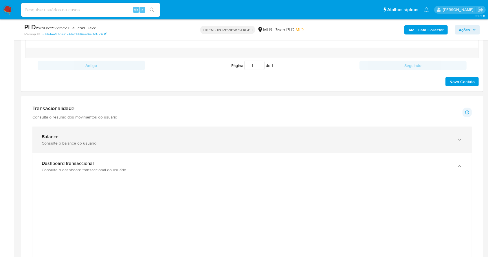
click at [103, 141] on div "Consulte o balance do usuário" at bounding box center [247, 143] width 410 height 5
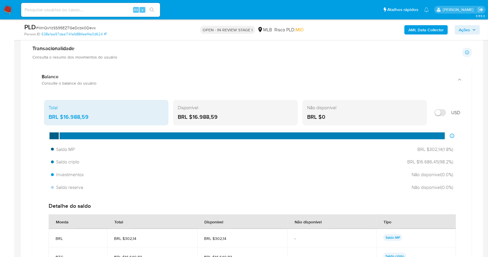
scroll to position [416, 0]
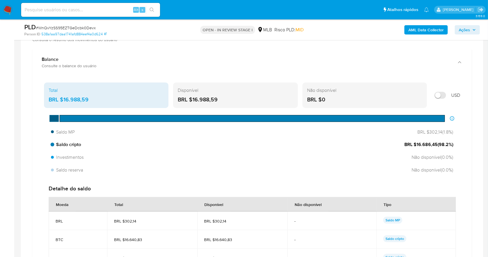
click at [436, 145] on span "BRL $16.686,45 ( 98.2 %)" at bounding box center [429, 144] width 49 height 6
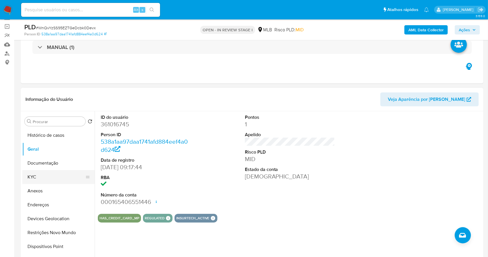
scroll to position [77, 0]
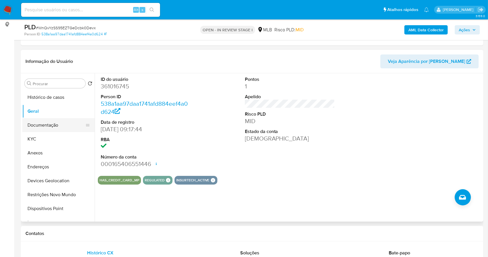
click at [45, 122] on button "Documentação" at bounding box center [56, 125] width 68 height 14
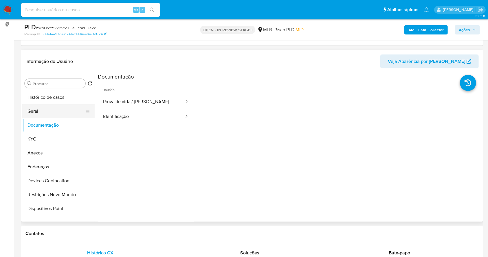
click at [37, 109] on button "Geral" at bounding box center [56, 111] width 68 height 14
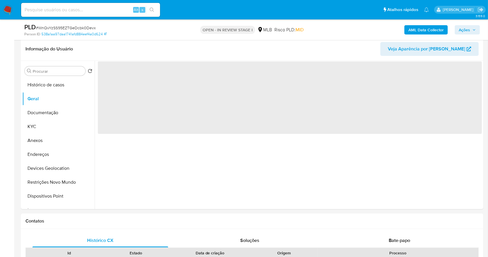
scroll to position [93, 0]
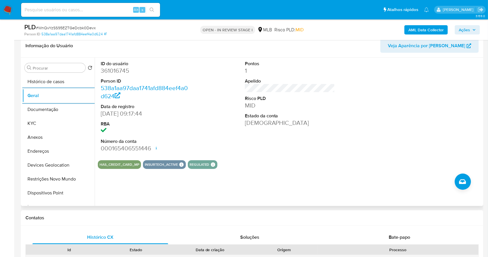
click at [271, 177] on div "ID do usuário 361016745 Person ID 538a1aa97daa1741afd884eef4a0d624 Data de regi…" at bounding box center [289, 132] width 388 height 148
click at [56, 123] on button "KYC" at bounding box center [56, 123] width 68 height 14
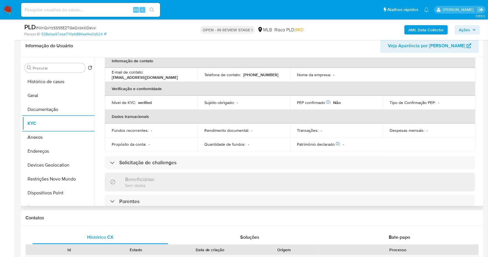
scroll to position [248, 0]
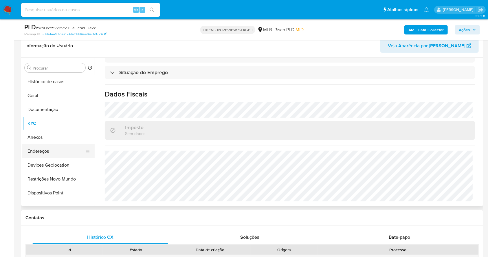
click at [55, 145] on button "Endereços" at bounding box center [56, 151] width 68 height 14
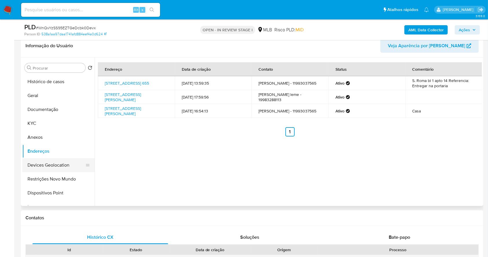
click at [63, 164] on button "Devices Geolocation" at bounding box center [56, 165] width 68 height 14
